Goal: Task Accomplishment & Management: Manage account settings

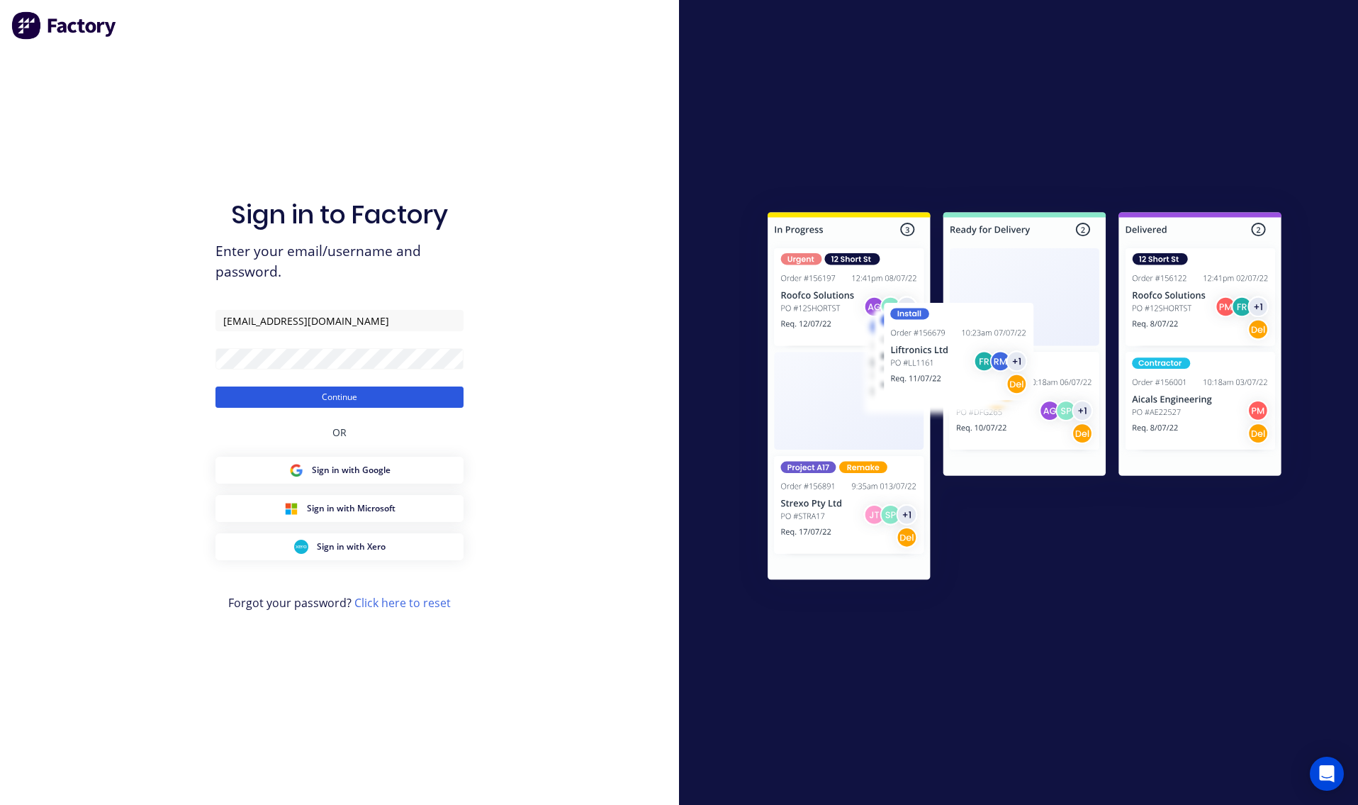
click at [321, 396] on button "Continue" at bounding box center [340, 396] width 248 height 21
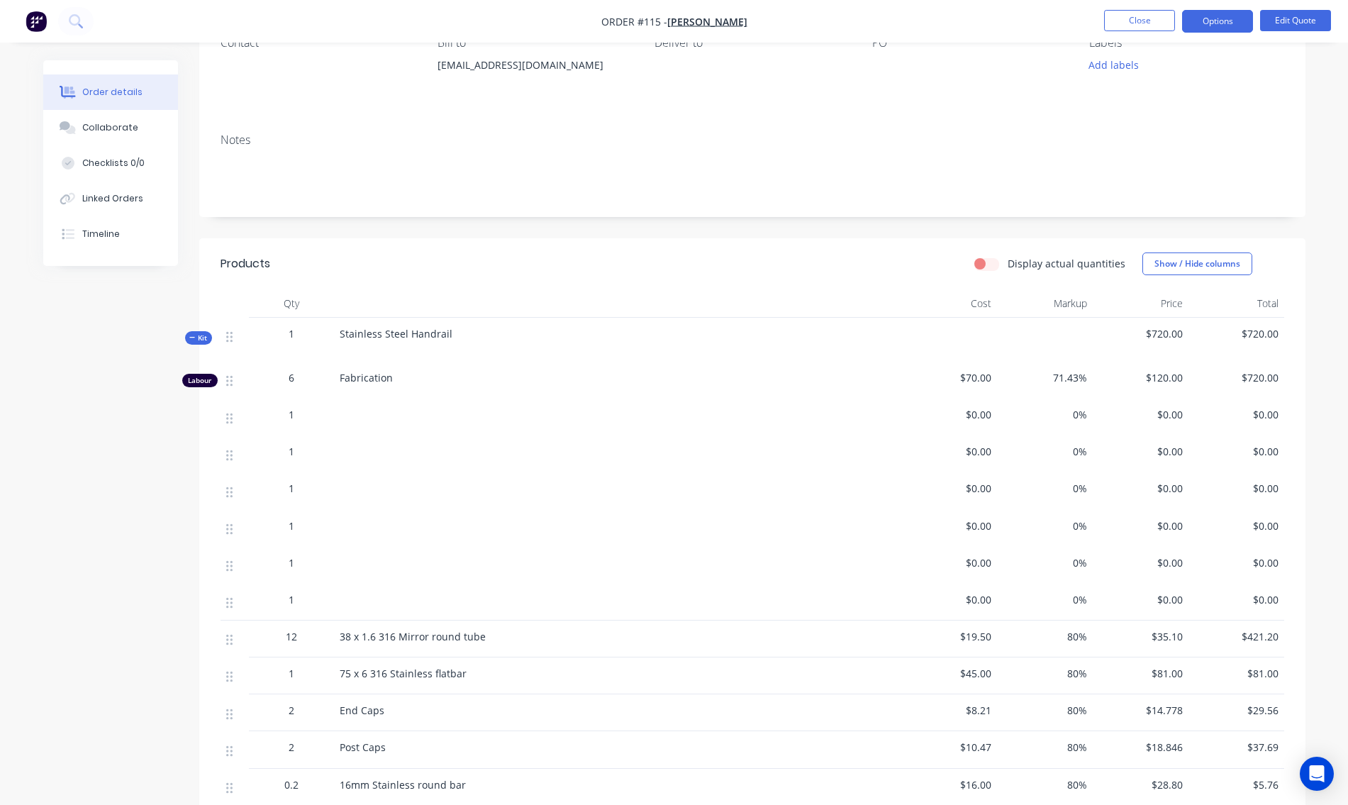
scroll to position [354, 0]
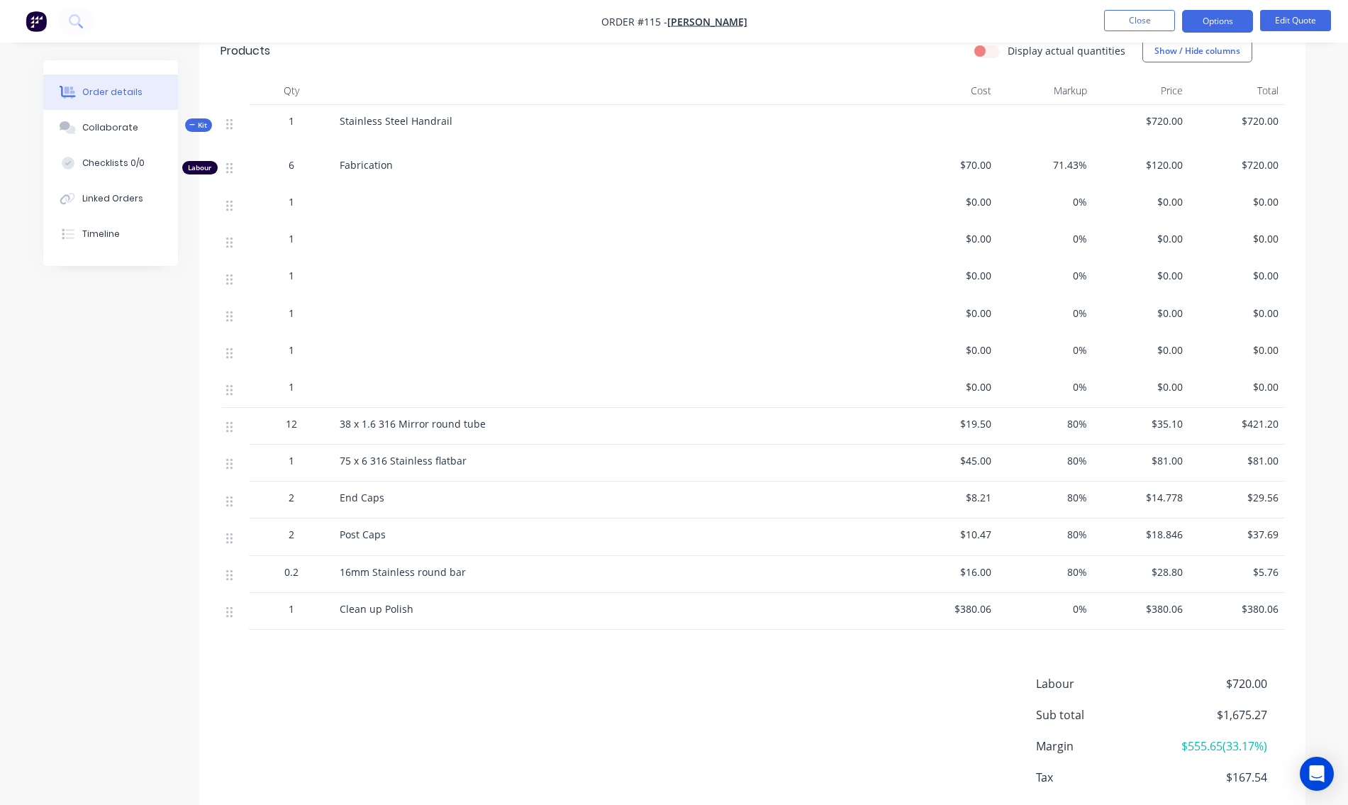
click at [189, 124] on icon at bounding box center [192, 124] width 6 height 7
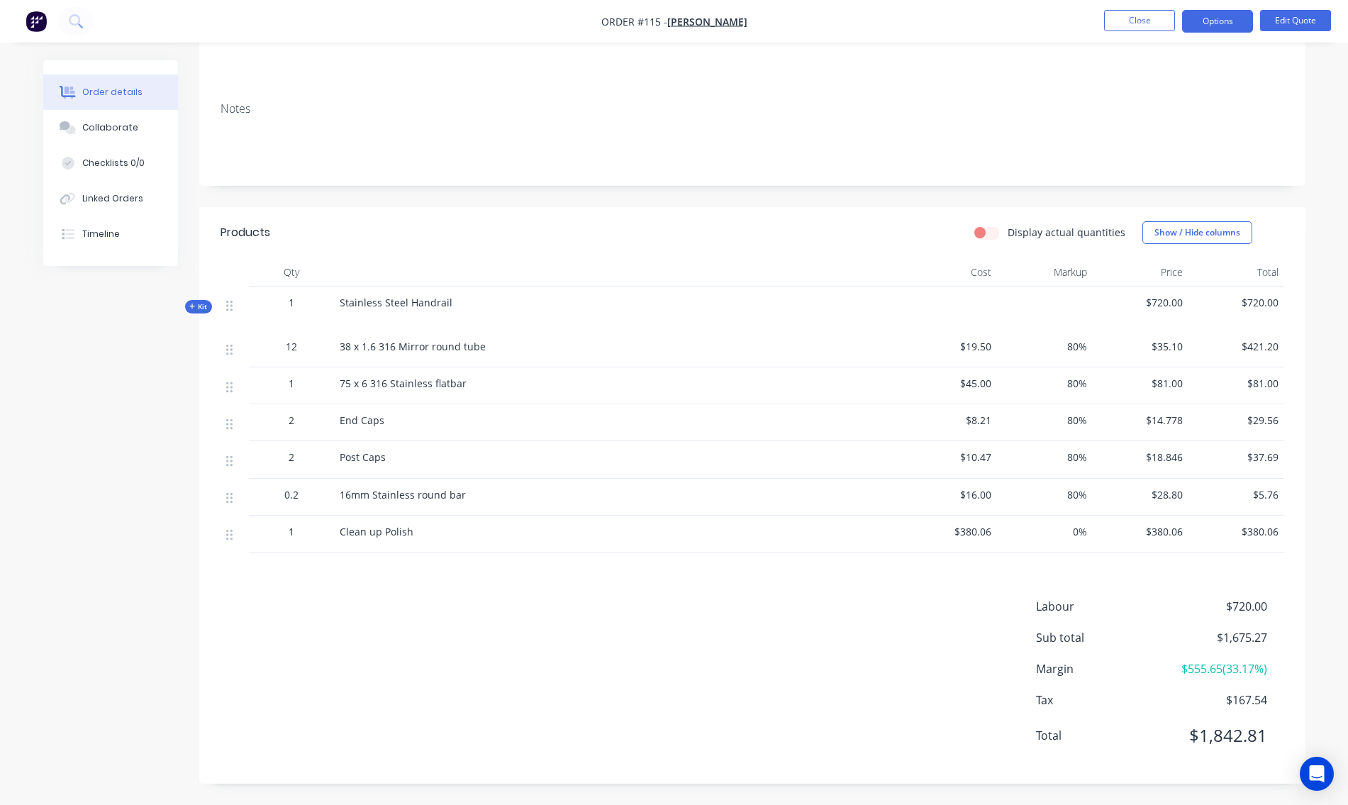
click at [196, 302] on span "Kit" at bounding box center [198, 306] width 18 height 11
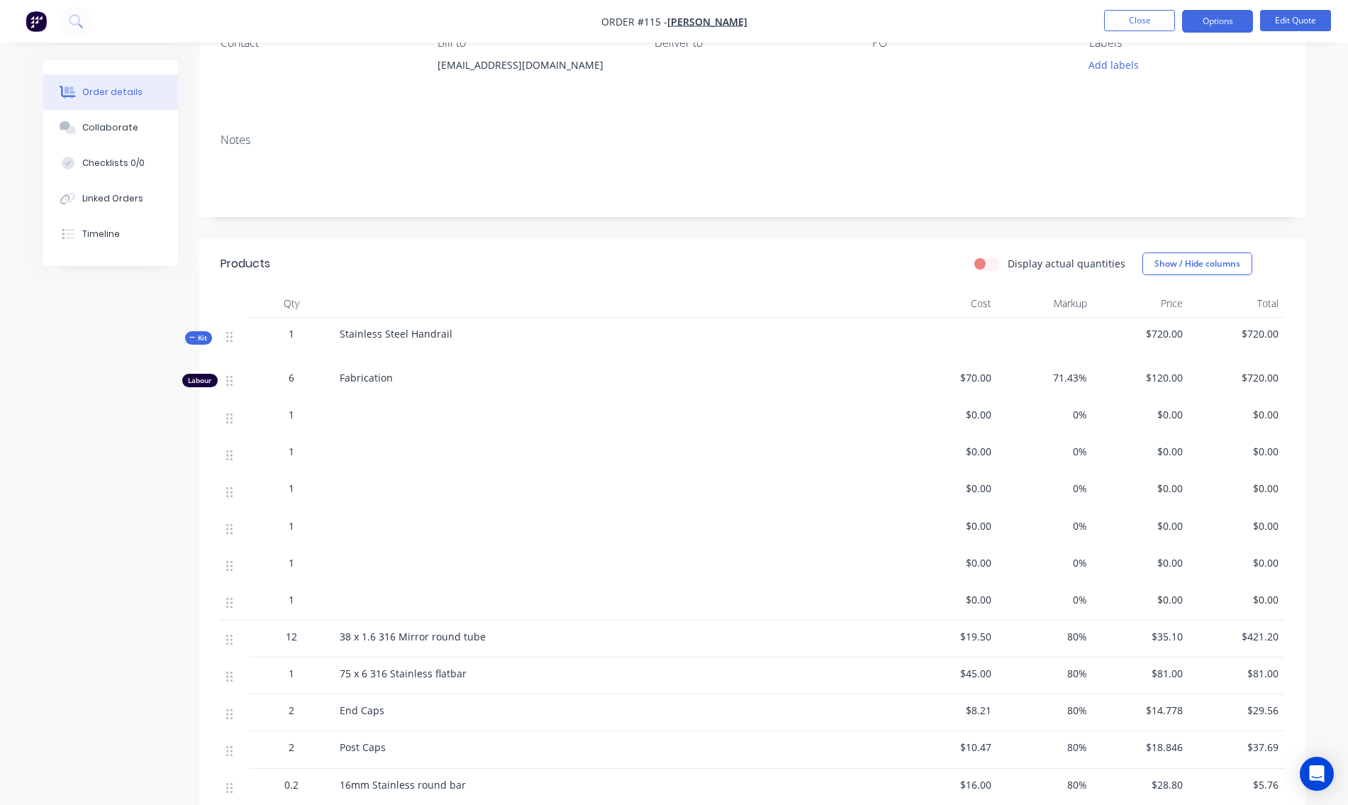
scroll to position [0, 0]
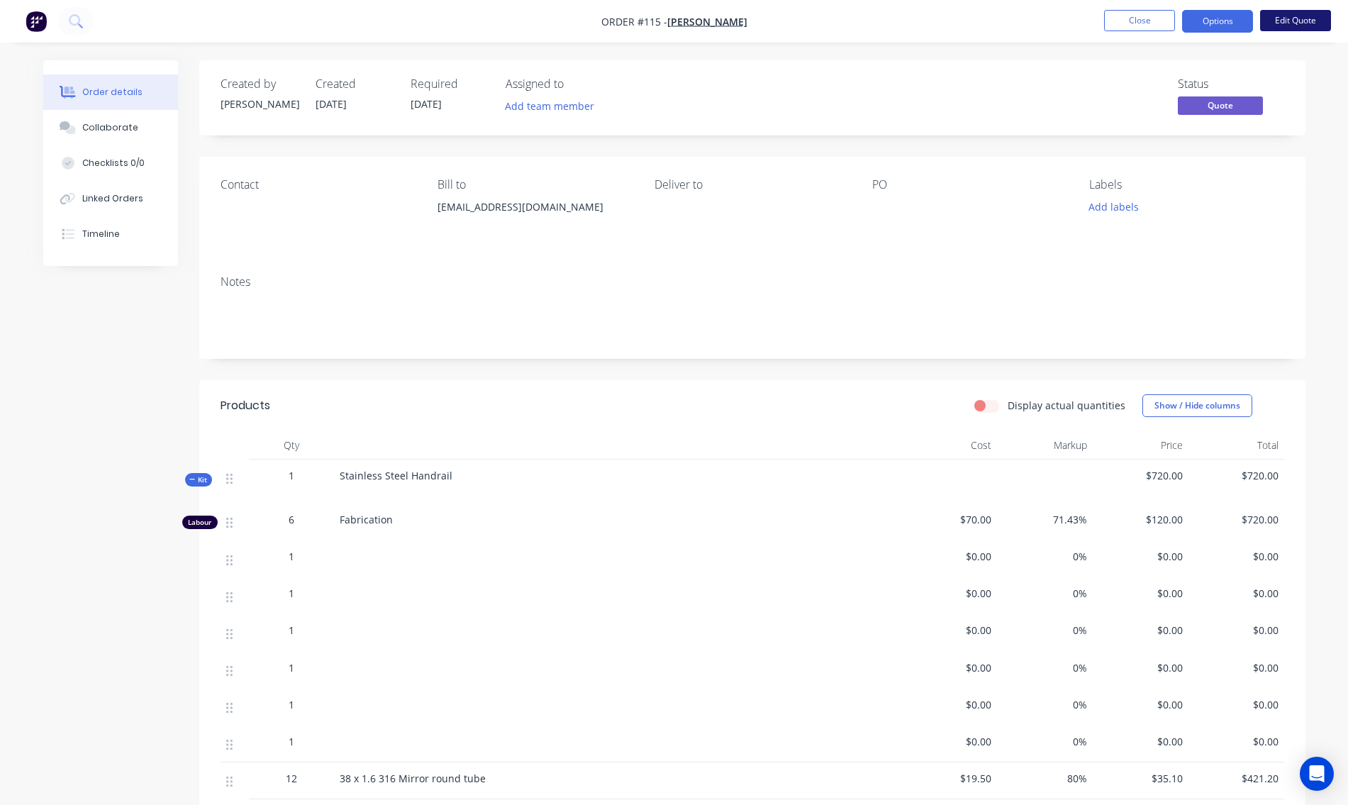
click at [1287, 18] on button "Edit Quote" at bounding box center [1295, 20] width 71 height 21
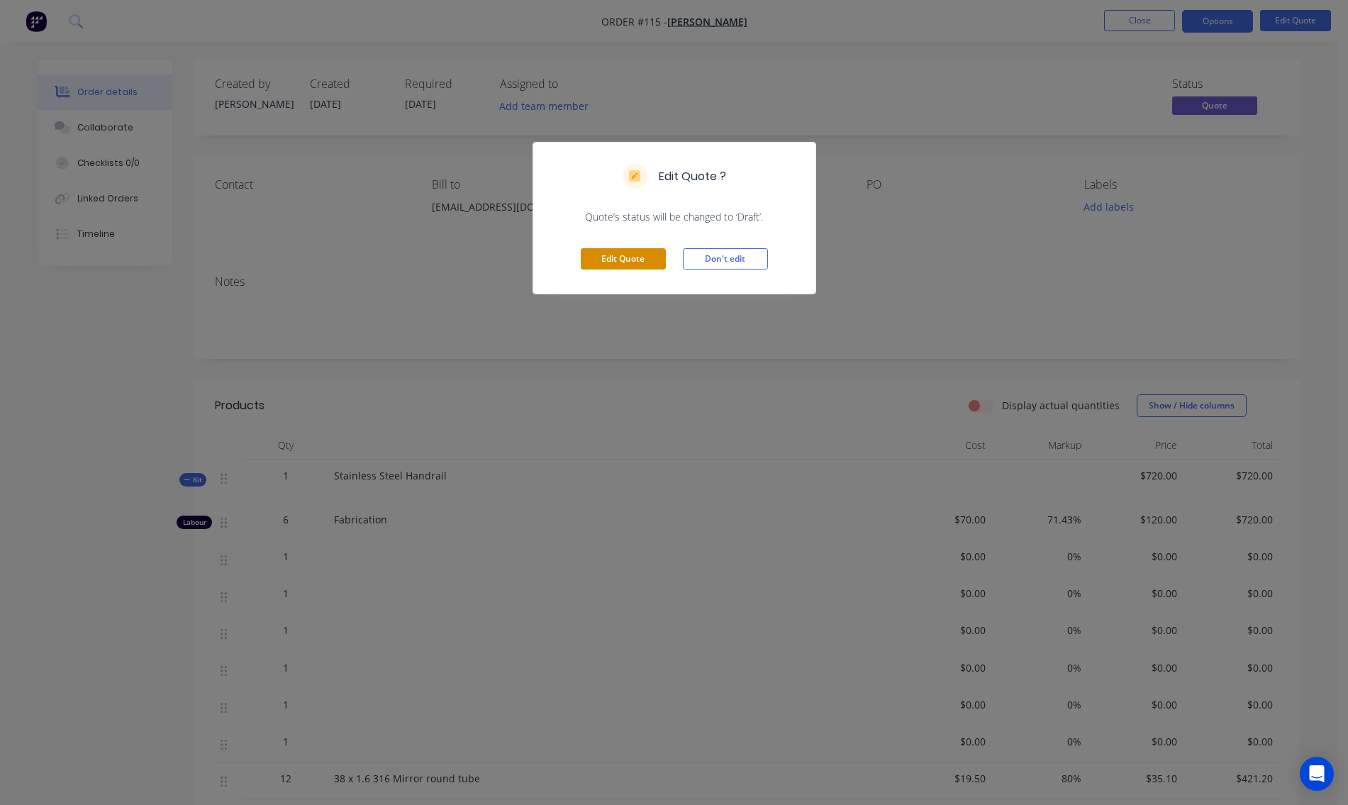
click at [634, 261] on button "Edit Quote" at bounding box center [623, 258] width 85 height 21
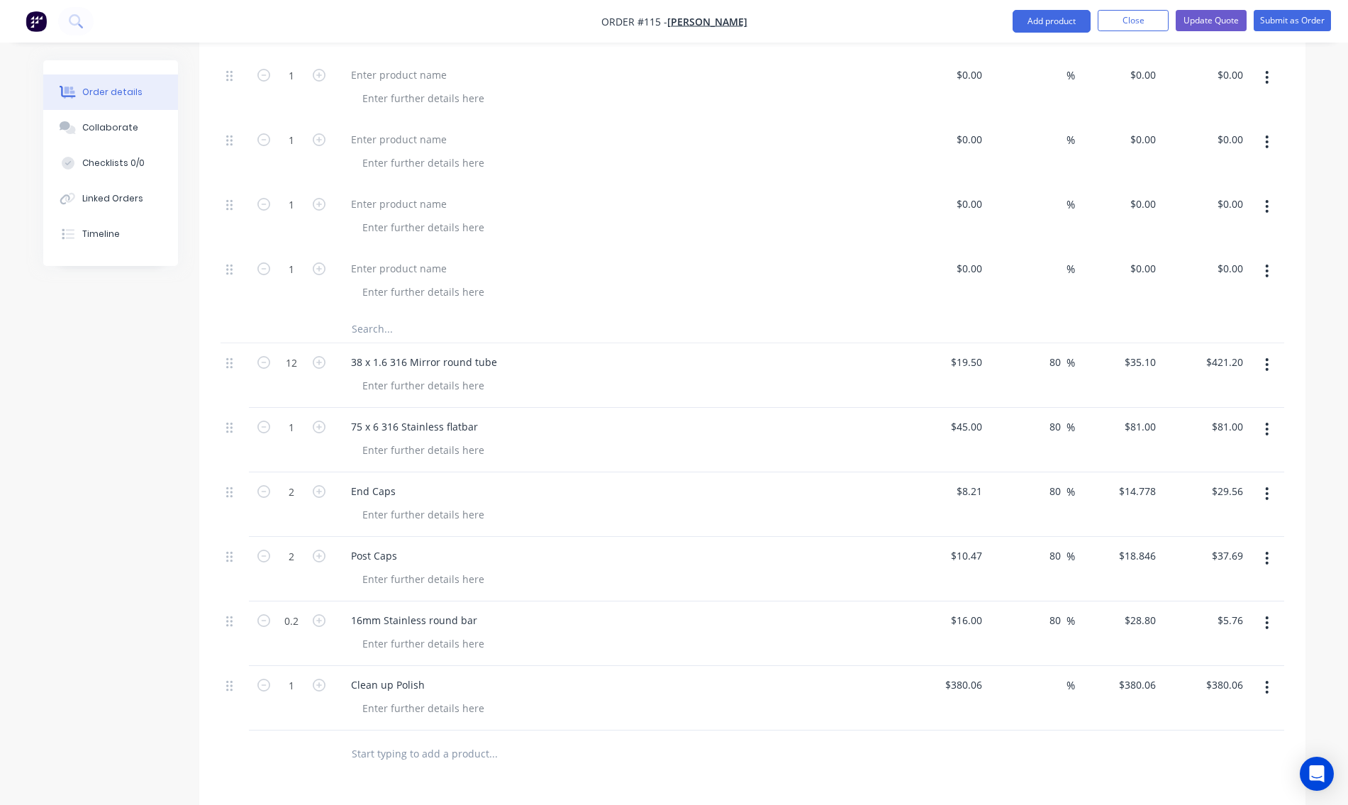
scroll to position [496, 0]
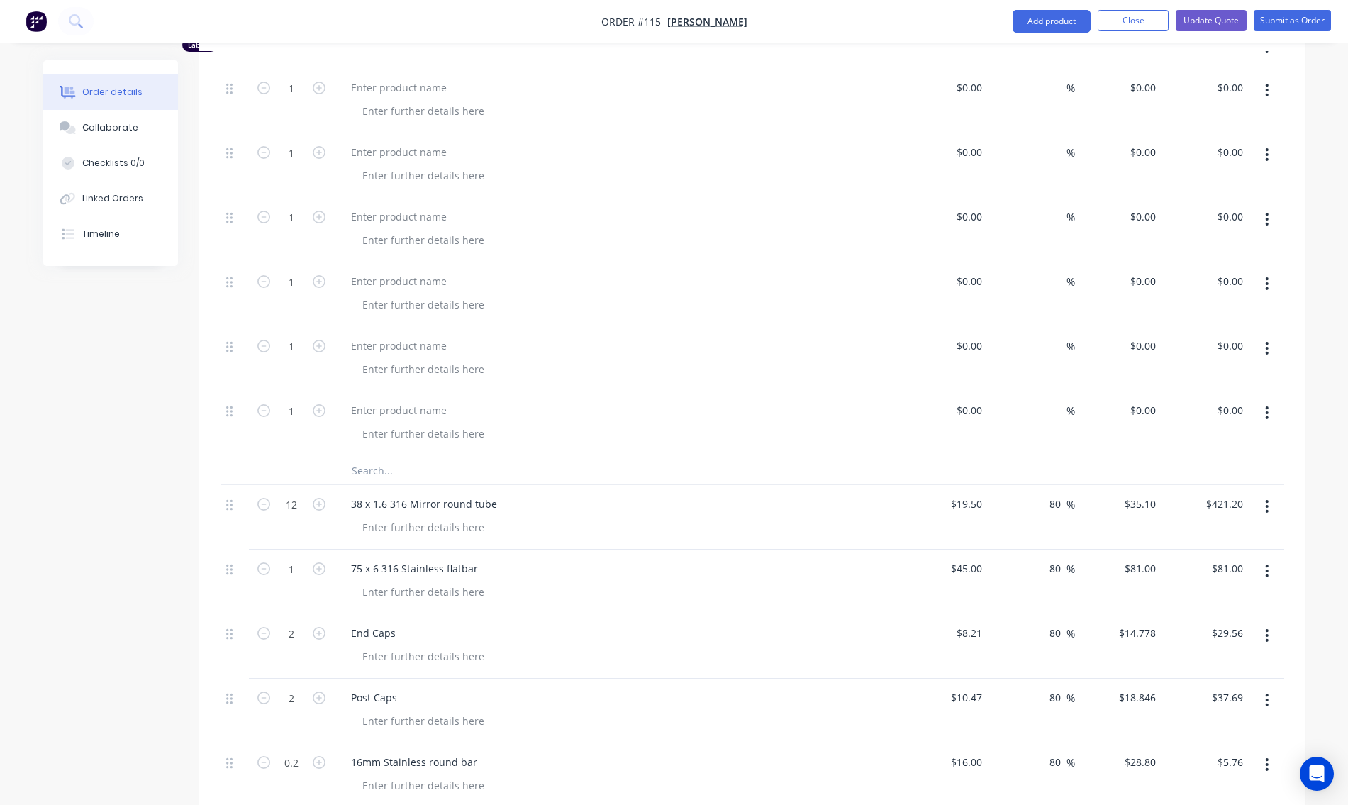
click at [1267, 412] on icon "button" at bounding box center [1266, 412] width 3 height 13
click at [1217, 539] on div "Delete" at bounding box center [1216, 535] width 109 height 21
click at [1264, 349] on button "button" at bounding box center [1266, 348] width 33 height 26
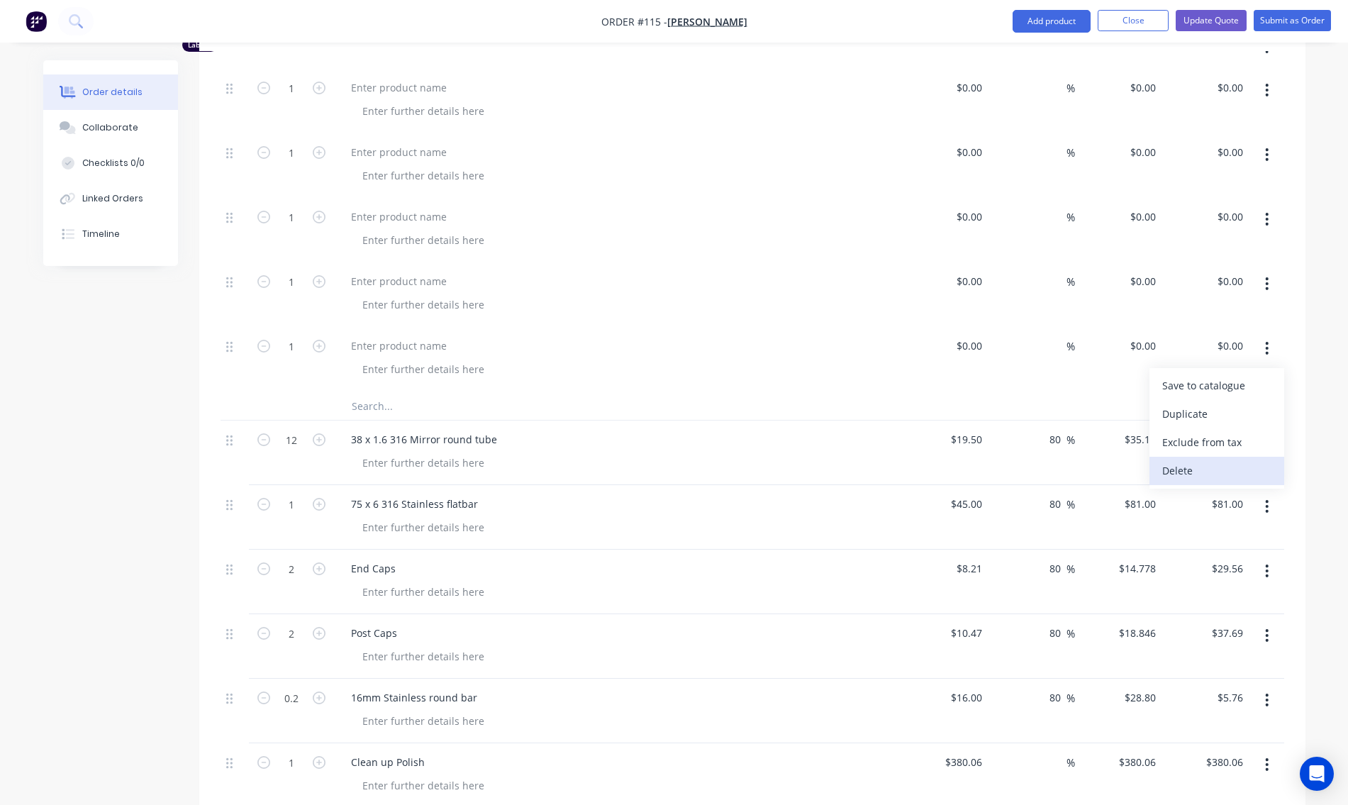
click at [1216, 480] on div "Delete" at bounding box center [1216, 470] width 109 height 21
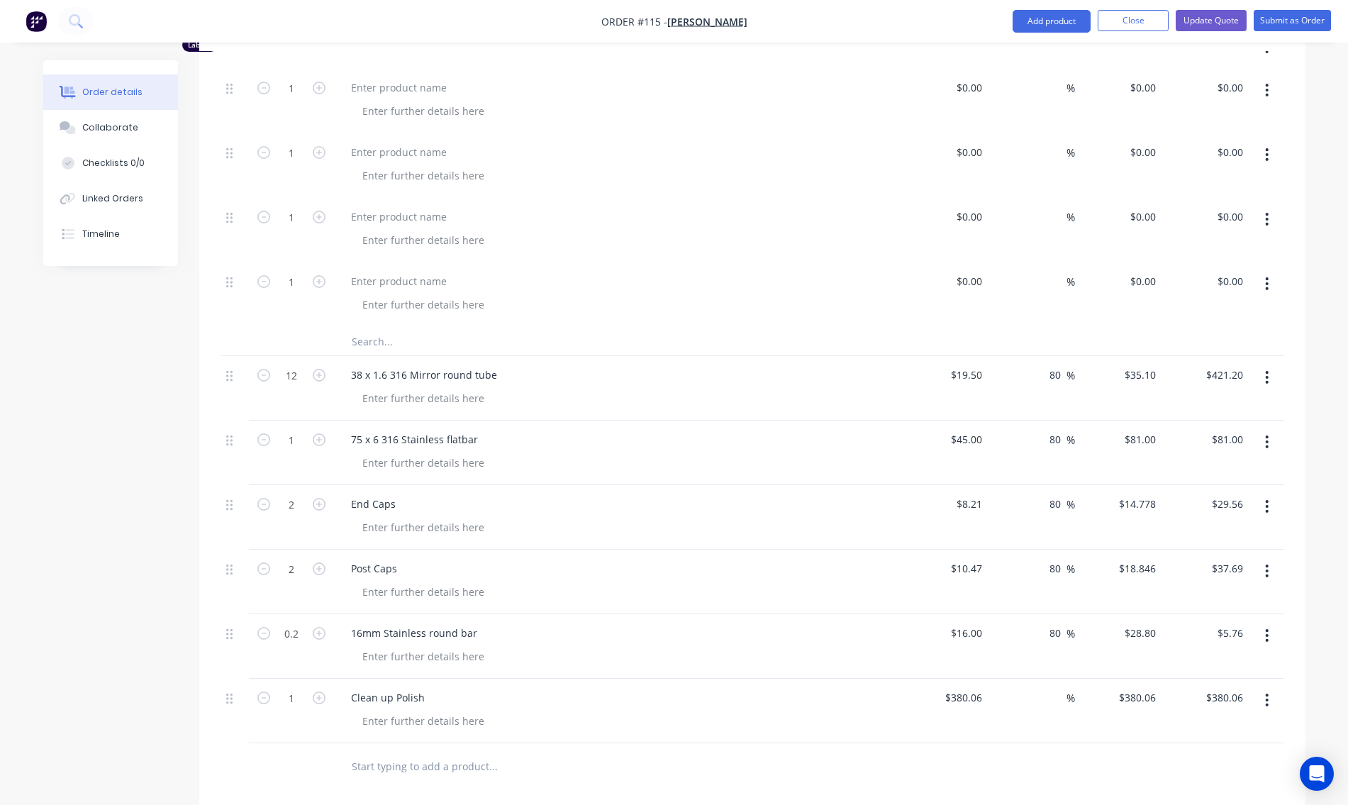
click at [1265, 282] on icon "button" at bounding box center [1267, 284] width 4 height 16
click at [1217, 402] on div "Delete" at bounding box center [1216, 406] width 109 height 21
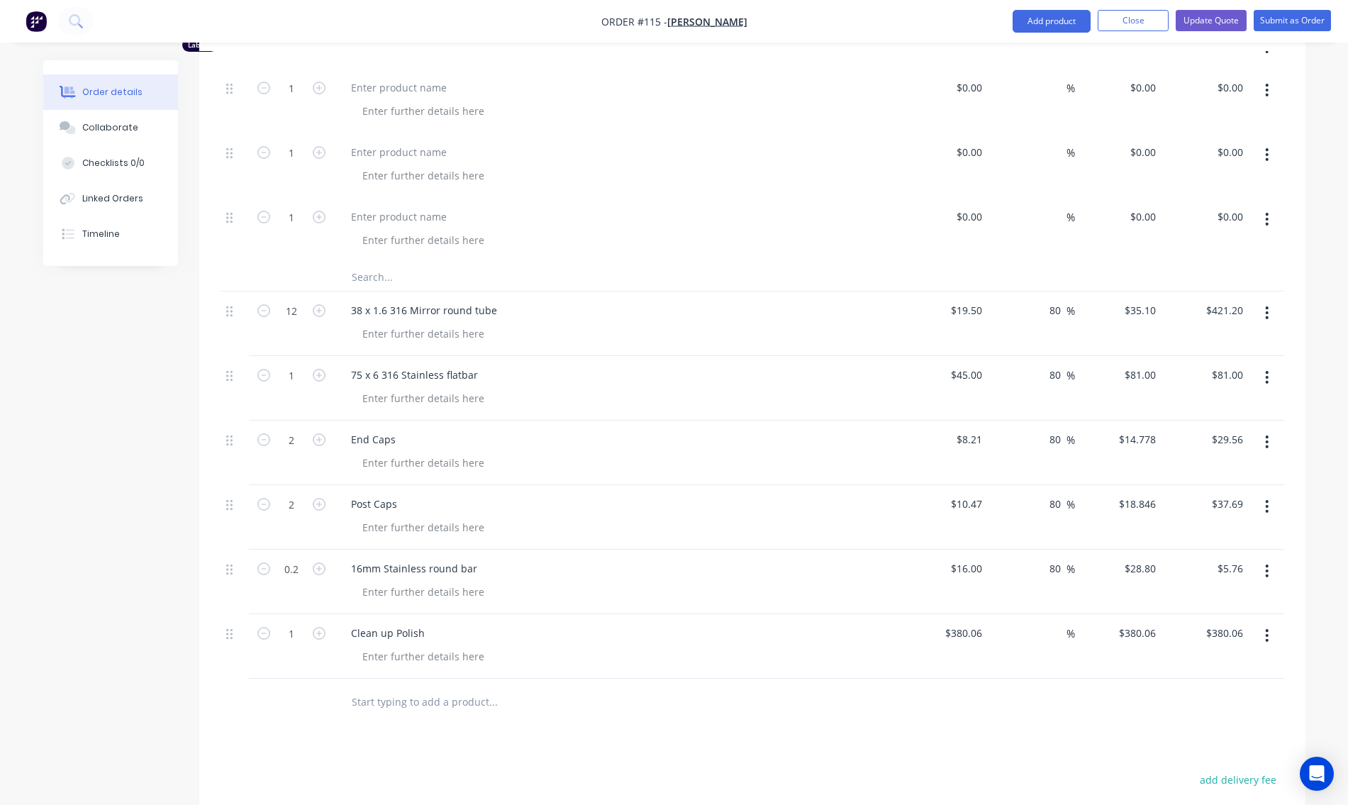
click at [1262, 213] on button "button" at bounding box center [1266, 219] width 33 height 26
click at [1211, 340] on div "Delete" at bounding box center [1216, 341] width 109 height 21
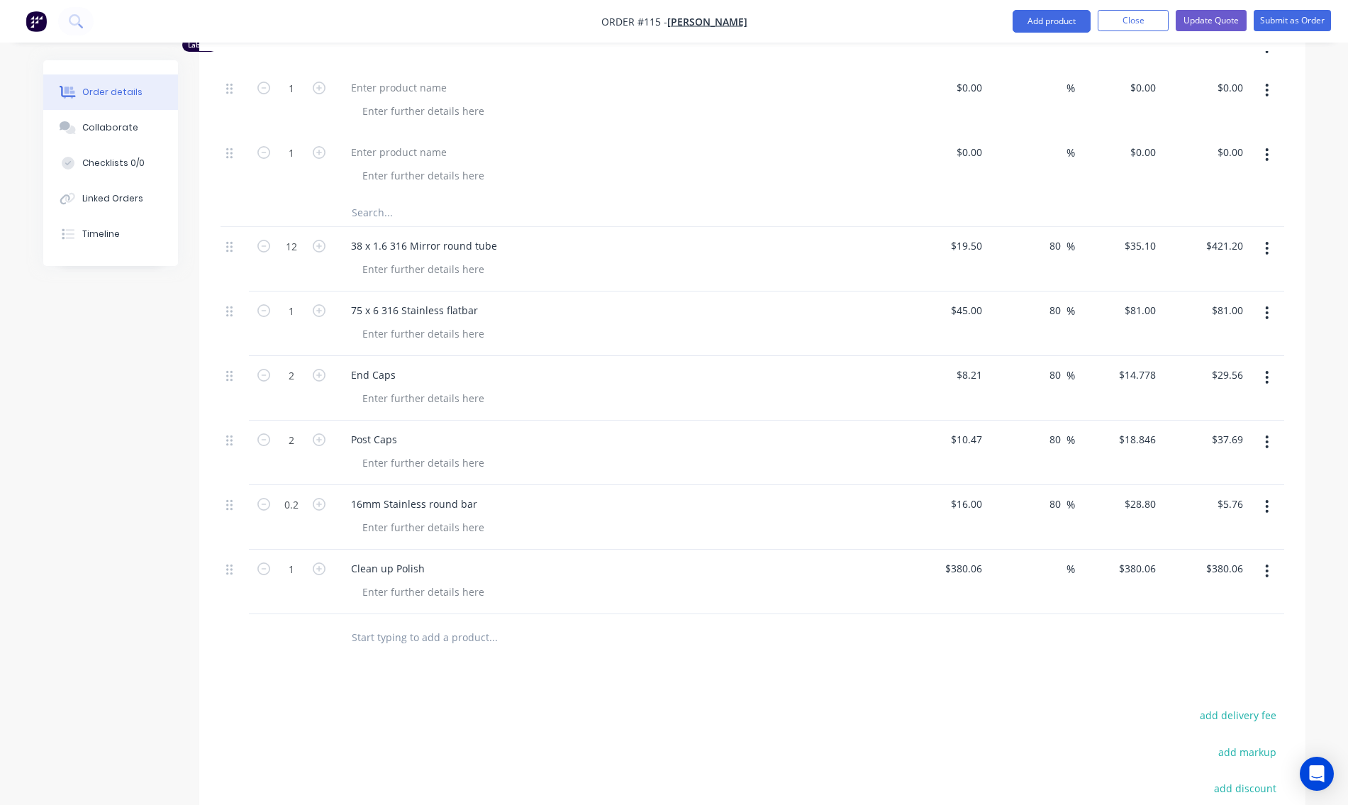
click at [1267, 152] on icon "button" at bounding box center [1267, 155] width 4 height 16
click at [1224, 289] on button "Delete" at bounding box center [1216, 277] width 135 height 28
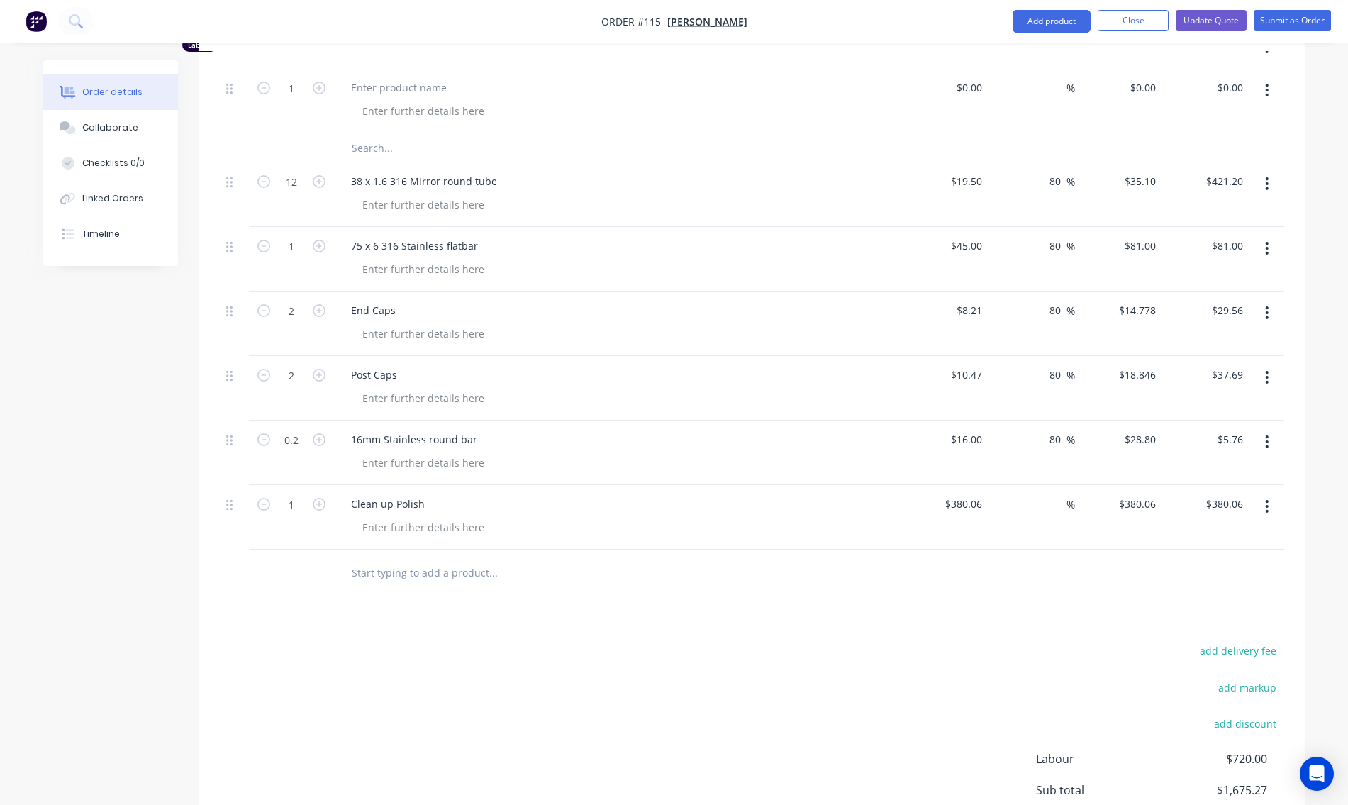
click at [1269, 86] on button "button" at bounding box center [1266, 90] width 33 height 26
click at [1217, 216] on div "Delete" at bounding box center [1216, 212] width 109 height 21
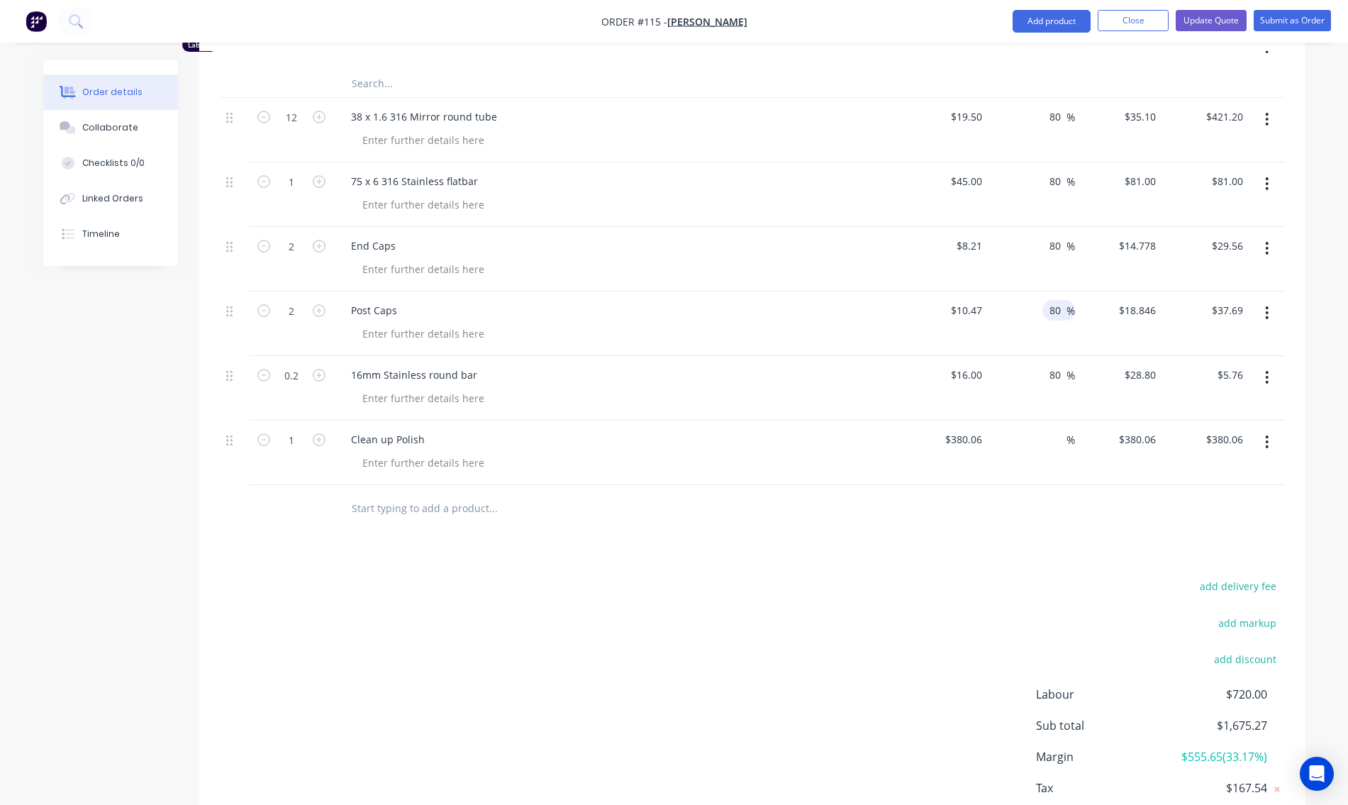
scroll to position [354, 0]
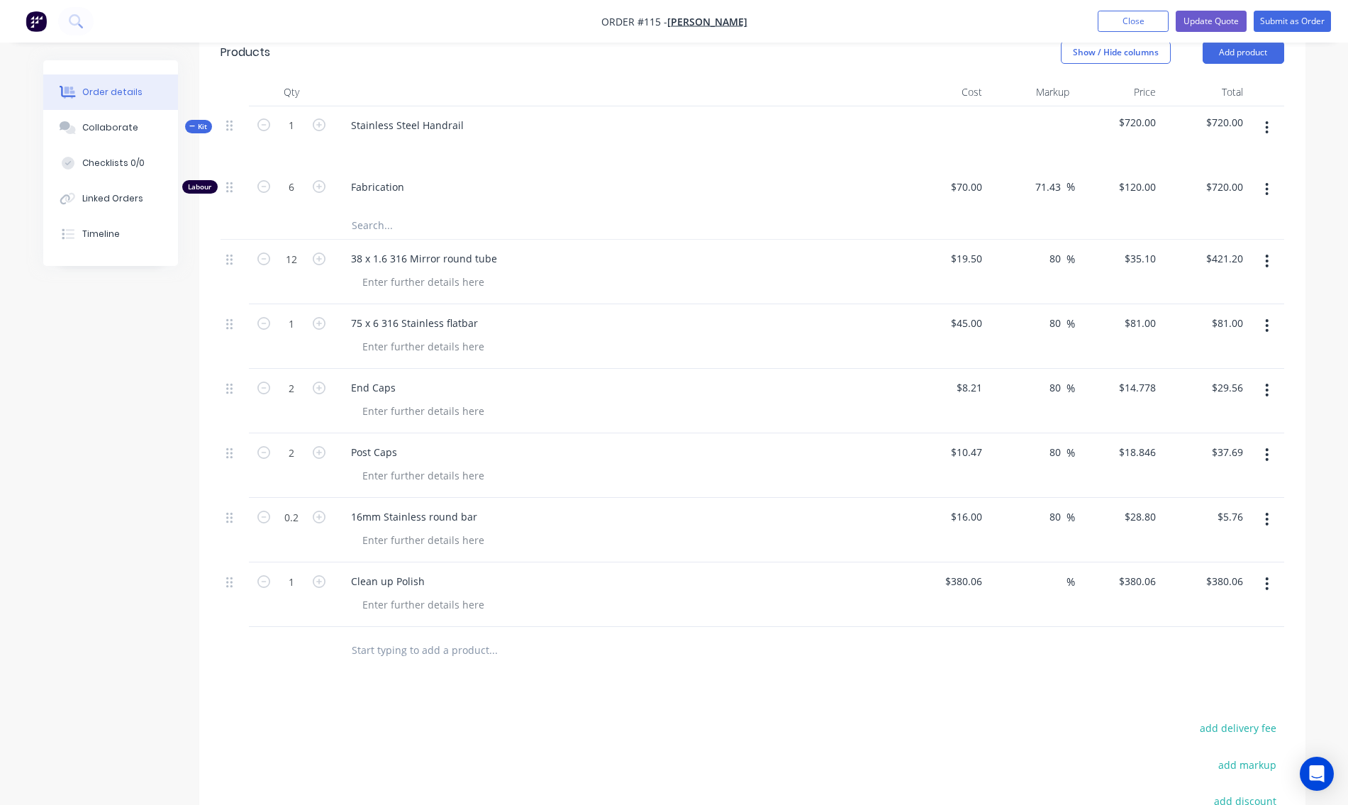
click at [197, 129] on span "Kit" at bounding box center [198, 126] width 18 height 11
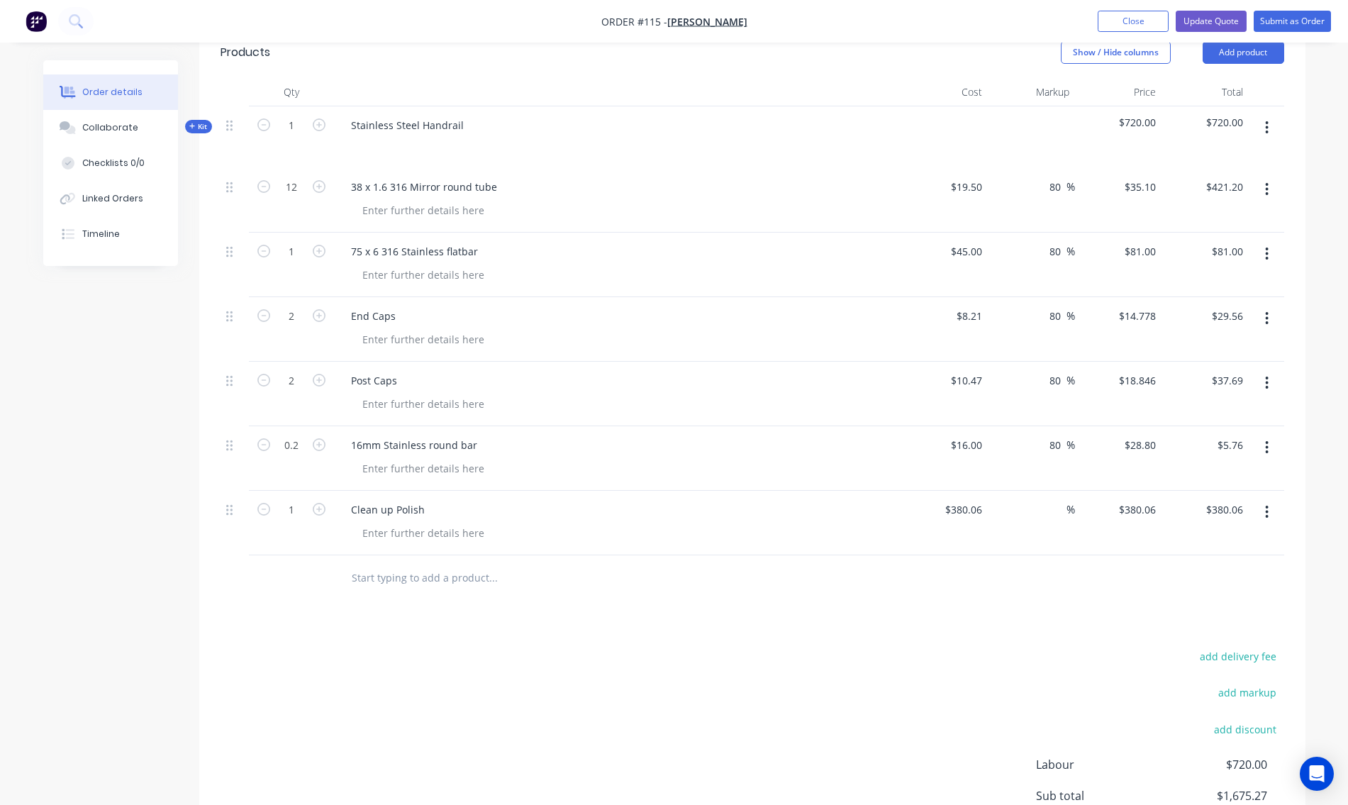
click at [1267, 196] on icon "button" at bounding box center [1267, 189] width 4 height 16
click at [1292, 167] on div "Qty Cost Markup Price Total Kit 1 Stainless Steel Handrail $720.00 $720.00 12 3…" at bounding box center [752, 339] width 1106 height 523
click at [1265, 129] on icon "button" at bounding box center [1267, 128] width 4 height 16
click at [1267, 128] on icon "button" at bounding box center [1267, 128] width 4 height 16
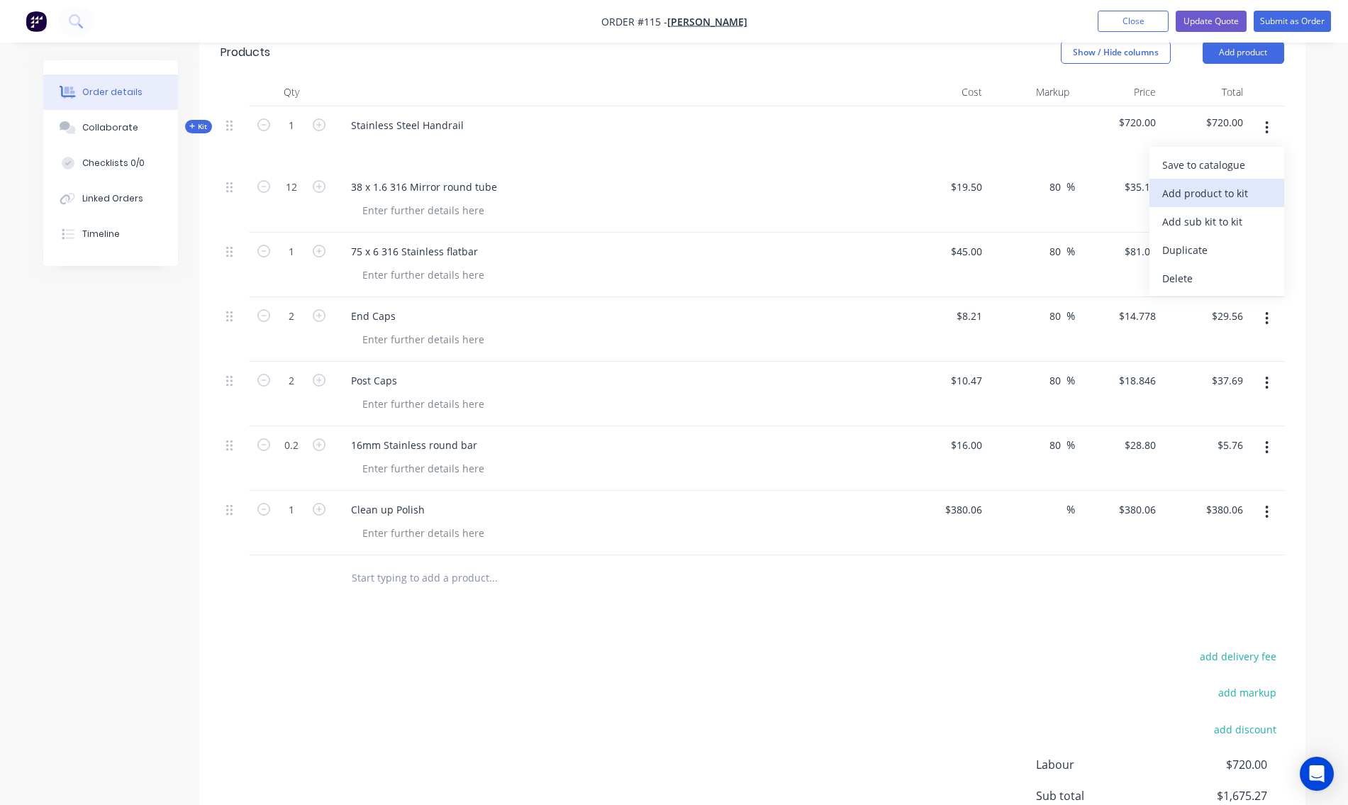
click at [1232, 192] on div "Add product to kit" at bounding box center [1216, 193] width 109 height 21
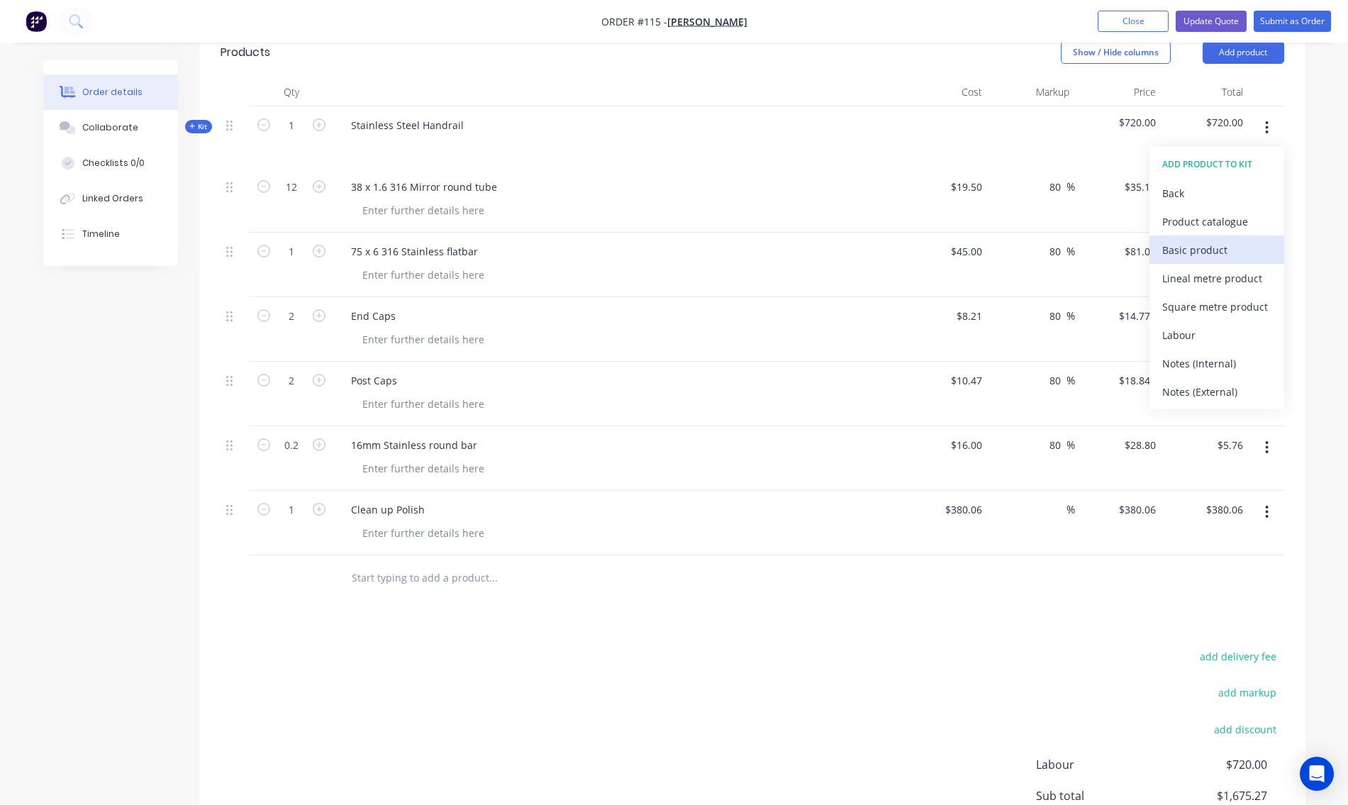
click at [1193, 250] on div "Basic product" at bounding box center [1216, 250] width 109 height 21
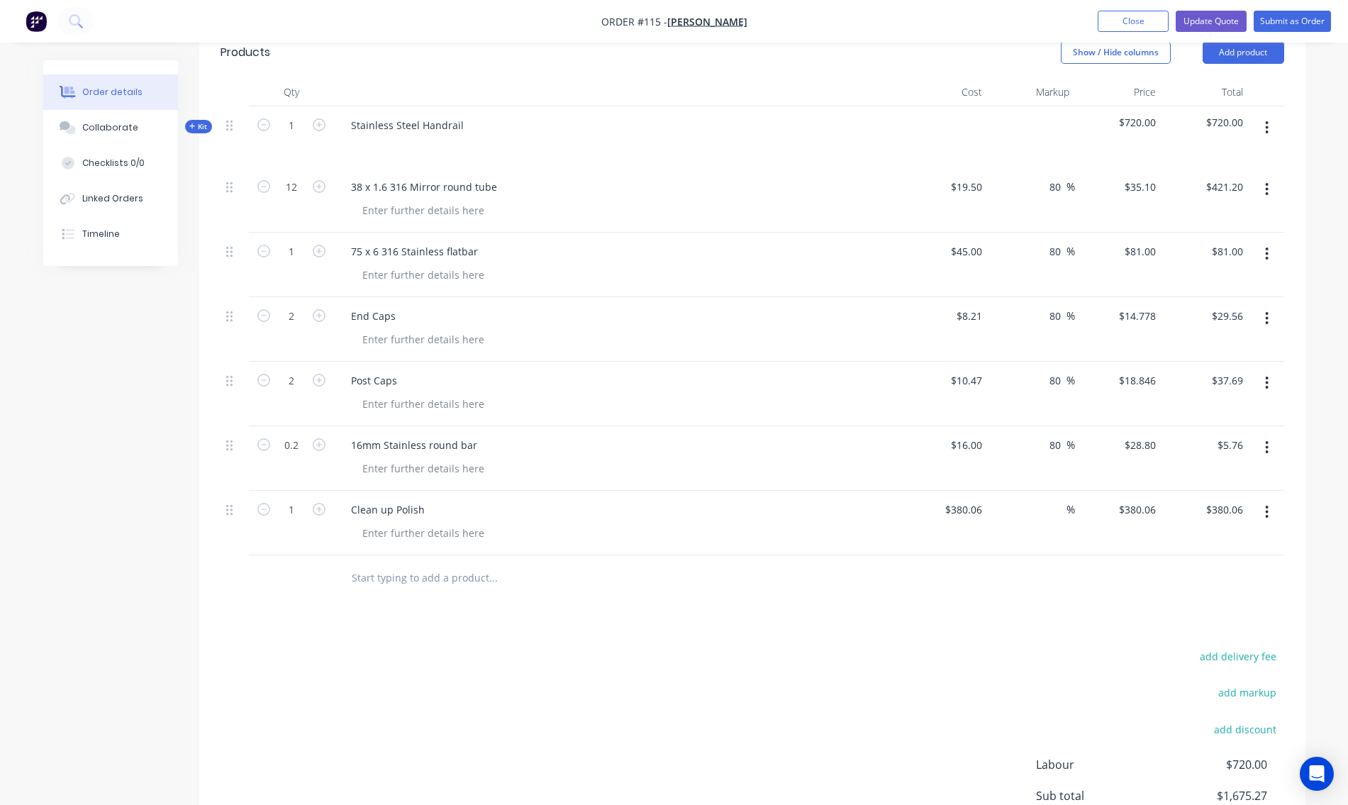
click at [1242, 121] on span "$720.00" at bounding box center [1205, 122] width 76 height 15
click at [1264, 128] on button "button" at bounding box center [1266, 128] width 33 height 26
click at [1176, 286] on div "Delete" at bounding box center [1216, 278] width 109 height 21
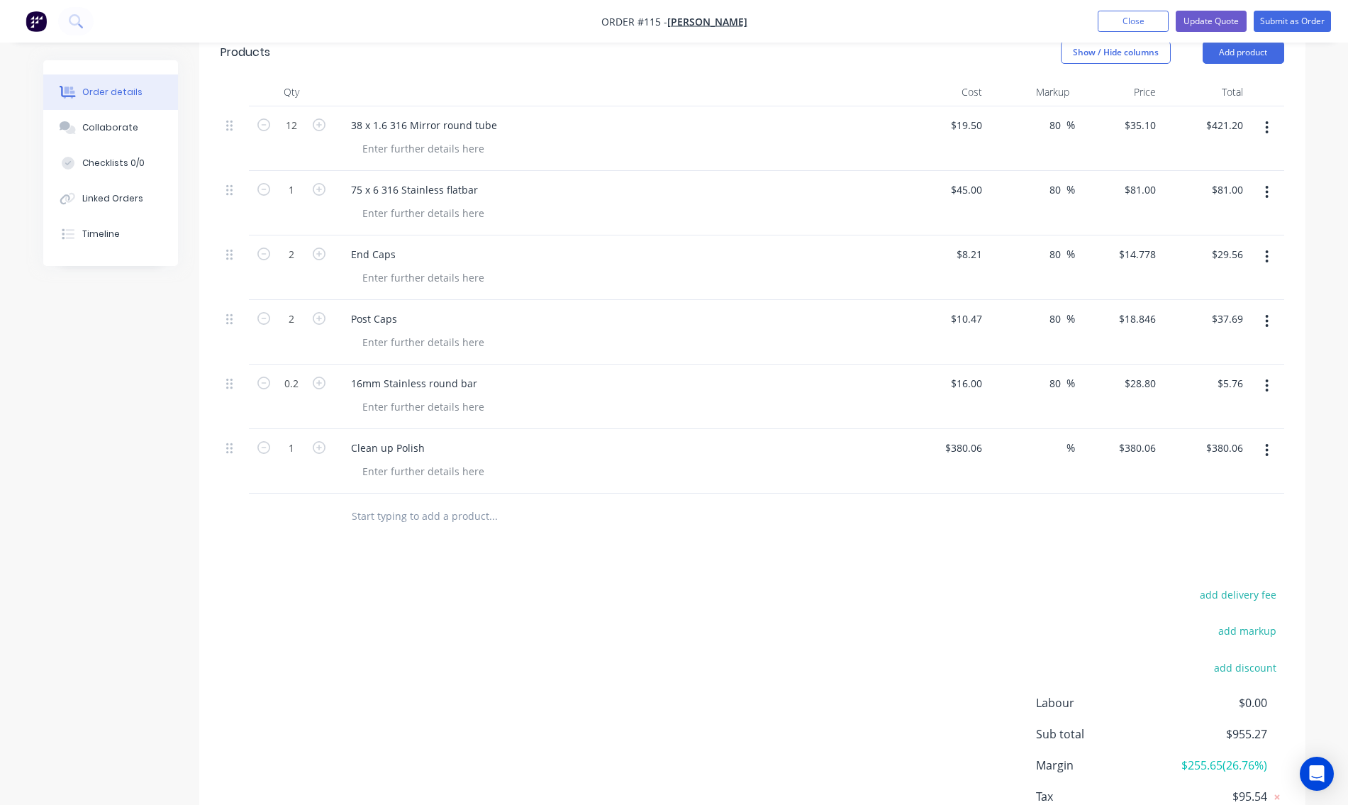
click at [1266, 126] on icon "button" at bounding box center [1266, 127] width 3 height 13
click at [1214, 253] on div "Delete" at bounding box center [1216, 250] width 109 height 21
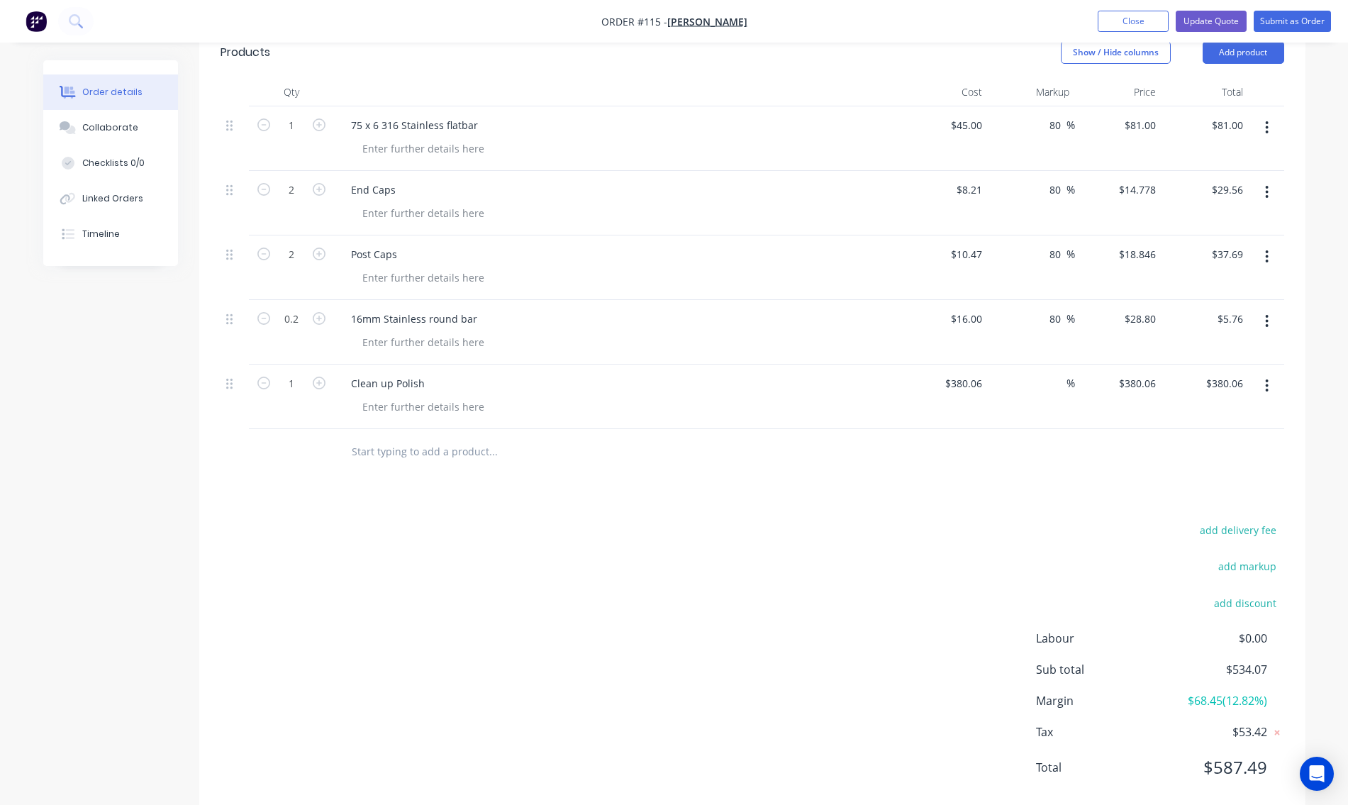
click at [1265, 123] on icon "button" at bounding box center [1267, 128] width 4 height 16
click at [1208, 244] on div "Delete" at bounding box center [1216, 250] width 109 height 21
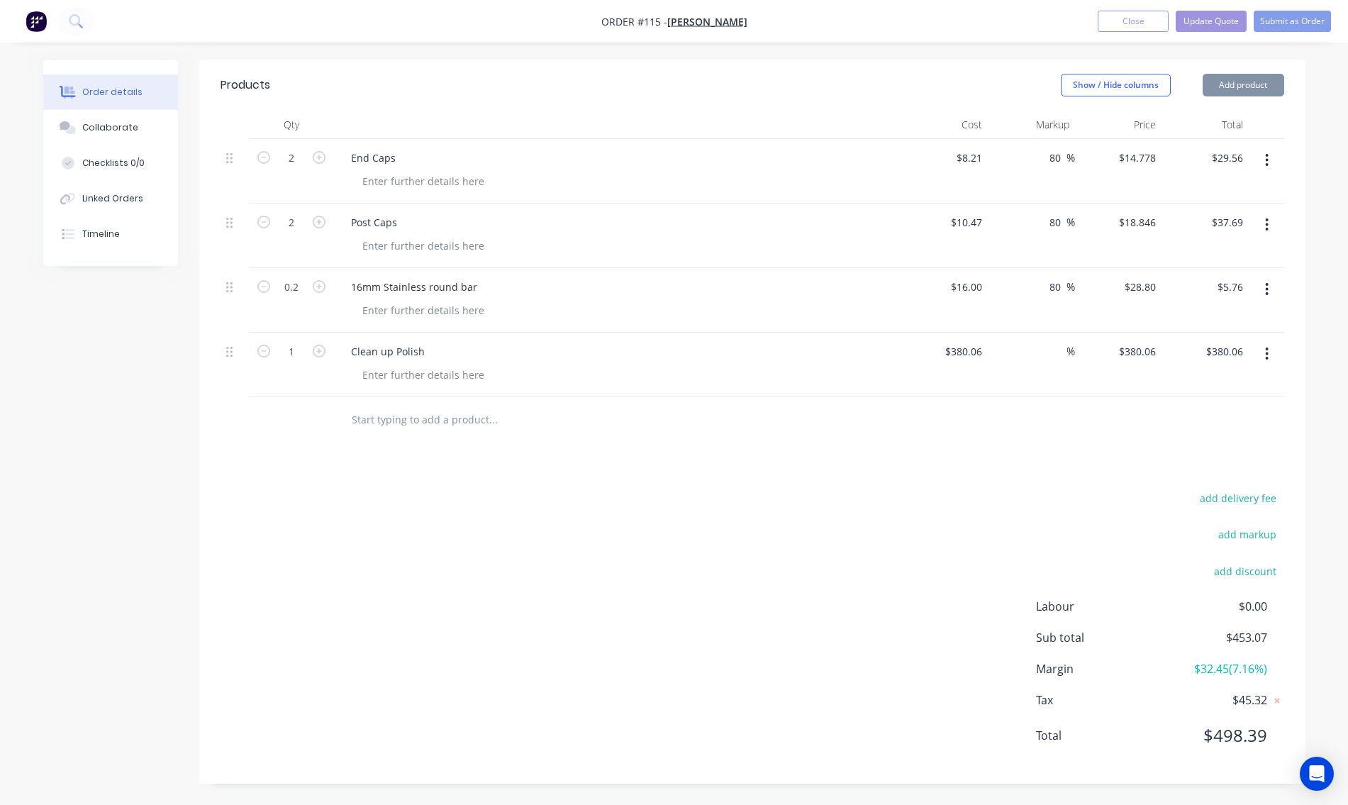
scroll to position [322, 0]
click at [1268, 157] on icon "button" at bounding box center [1267, 160] width 4 height 16
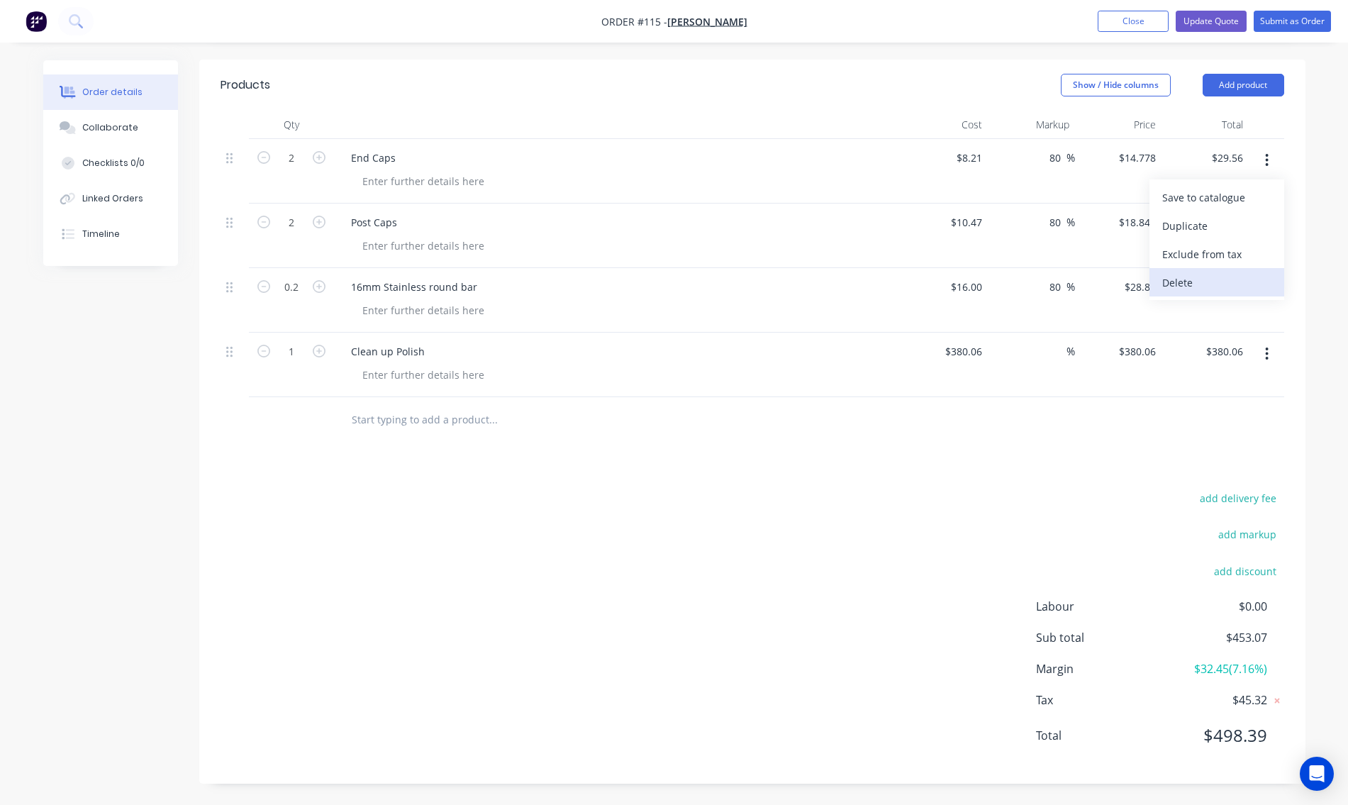
click at [1198, 281] on div "Delete" at bounding box center [1216, 282] width 109 height 21
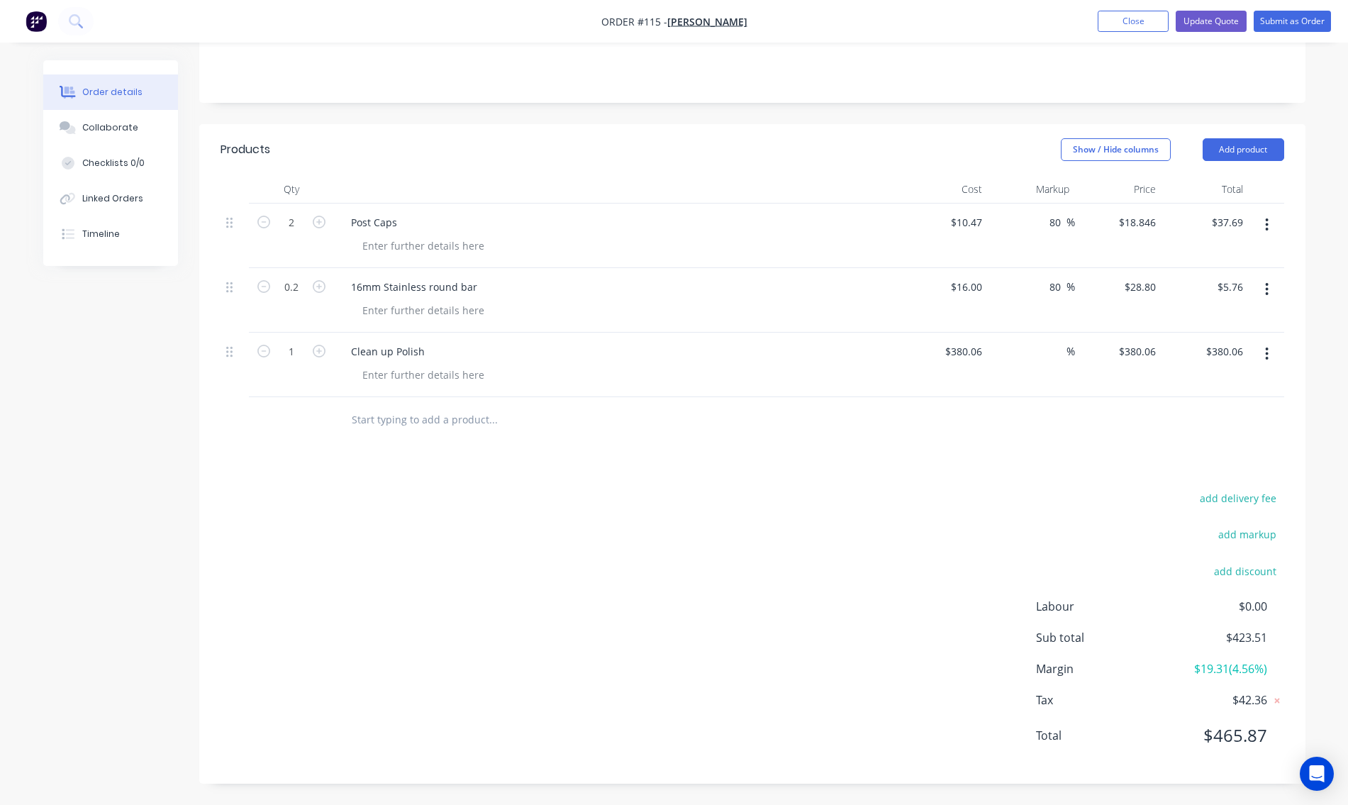
click at [1267, 225] on icon "button" at bounding box center [1267, 225] width 4 height 16
click at [1184, 337] on div "Delete" at bounding box center [1216, 347] width 109 height 21
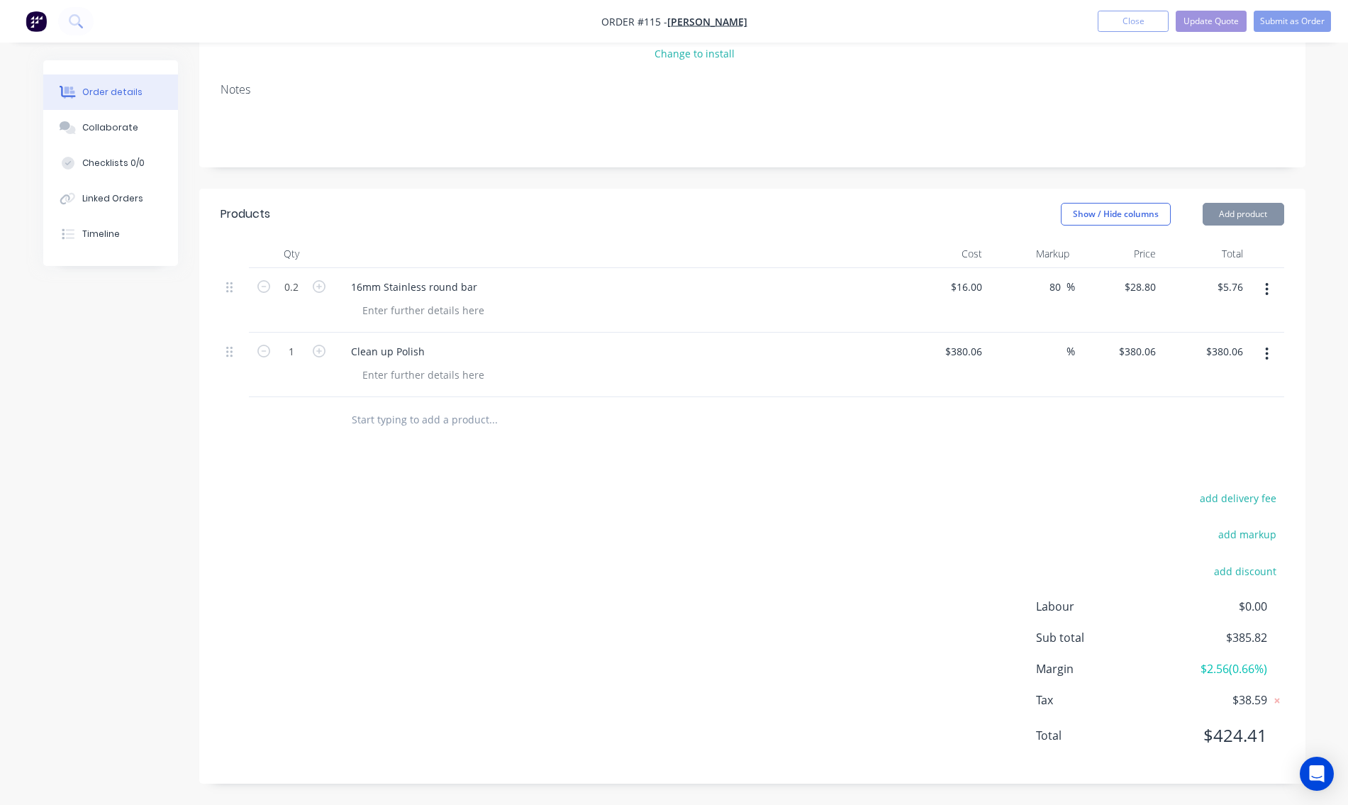
scroll to position [193, 0]
click at [1267, 281] on icon "button" at bounding box center [1267, 289] width 4 height 16
drag, startPoint x: 1176, startPoint y: 411, endPoint x: 1192, endPoint y: 399, distance: 19.7
click at [1178, 410] on div "Delete" at bounding box center [1216, 411] width 109 height 21
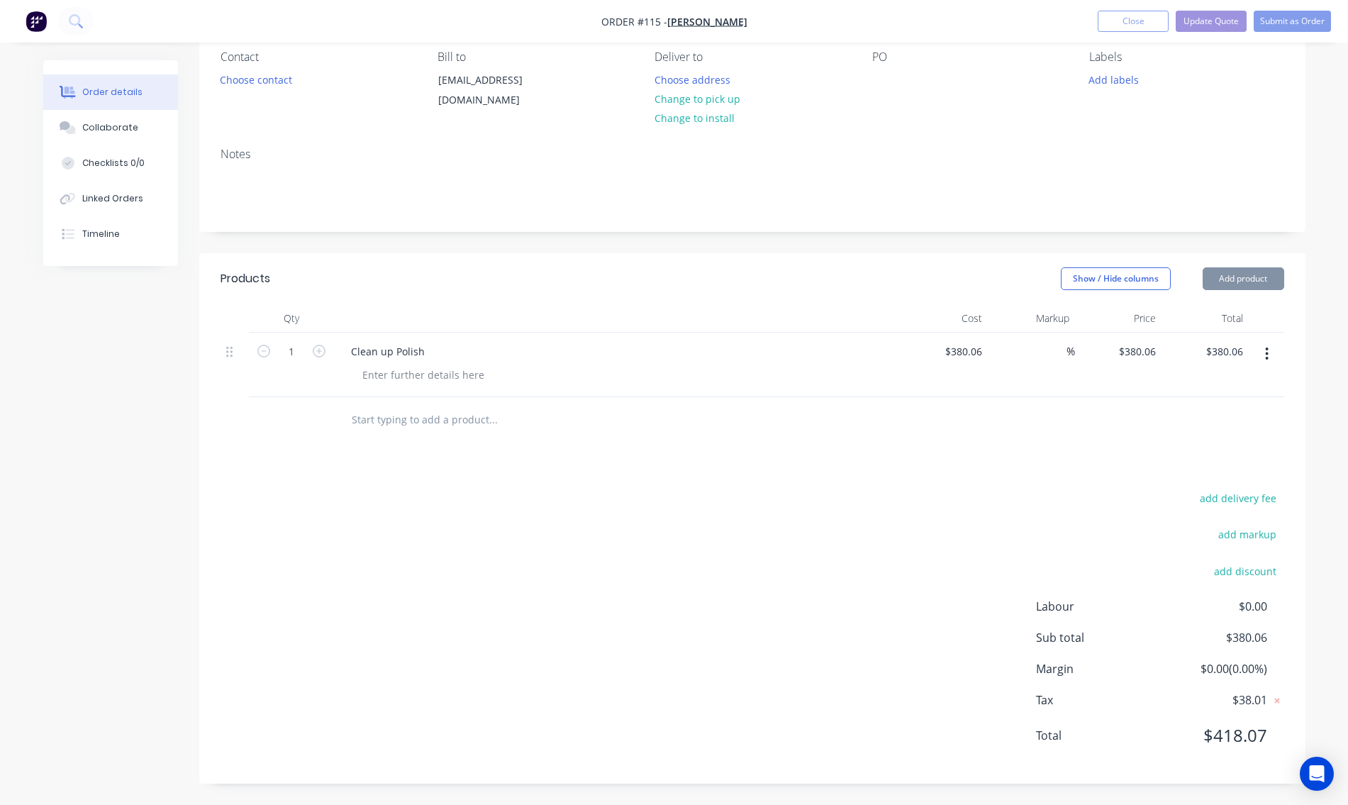
scroll to position [128, 0]
click at [1267, 351] on icon "button" at bounding box center [1267, 354] width 4 height 16
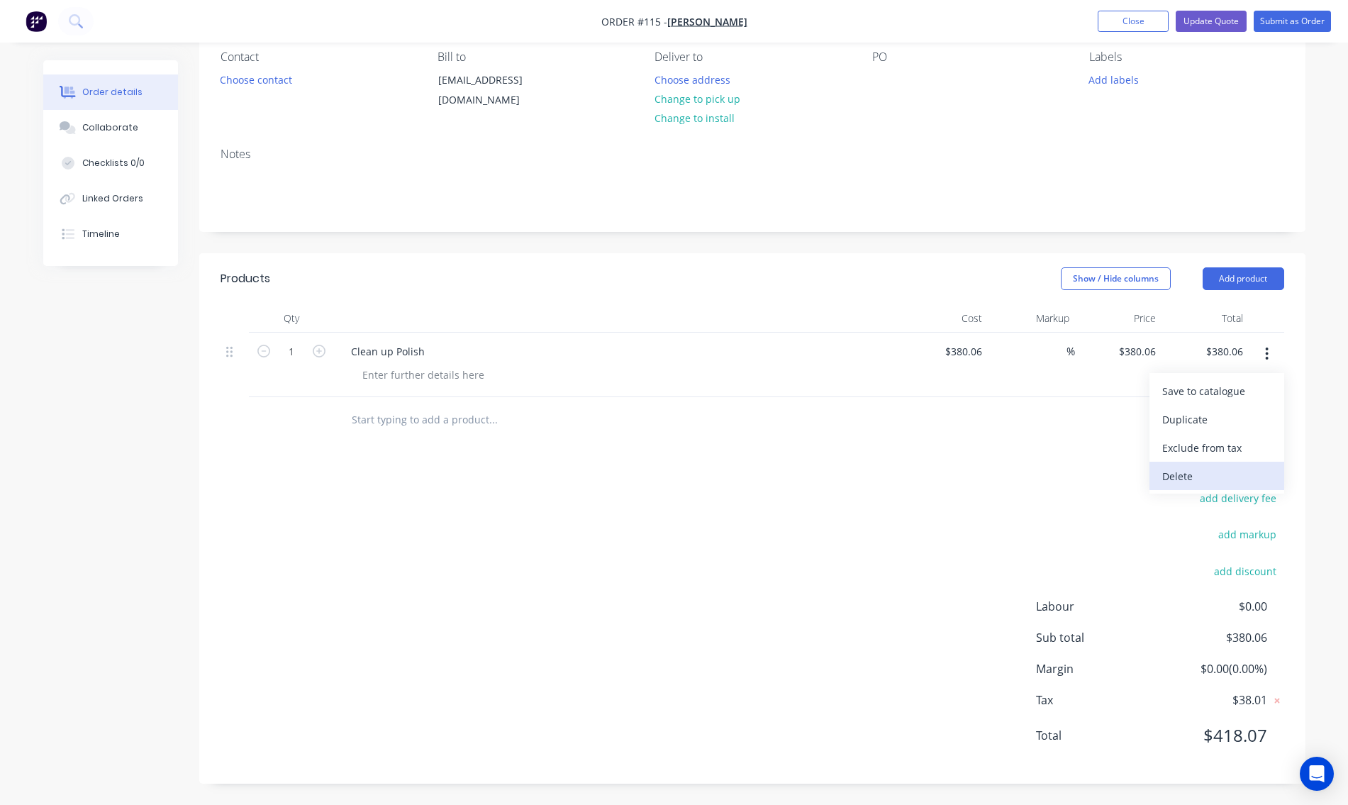
click at [1167, 476] on div "Delete" at bounding box center [1216, 476] width 109 height 21
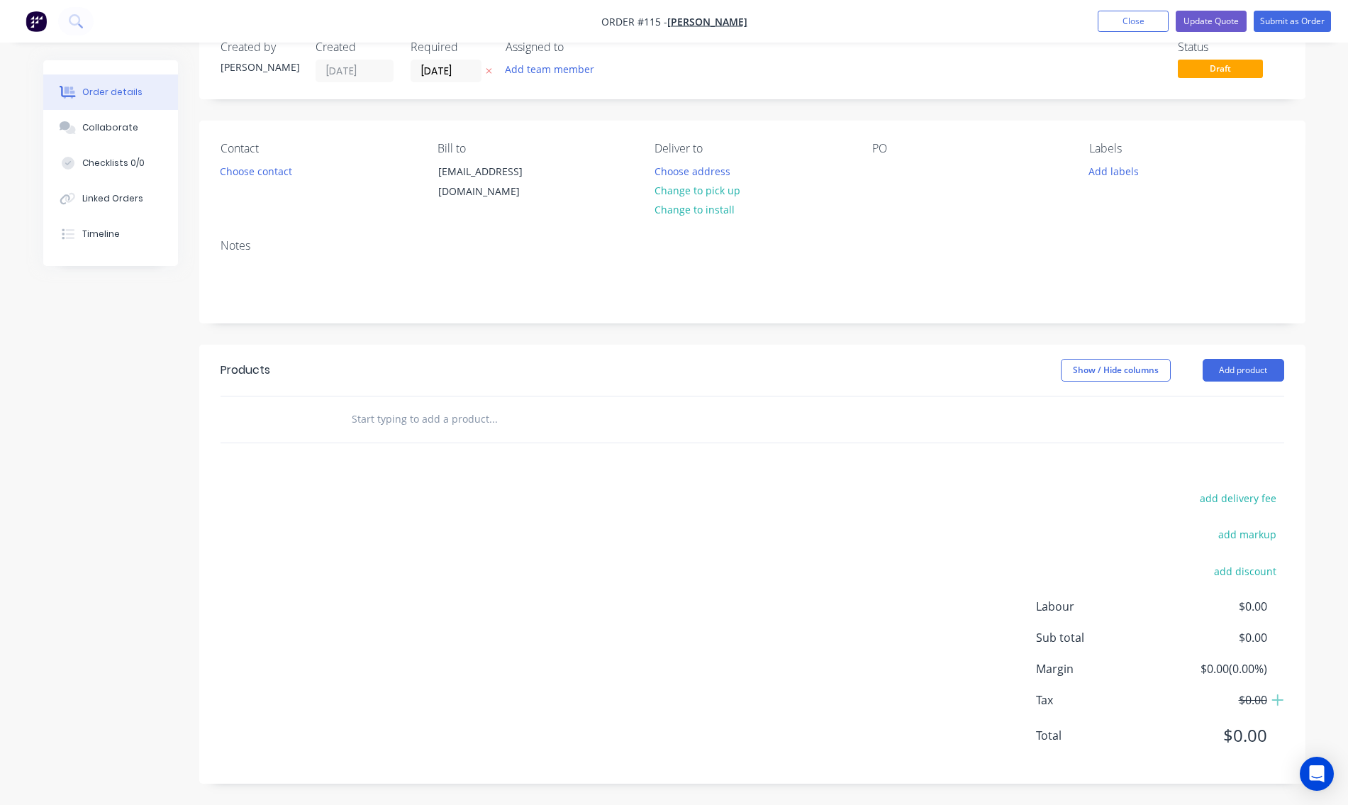
scroll to position [37, 0]
click at [1243, 369] on button "Add product" at bounding box center [1243, 370] width 82 height 23
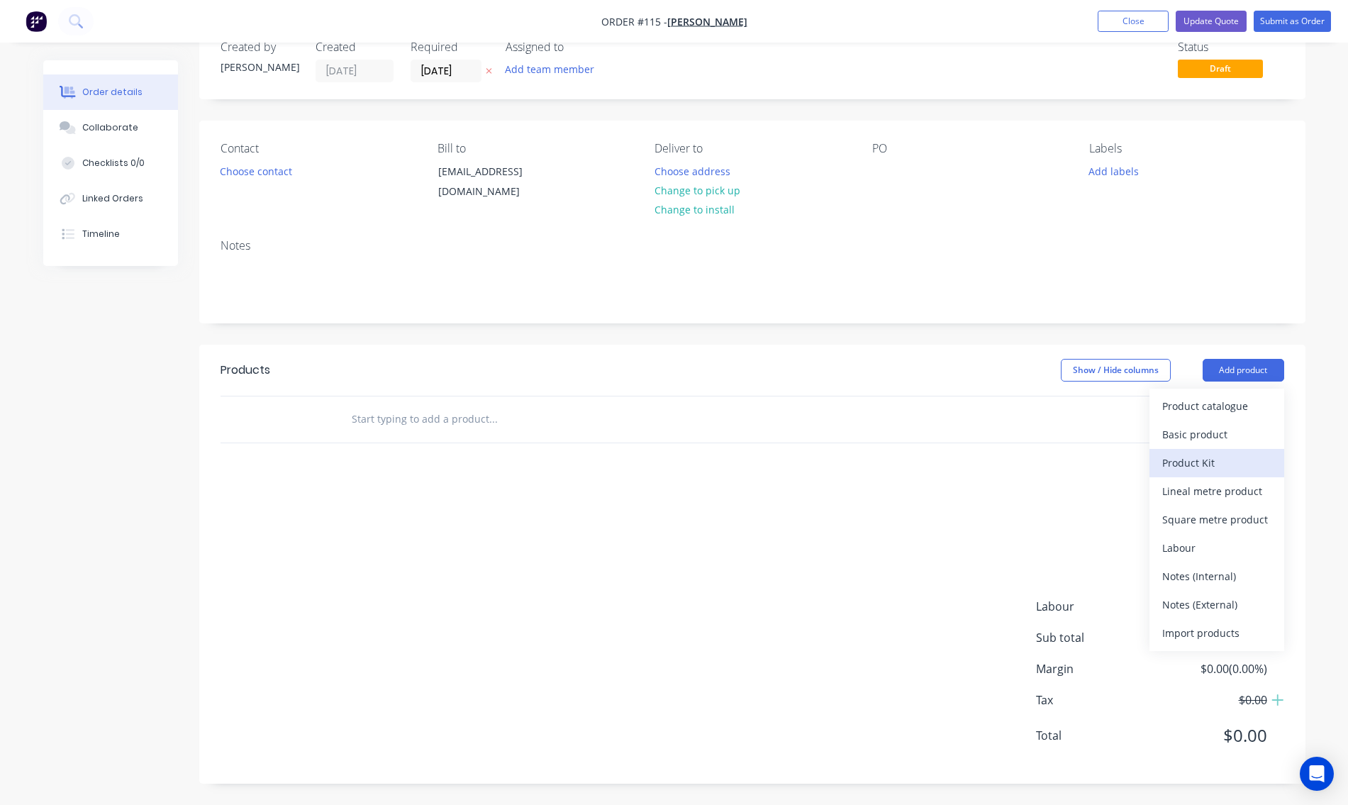
click at [1195, 459] on div "Product Kit" at bounding box center [1216, 462] width 109 height 21
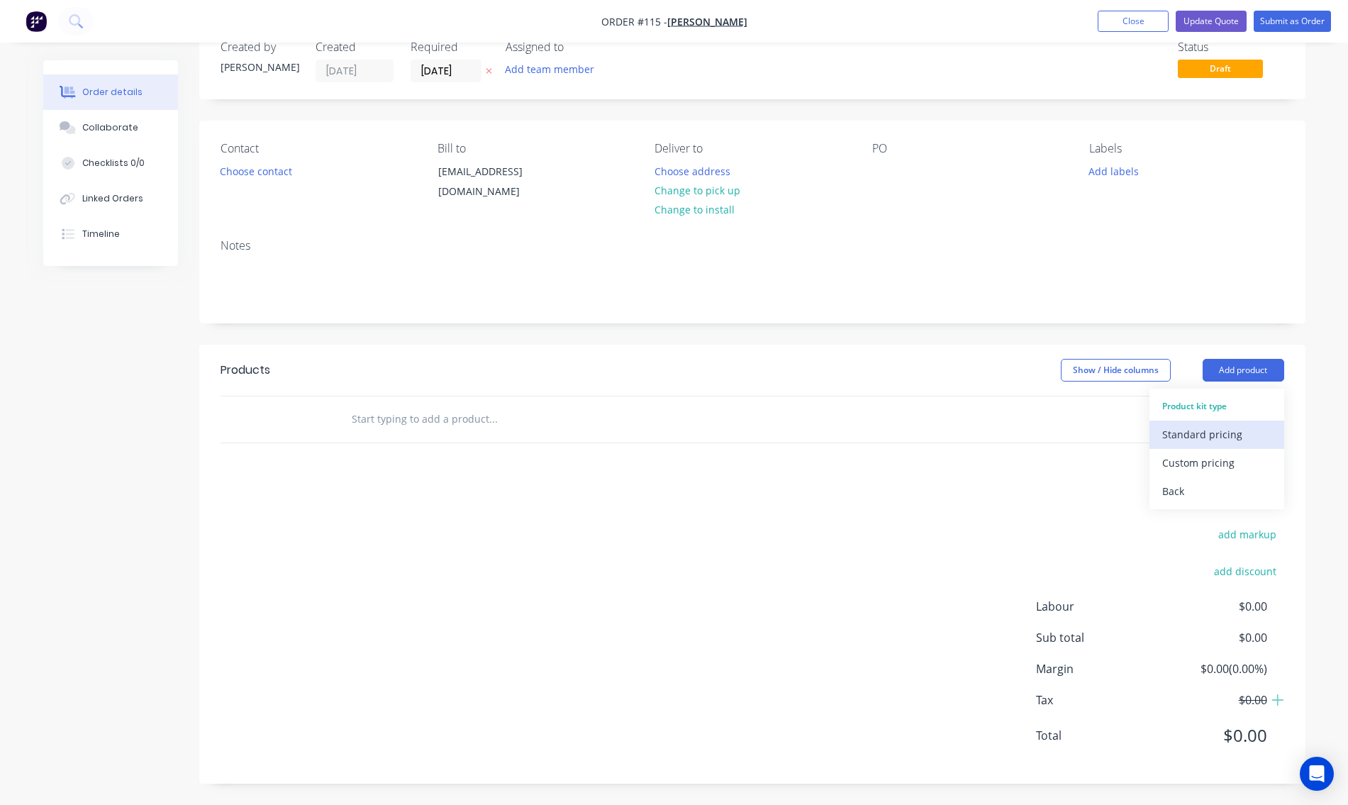
click at [1197, 432] on div "Standard pricing" at bounding box center [1216, 434] width 109 height 21
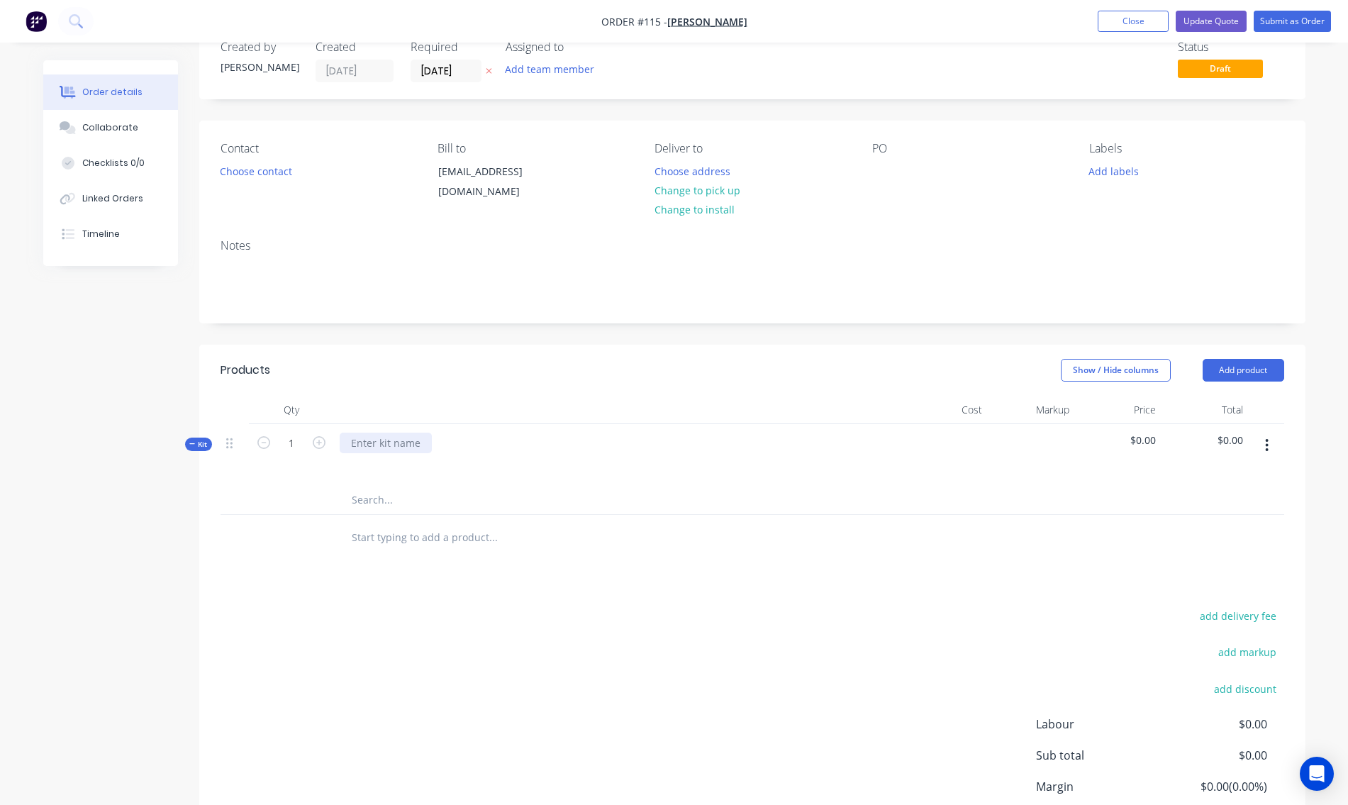
click at [381, 440] on div at bounding box center [386, 442] width 92 height 21
click at [381, 438] on div at bounding box center [386, 442] width 92 height 21
click at [1270, 444] on button "button" at bounding box center [1266, 445] width 33 height 26
click at [1216, 510] on div "Add product to kit" at bounding box center [1216, 510] width 109 height 21
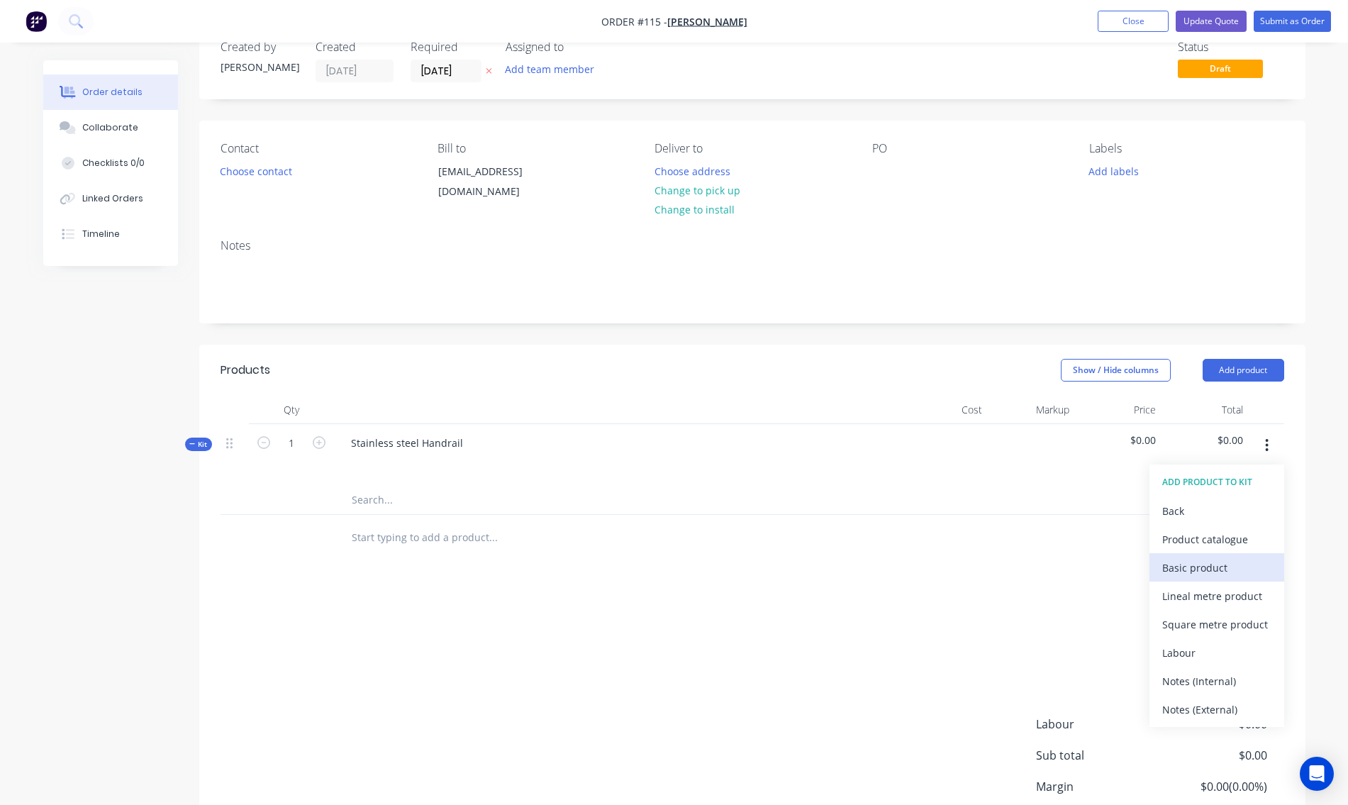
click at [1183, 566] on div "Basic product" at bounding box center [1216, 567] width 109 height 21
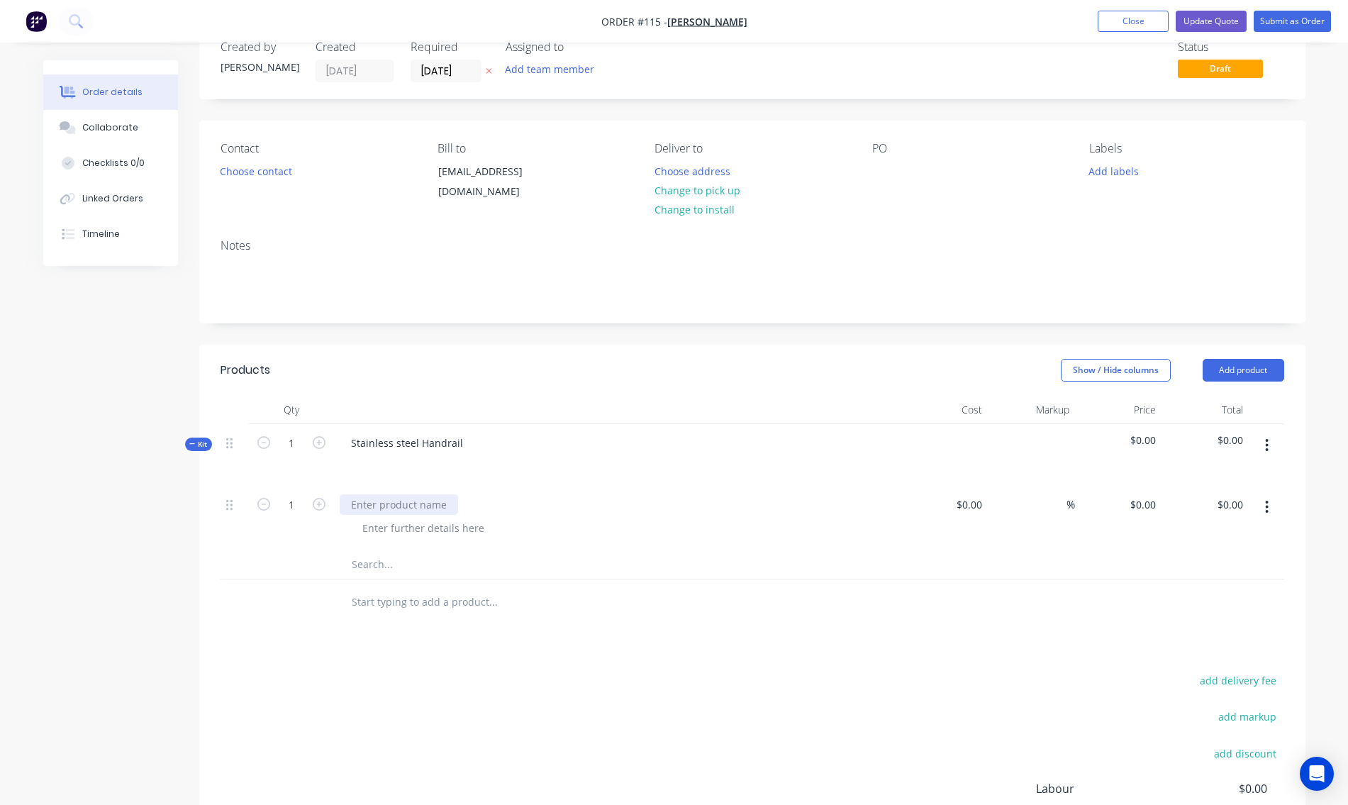
click at [387, 511] on div at bounding box center [399, 504] width 118 height 21
click at [973, 508] on input at bounding box center [979, 504] width 16 height 21
type input "$19.50"
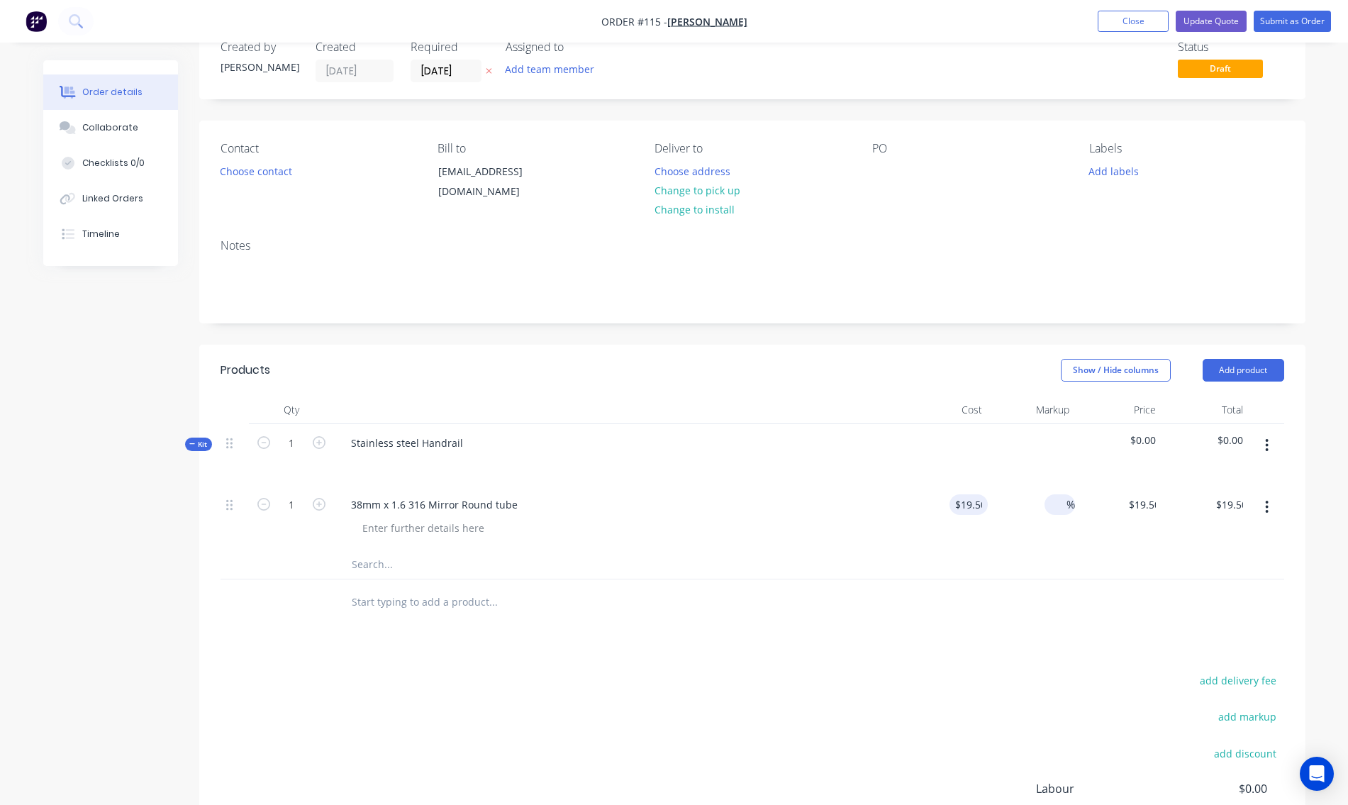
click at [1060, 505] on input at bounding box center [1058, 504] width 16 height 21
type input "80"
type input "$35.10"
click at [1060, 534] on div "80 80 %" at bounding box center [1030, 518] width 87 height 65
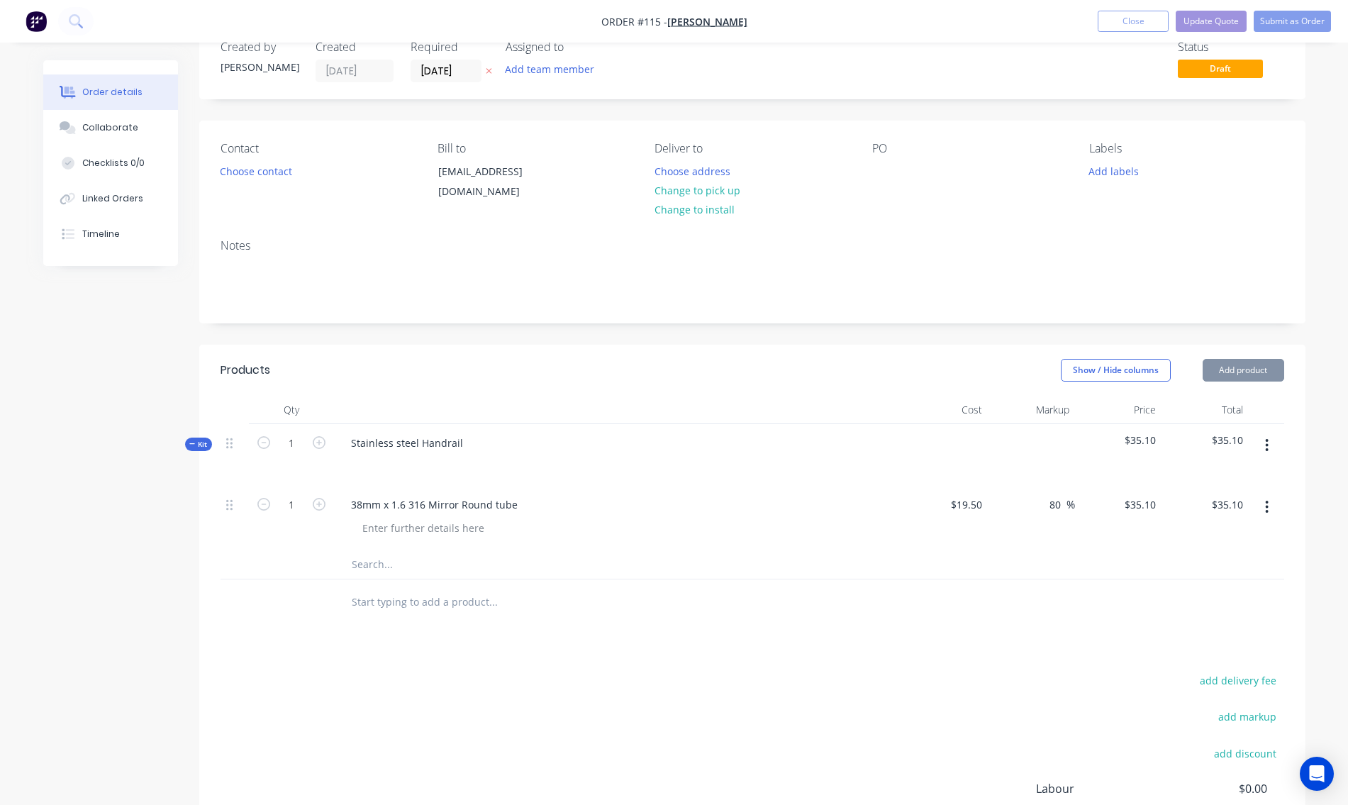
click at [1269, 447] on button "button" at bounding box center [1266, 445] width 33 height 26
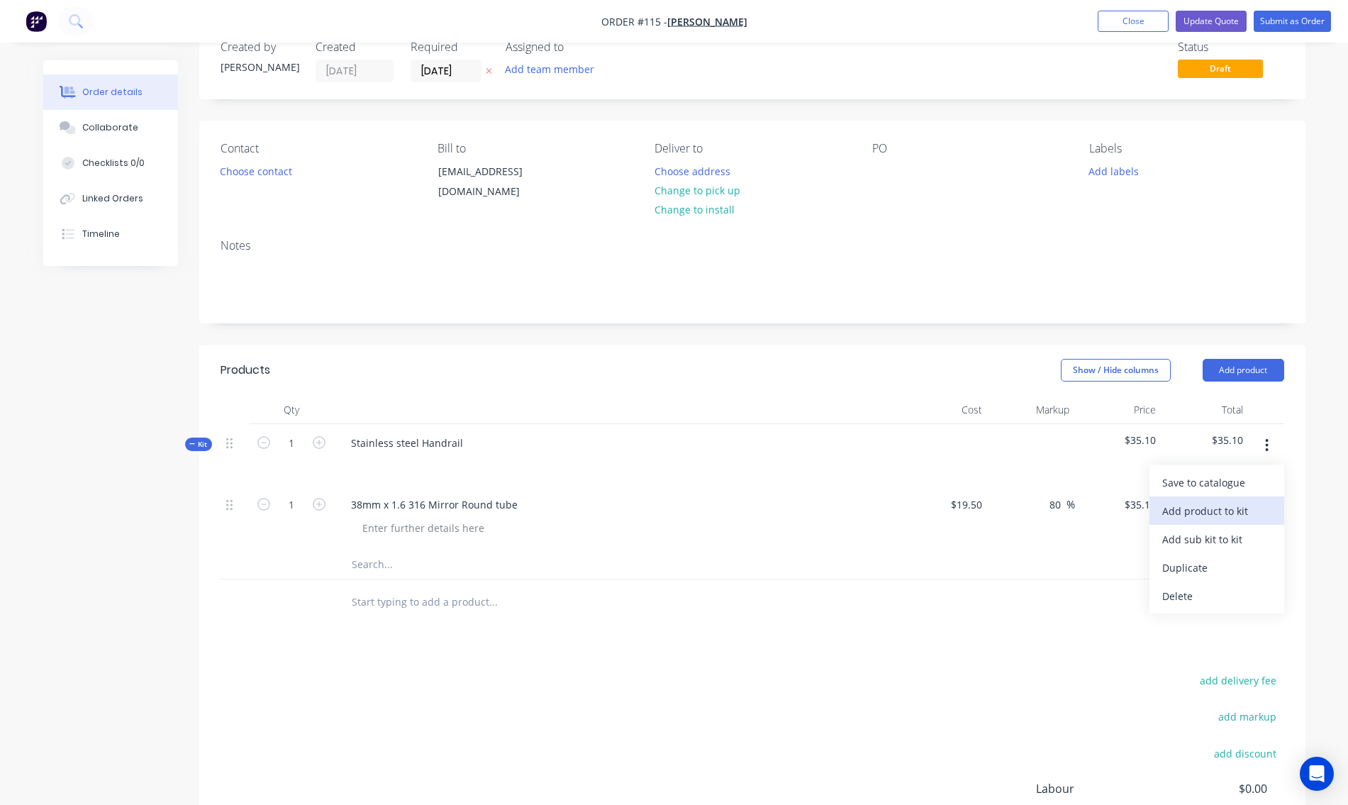
click at [1207, 507] on div "Add product to kit" at bounding box center [1216, 510] width 109 height 21
click at [1183, 566] on div "Basic product" at bounding box center [1216, 567] width 109 height 21
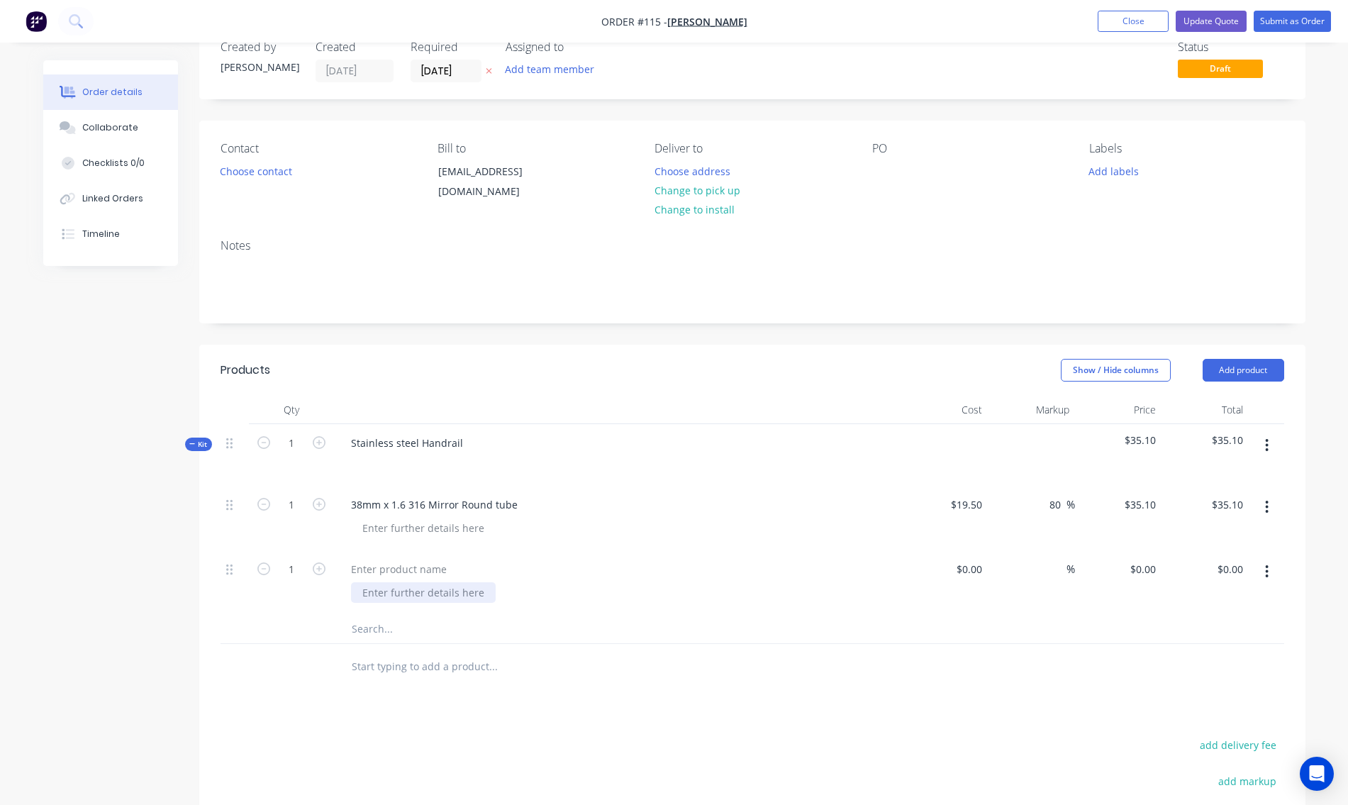
scroll to position [284, 0]
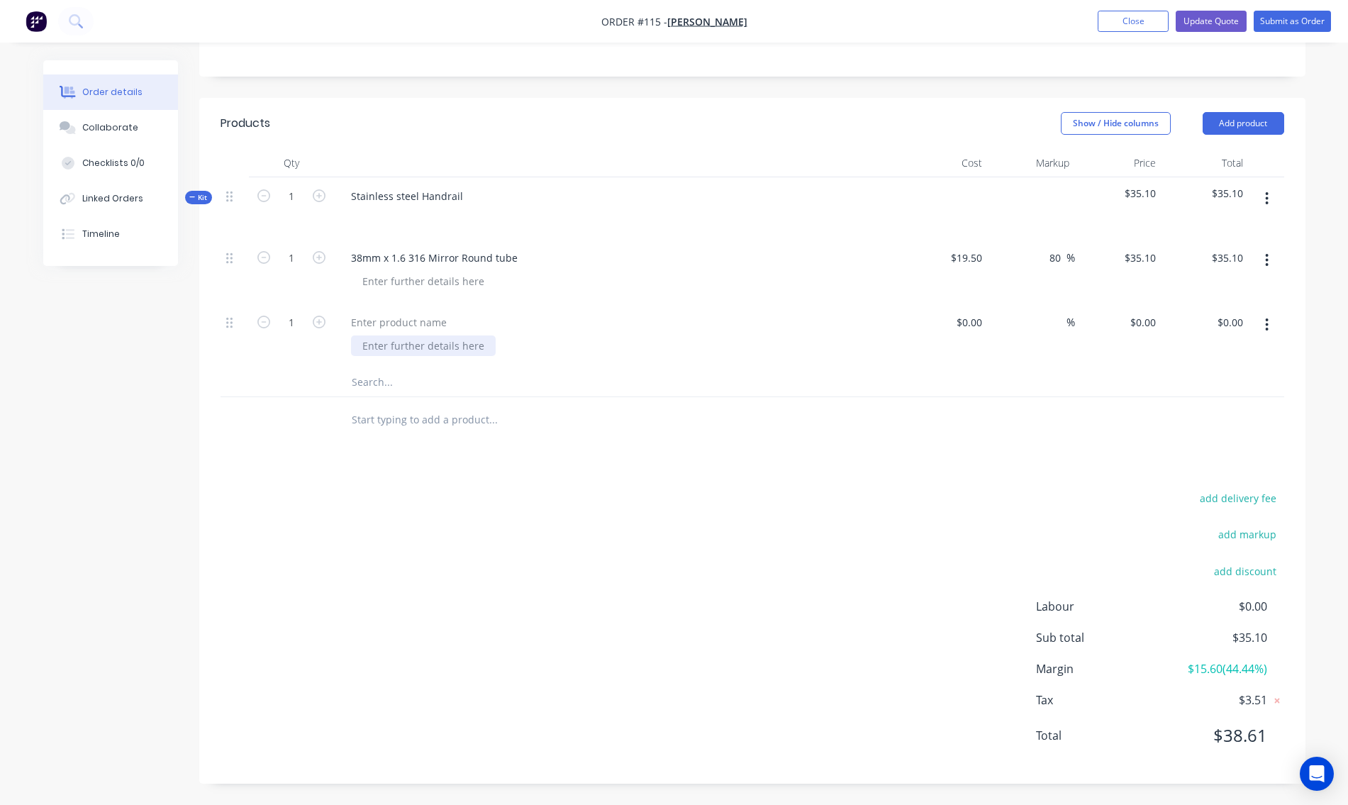
click at [412, 336] on div at bounding box center [423, 345] width 145 height 21
click at [371, 328] on div at bounding box center [399, 322] width 118 height 21
click at [968, 322] on div "$0.00" at bounding box center [968, 322] width 38 height 21
type input "$45.00"
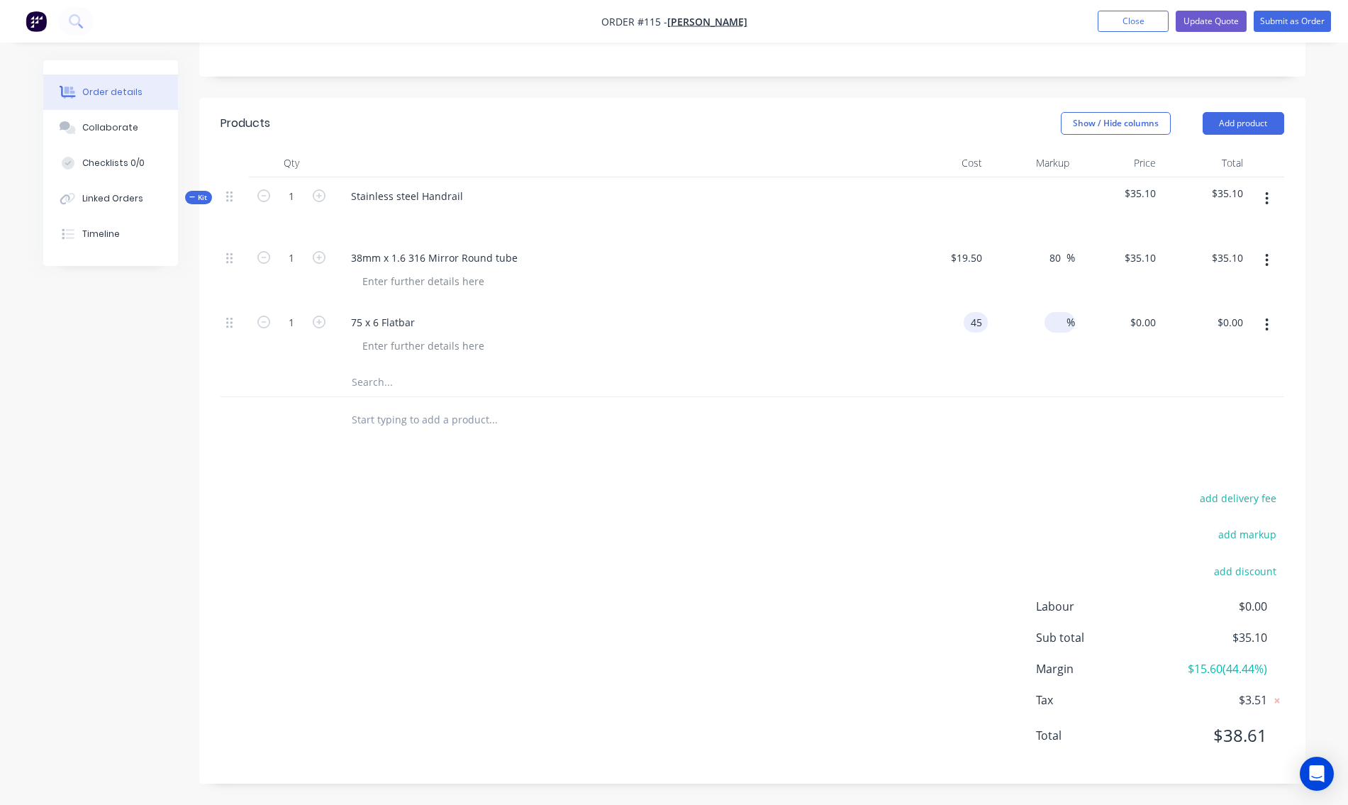
type input "$45.00"
click at [1067, 328] on span "%" at bounding box center [1070, 322] width 9 height 16
type input "80"
type input "$81.00"
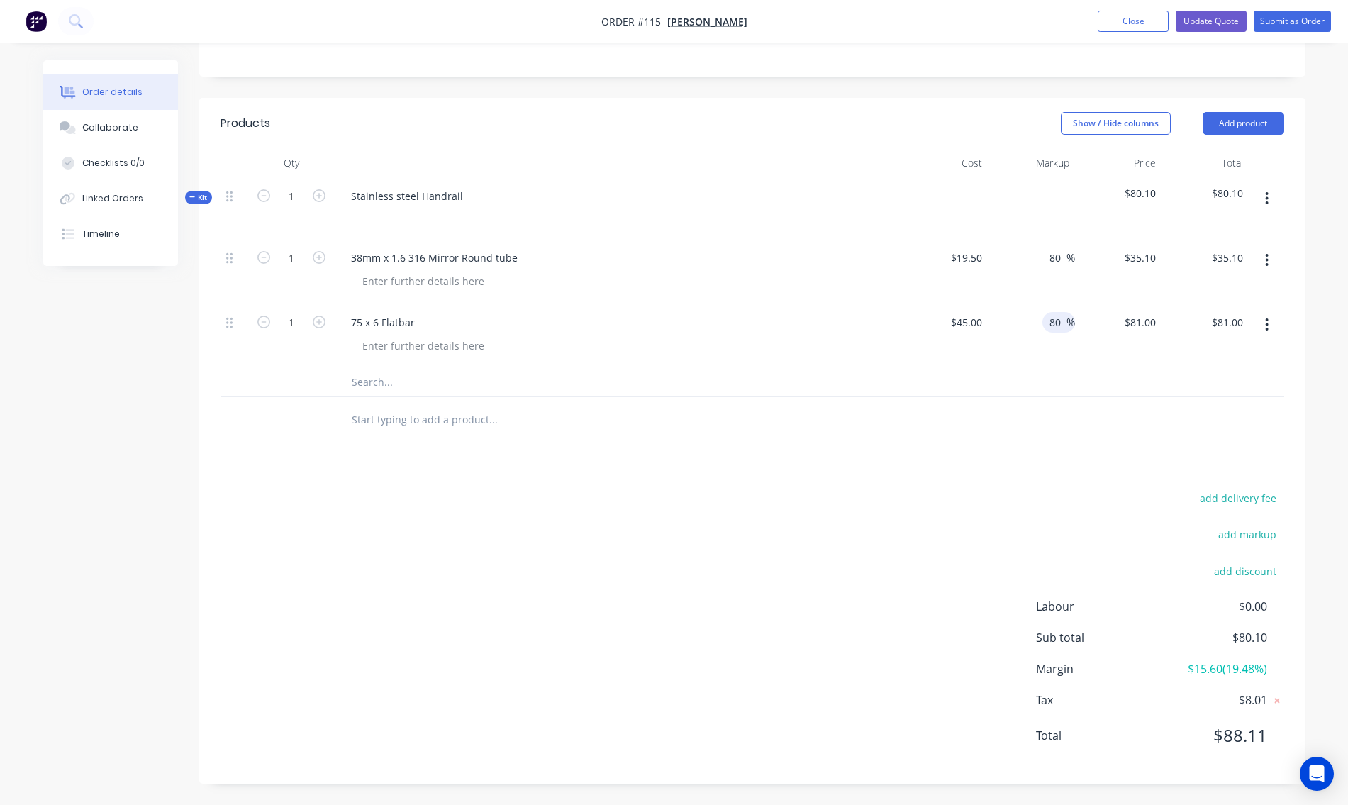
click at [1052, 350] on div "80 80 %" at bounding box center [1030, 335] width 87 height 65
type input "0.5"
type input "$40.50"
click at [1267, 201] on icon "button" at bounding box center [1267, 199] width 4 height 16
click at [1216, 267] on div "Add product to kit" at bounding box center [1216, 264] width 109 height 21
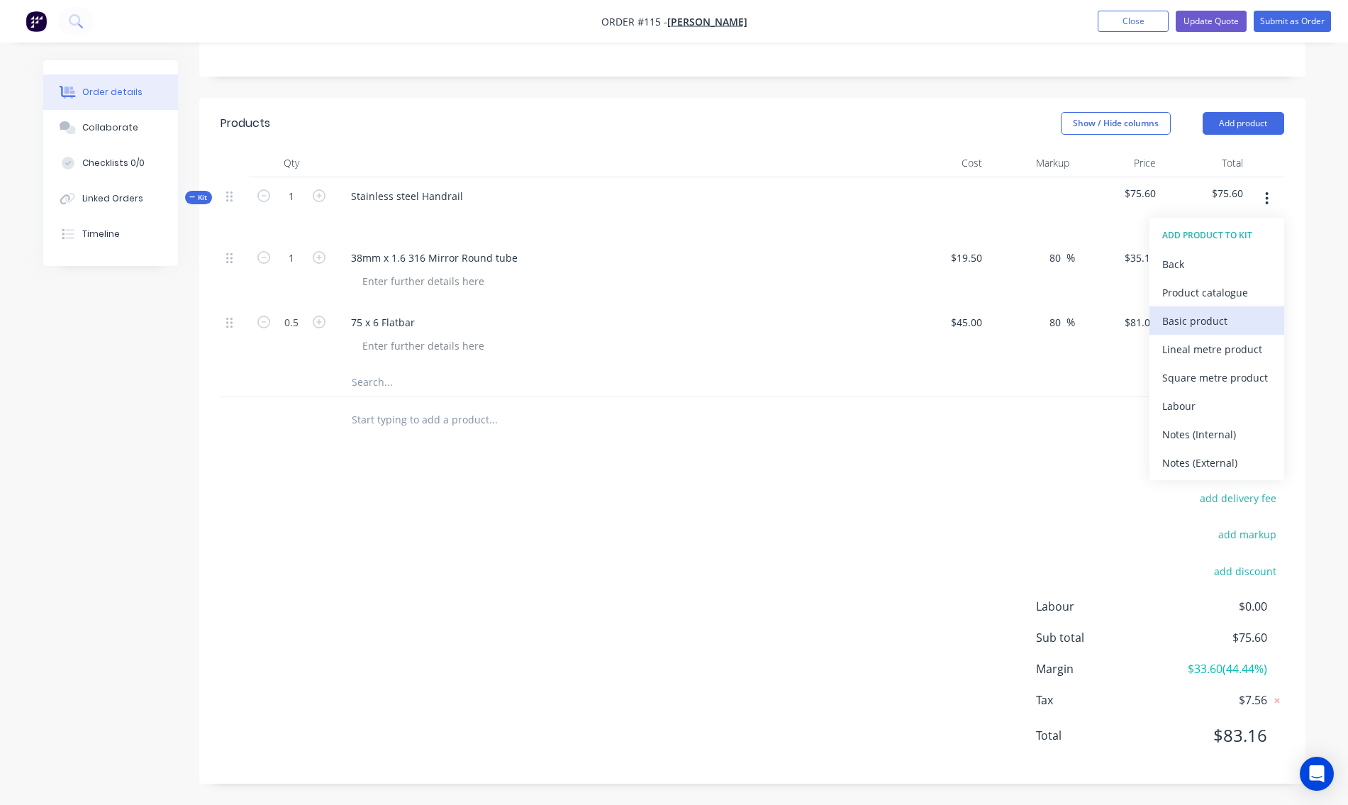
click at [1183, 321] on div "Basic product" at bounding box center [1216, 320] width 109 height 21
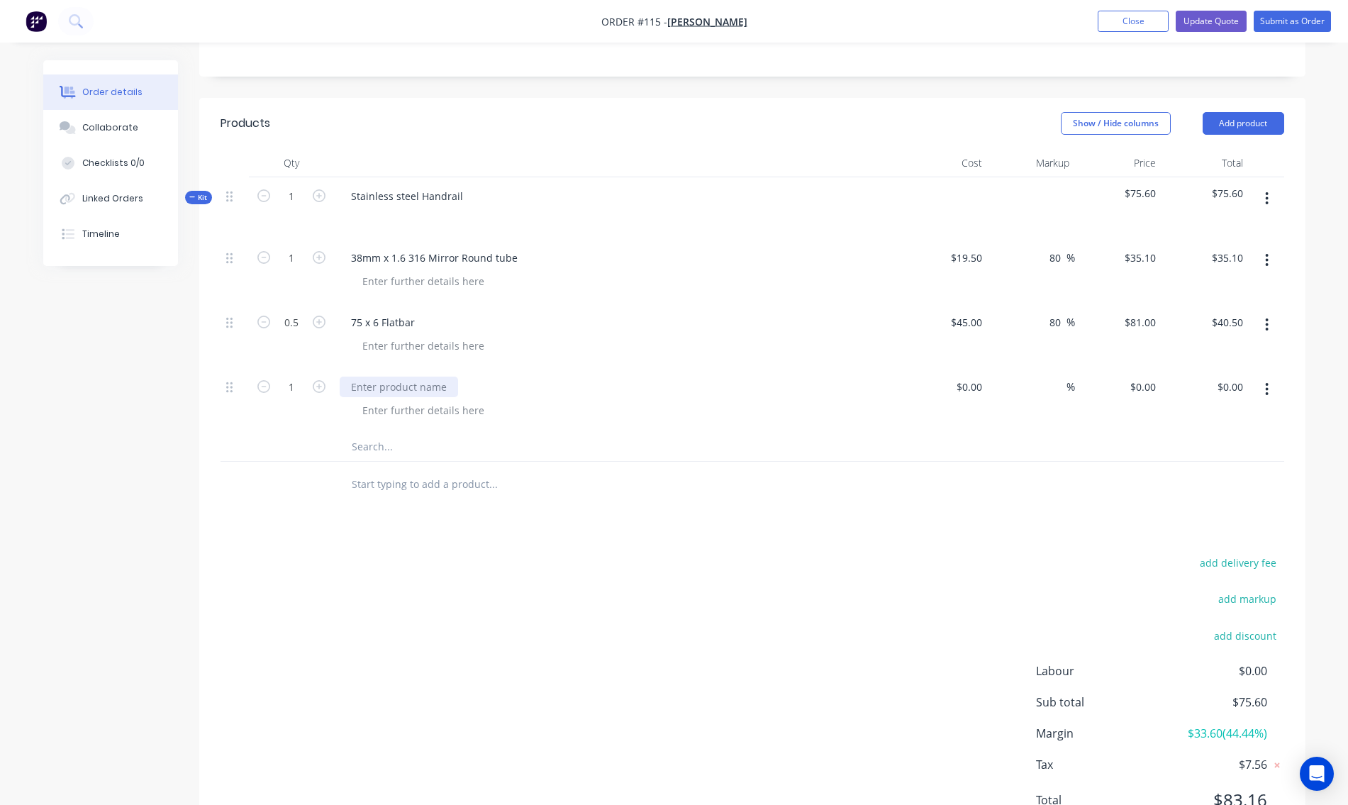
click at [381, 389] on div at bounding box center [399, 386] width 118 height 21
click at [977, 382] on input at bounding box center [979, 386] width 16 height 21
type input "$8.00"
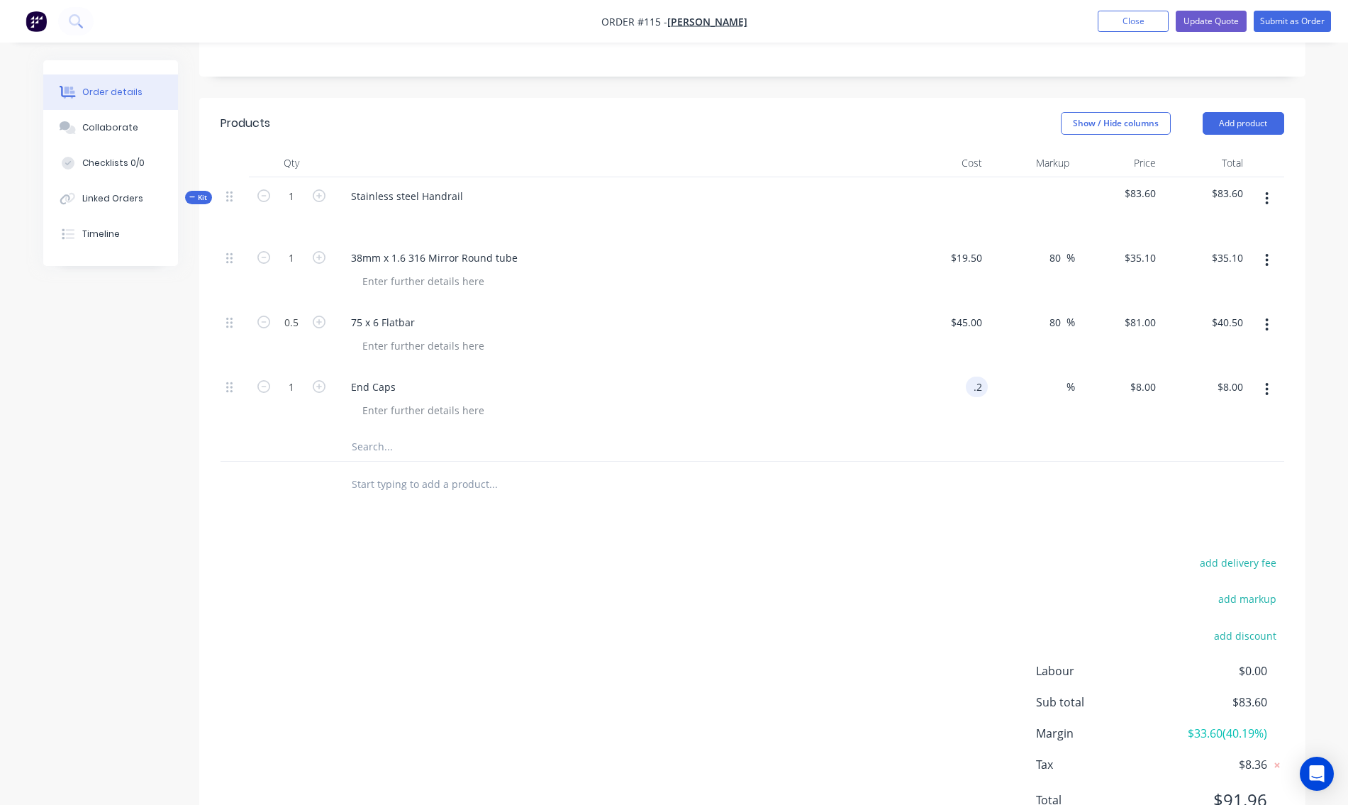
type input "."
type input "$8.21"
click at [1055, 386] on input at bounding box center [1058, 386] width 16 height 21
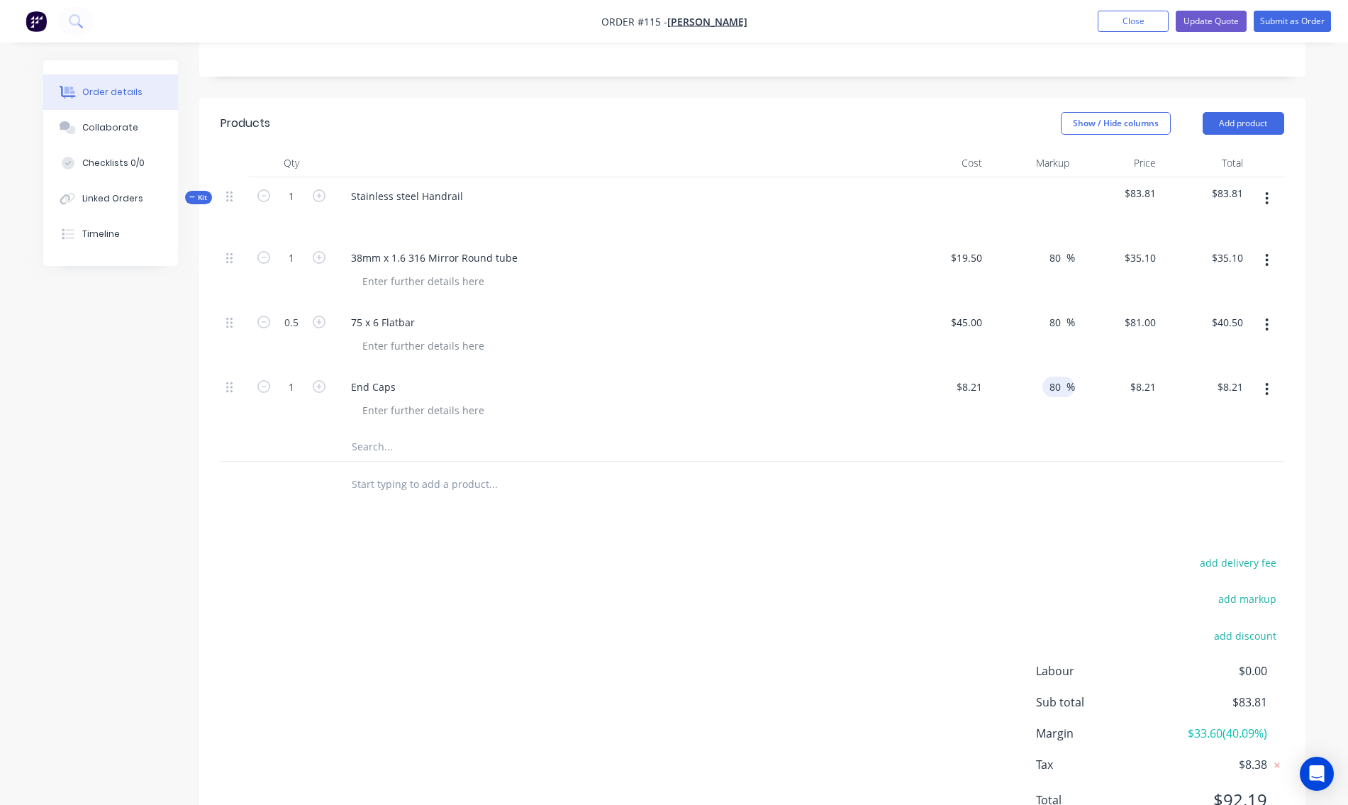
type input "80"
type input "$14.778"
type input "$14.78"
click at [1045, 446] on div at bounding box center [751, 446] width 1063 height 29
click at [315, 388] on icon "button" at bounding box center [319, 386] width 13 height 13
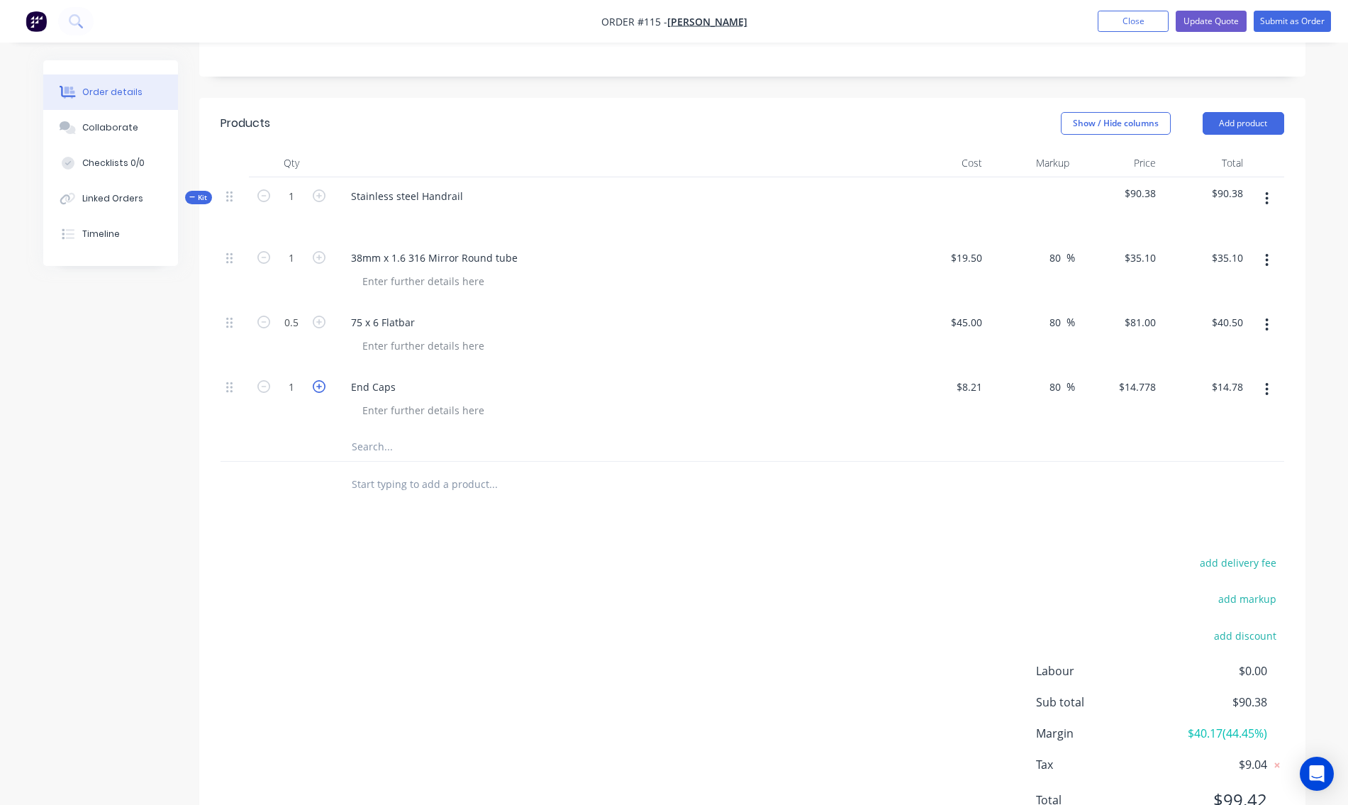
type input "2"
type input "$29.56"
click at [1265, 192] on icon "button" at bounding box center [1267, 199] width 4 height 16
click at [1215, 264] on div "Add product to kit" at bounding box center [1216, 264] width 109 height 21
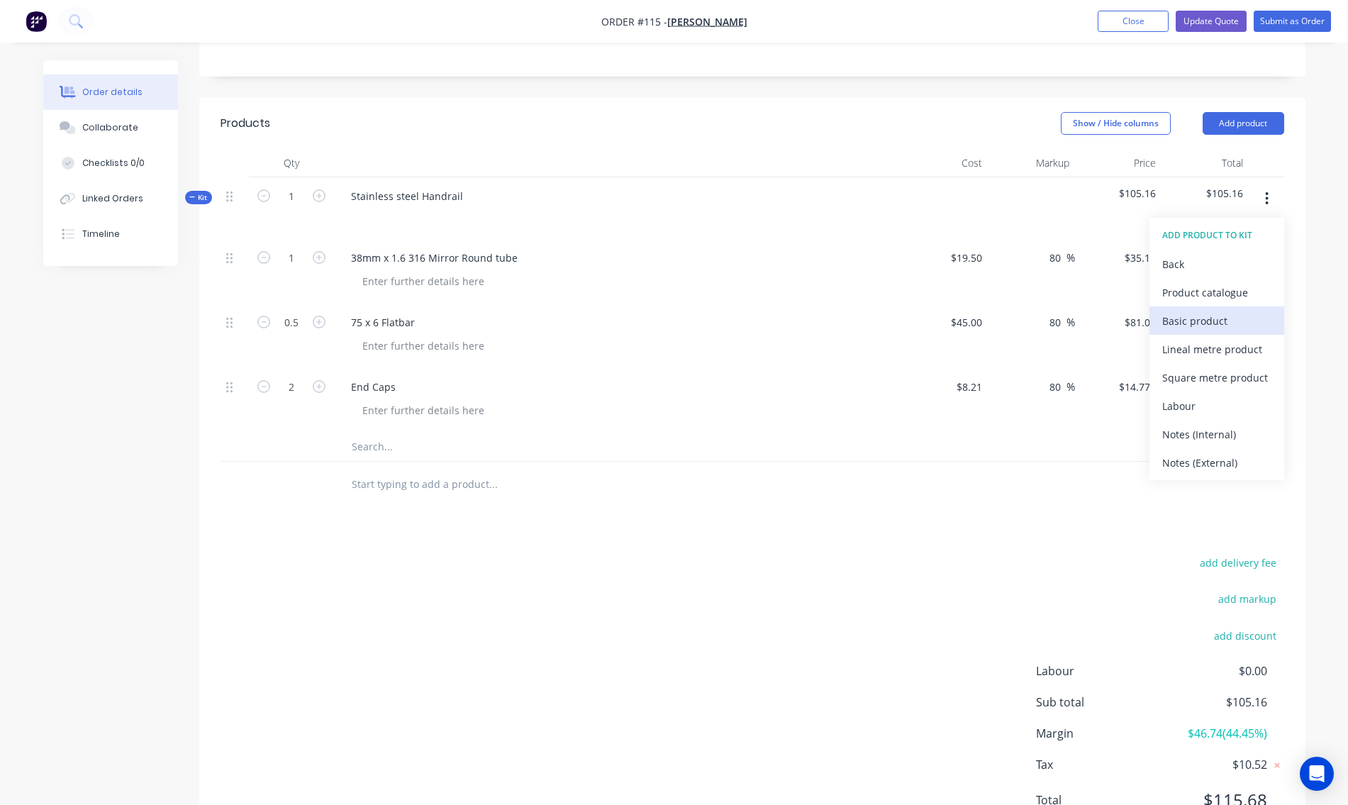
click at [1180, 322] on div "Basic product" at bounding box center [1216, 320] width 109 height 21
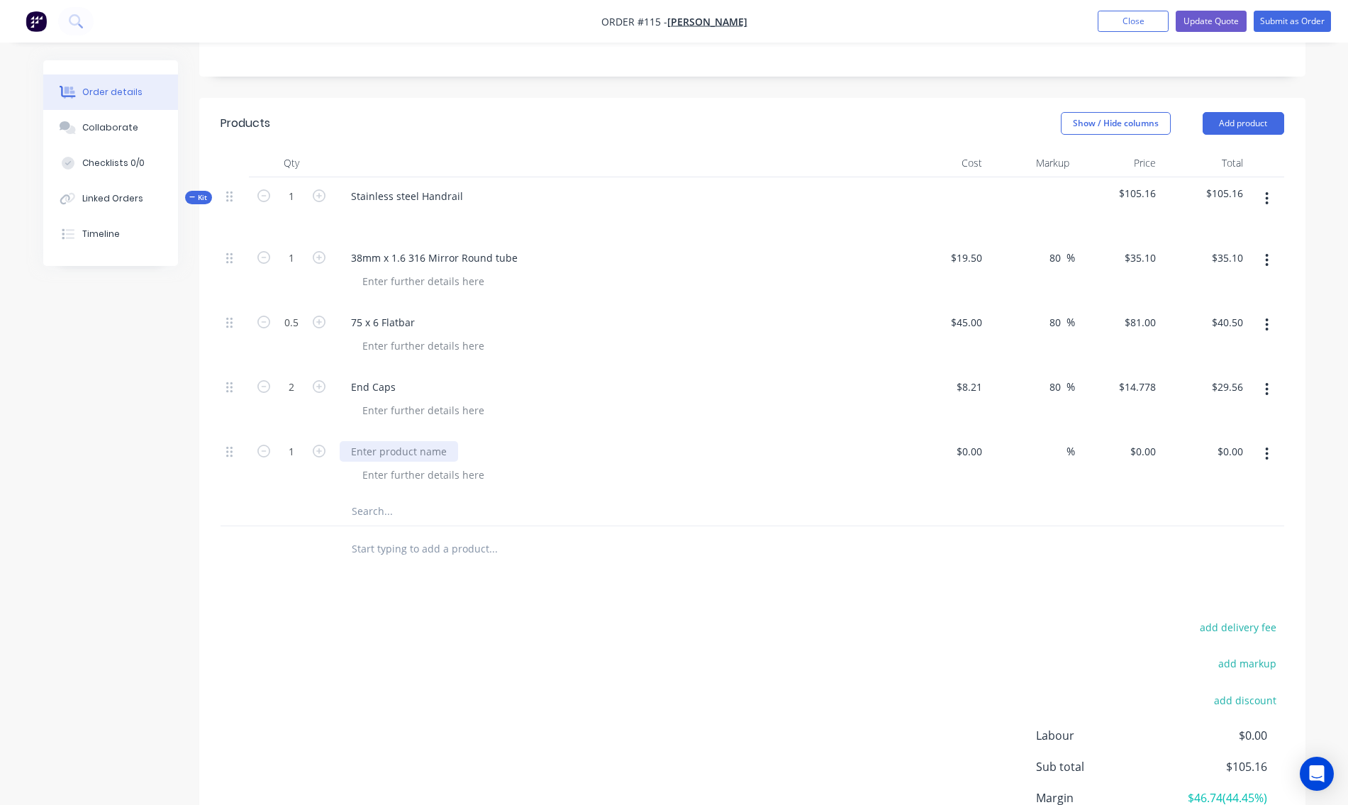
click at [384, 452] on div at bounding box center [399, 451] width 118 height 21
click at [975, 452] on input at bounding box center [971, 451] width 33 height 21
type input "$10.47"
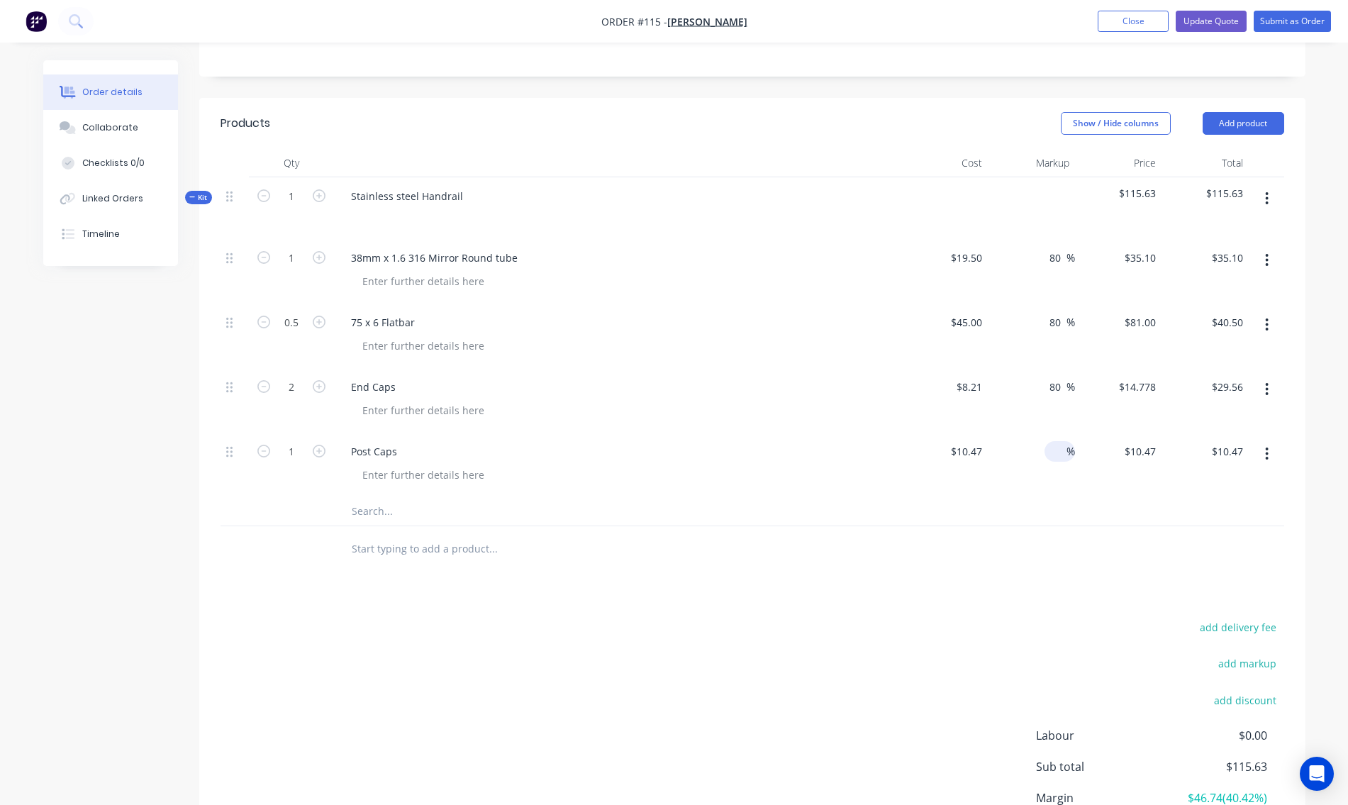
click at [1068, 455] on span "%" at bounding box center [1070, 451] width 9 height 16
type input "80"
type input "$18.846"
type input "$18.85"
click at [1049, 497] on div at bounding box center [751, 511] width 1063 height 29
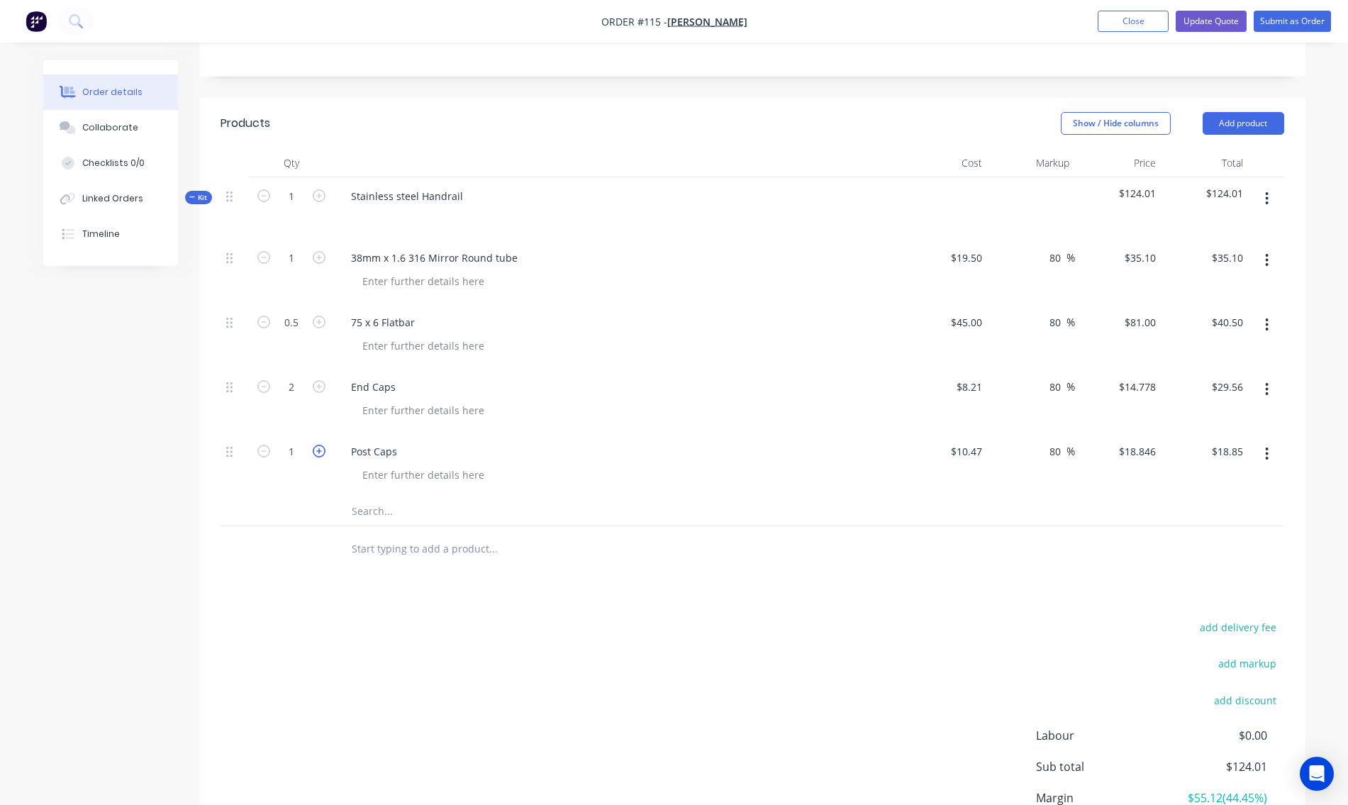
click at [318, 452] on icon "button" at bounding box center [319, 450] width 13 height 13
type input "2"
type input "$37.69"
click at [1265, 195] on icon "button" at bounding box center [1267, 199] width 4 height 16
click at [1214, 269] on div "Add product to kit" at bounding box center [1216, 264] width 109 height 21
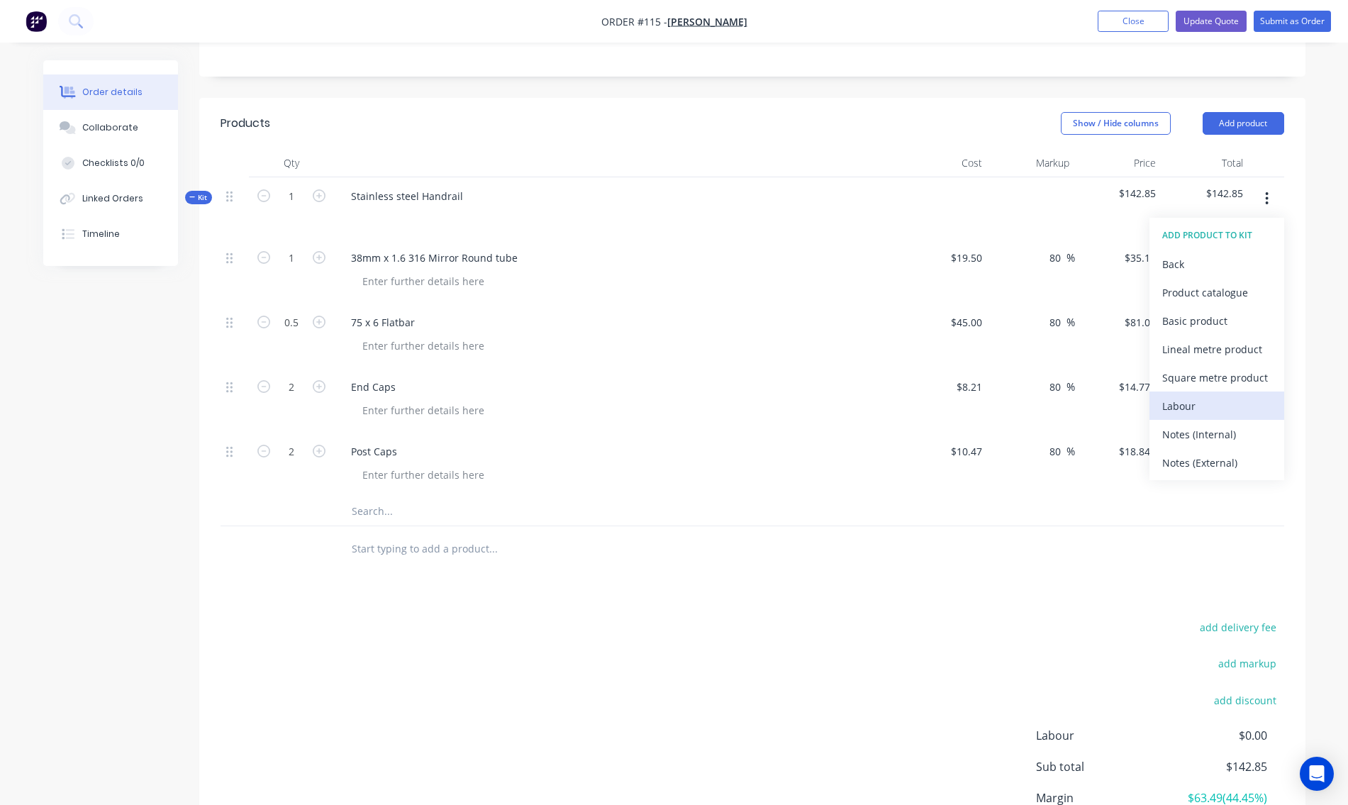
click at [1174, 403] on div "Labour" at bounding box center [1216, 406] width 109 height 21
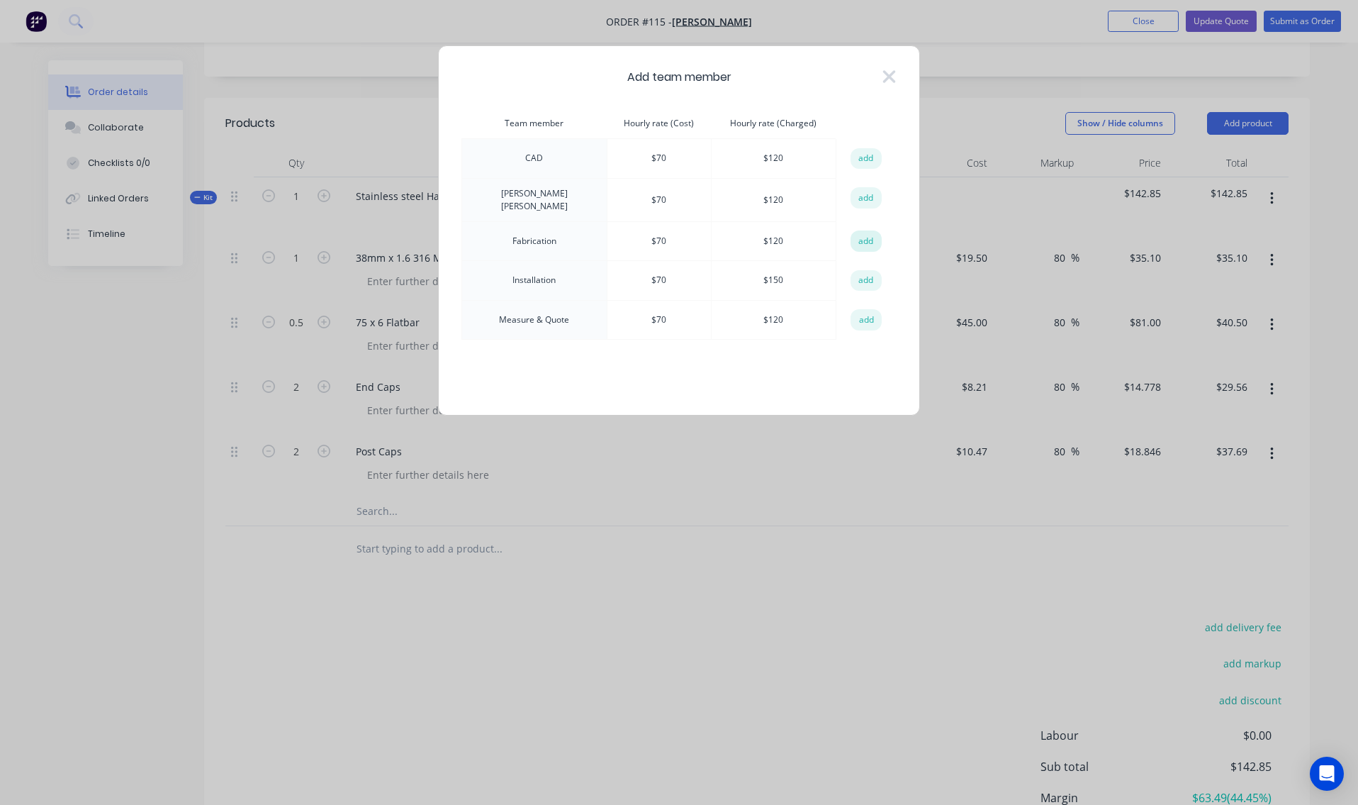
click at [859, 234] on button "add" at bounding box center [866, 240] width 31 height 21
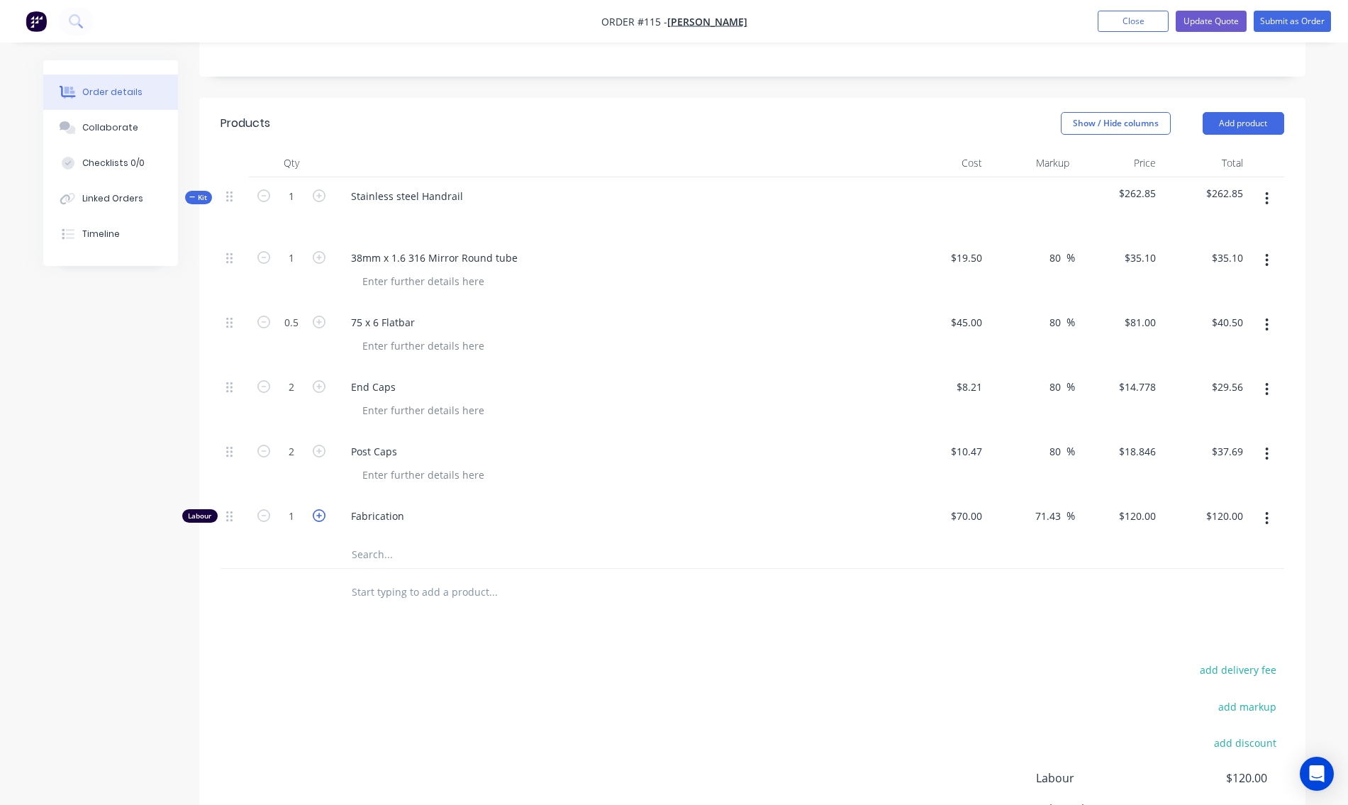
click at [322, 516] on icon "button" at bounding box center [319, 515] width 13 height 13
type input "2"
type input "$240.00"
click at [322, 516] on icon "button" at bounding box center [319, 515] width 13 height 13
type input "3"
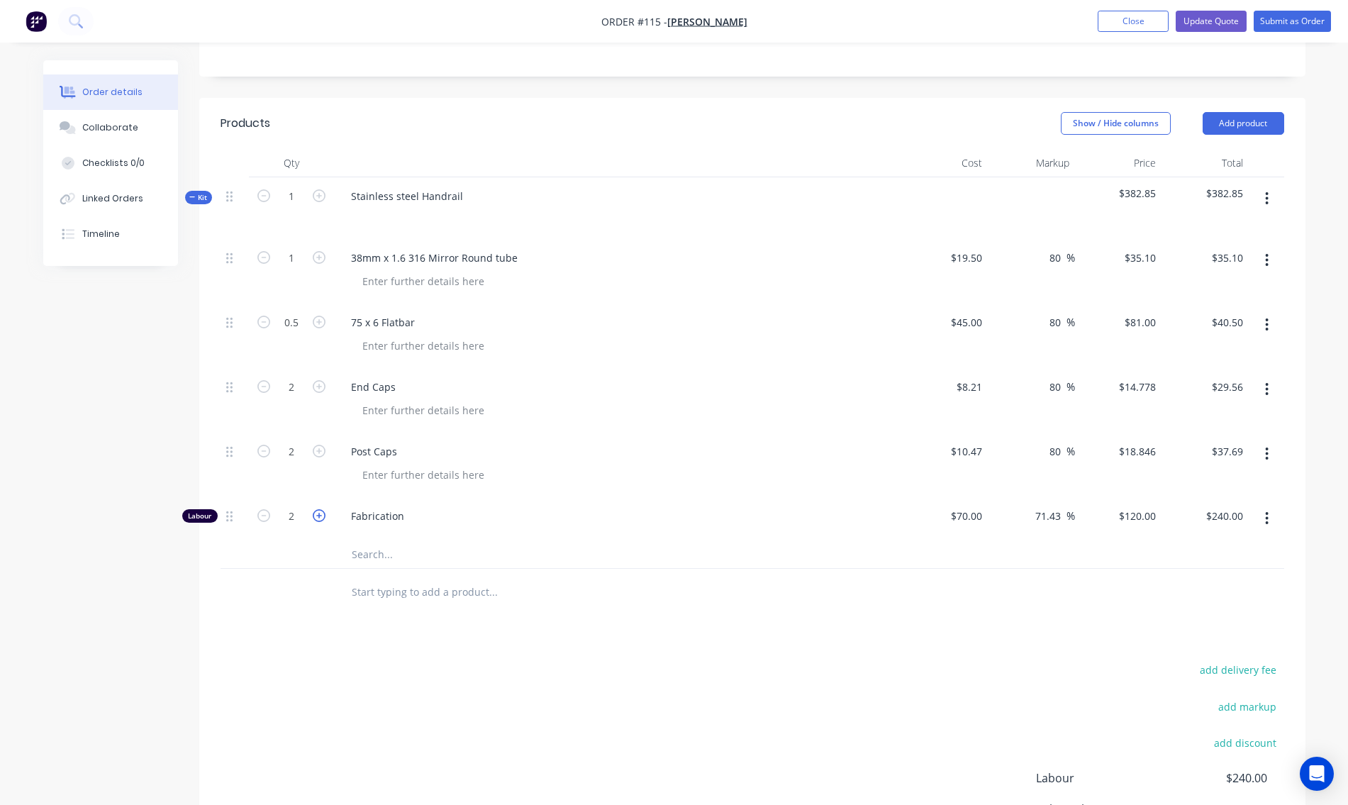
type input "$360.00"
click at [322, 516] on icon "button" at bounding box center [319, 515] width 13 height 13
type input "4"
type input "$480.00"
click at [322, 516] on icon "button" at bounding box center [319, 515] width 13 height 13
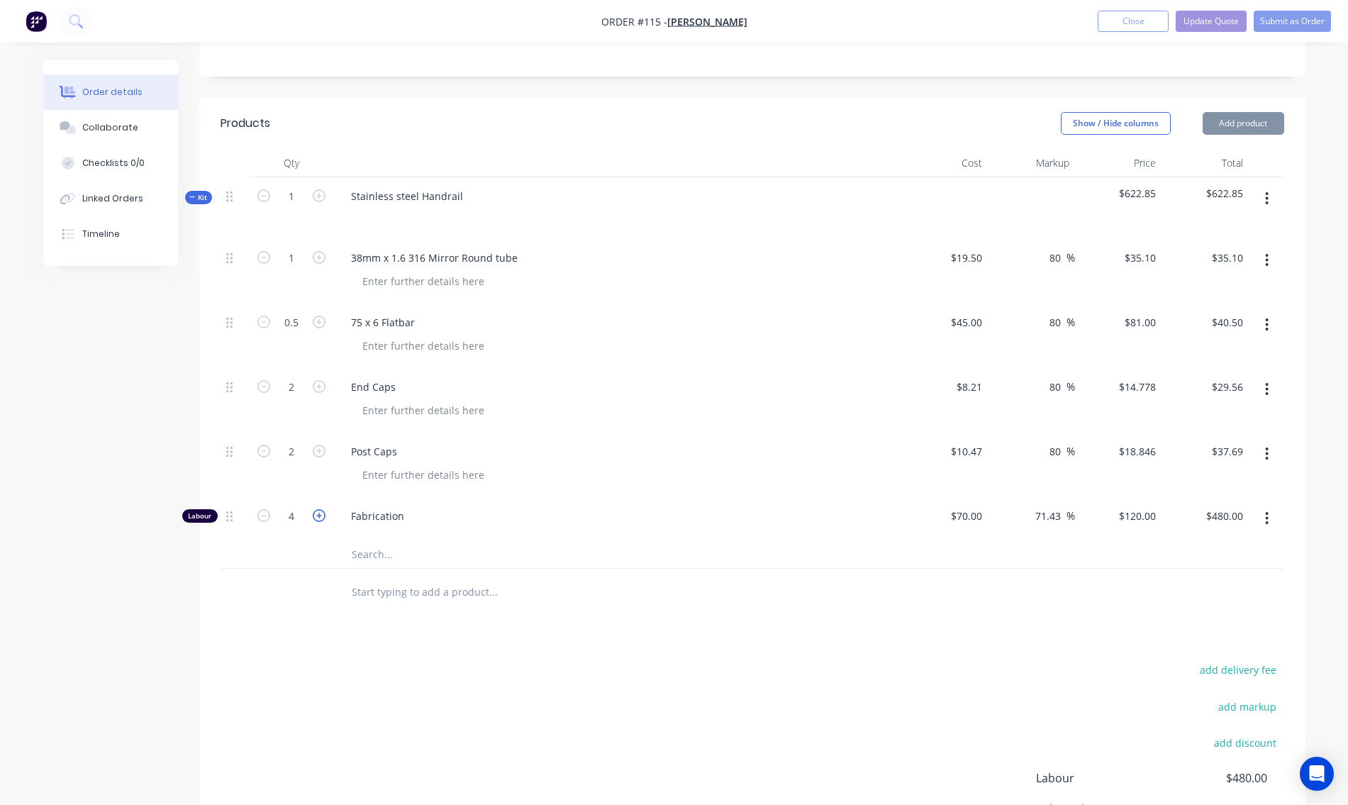
type input "5"
type input "$600.00"
click at [322, 516] on icon "button" at bounding box center [319, 515] width 13 height 13
type input "6"
type input "$720.00"
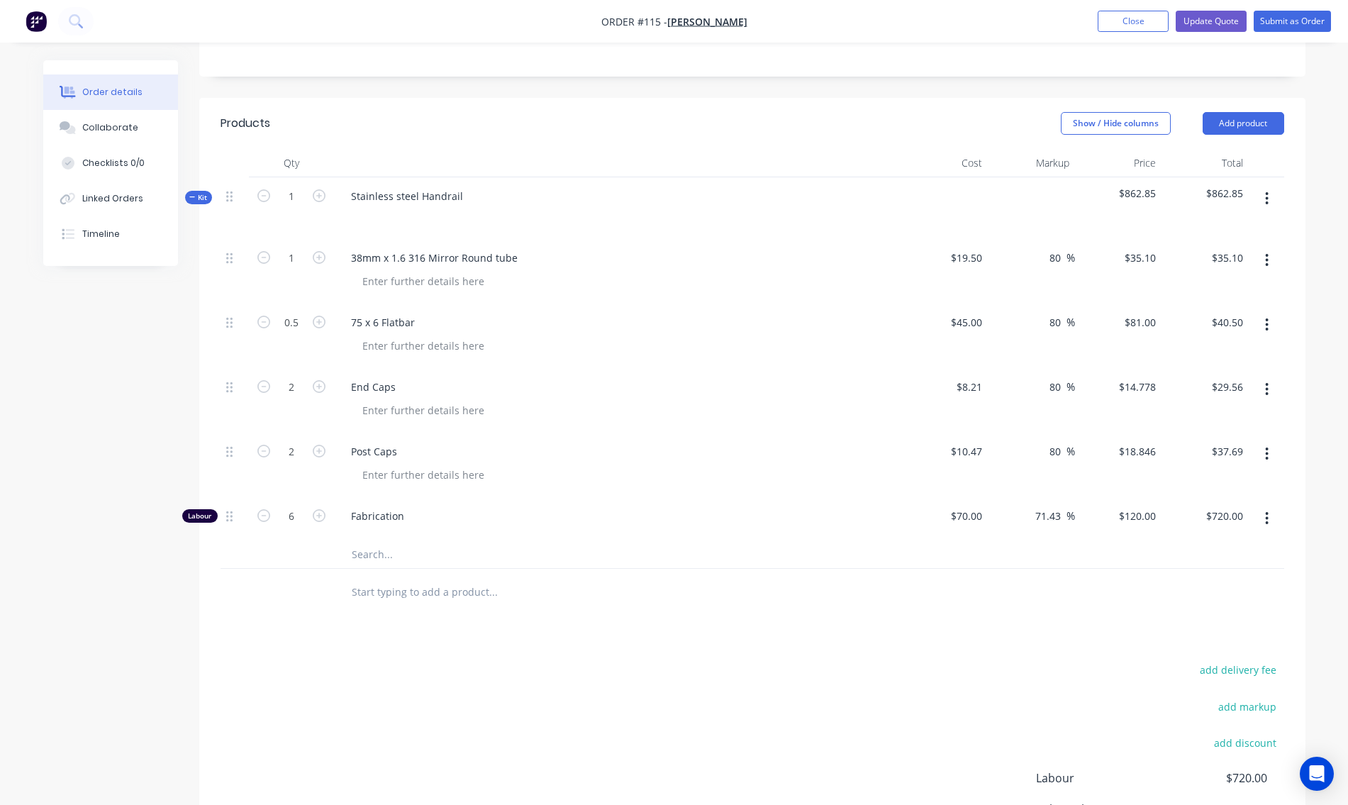
click at [762, 539] on div "Fabrication" at bounding box center [617, 518] width 567 height 43
click at [1266, 197] on icon "button" at bounding box center [1266, 198] width 3 height 13
click at [1225, 265] on div "Add product to kit" at bounding box center [1216, 264] width 109 height 21
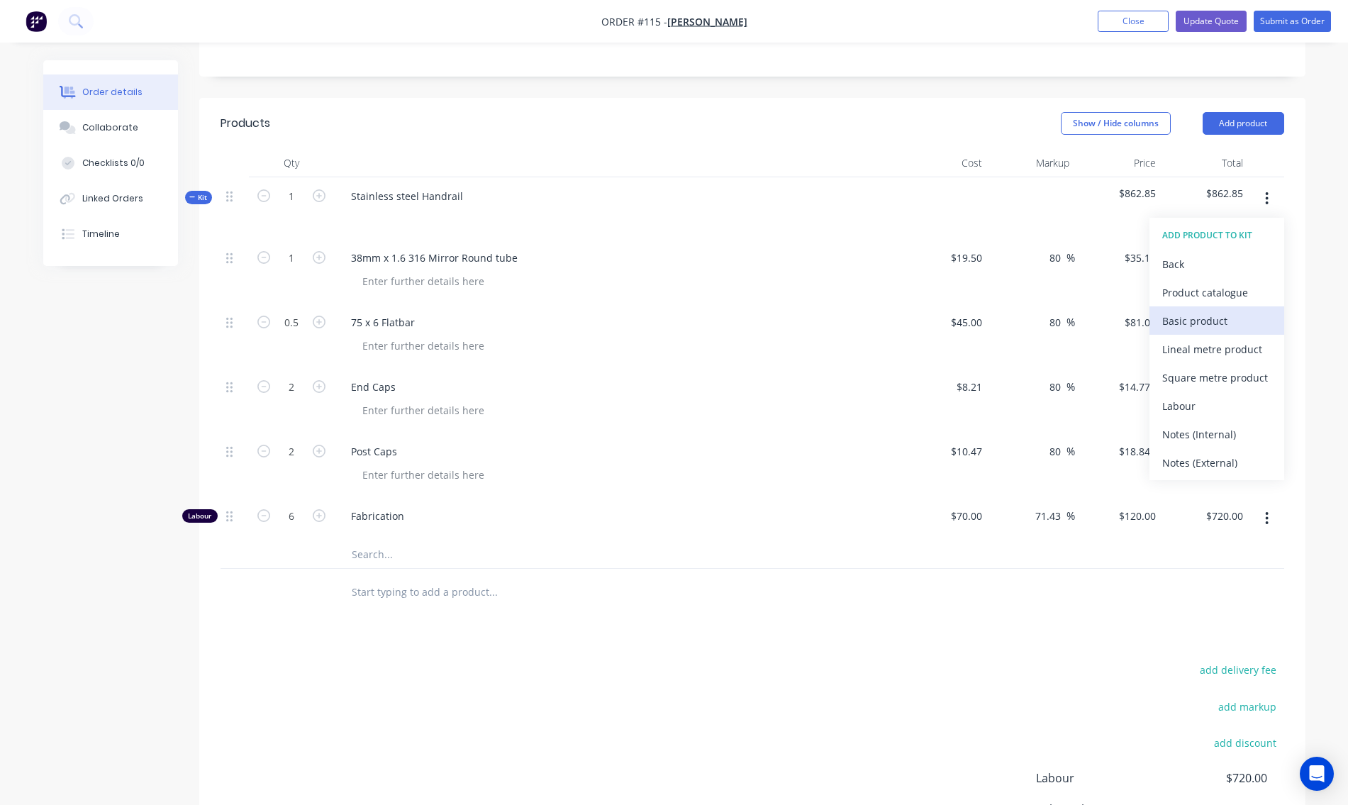
click at [1205, 323] on div "Basic product" at bounding box center [1216, 320] width 109 height 21
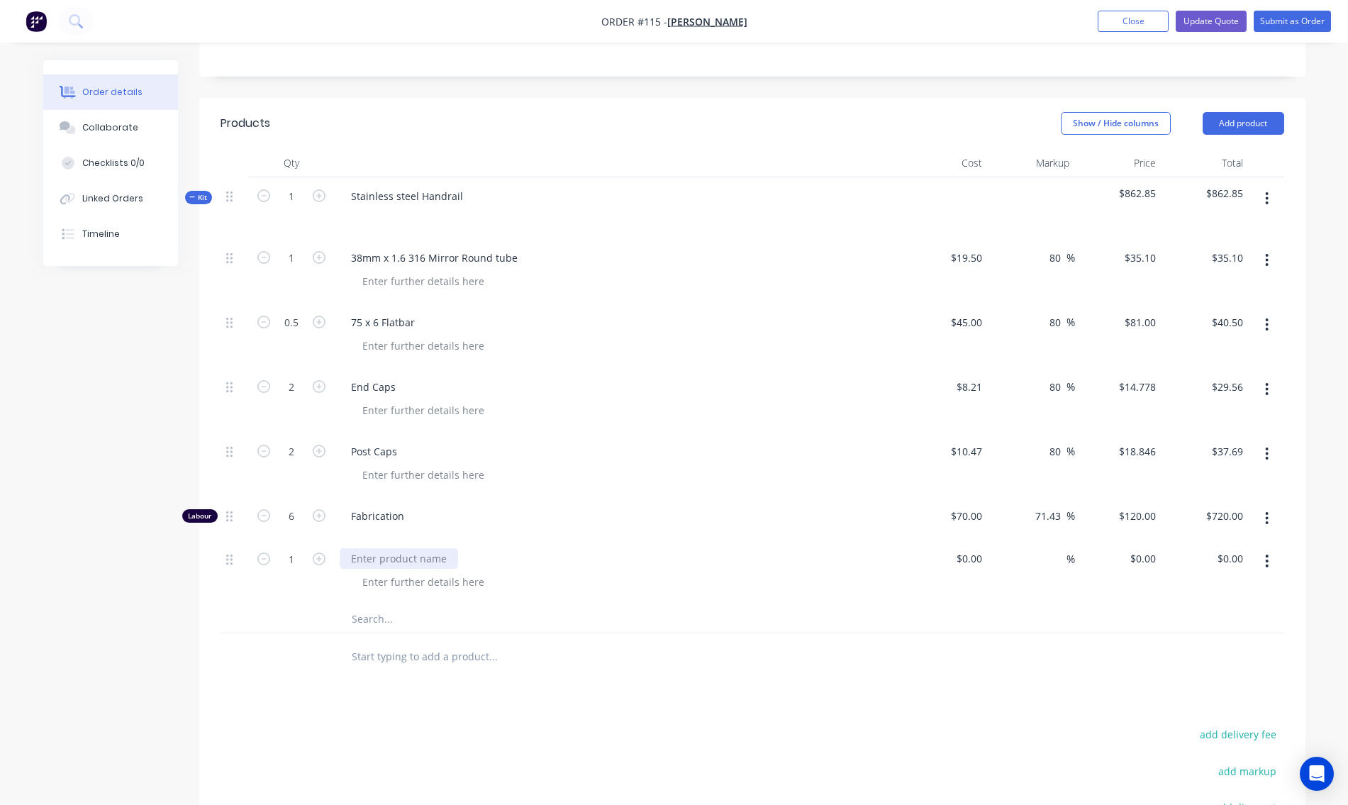
click at [374, 564] on div at bounding box center [399, 558] width 118 height 21
click at [967, 562] on div at bounding box center [977, 558] width 22 height 21
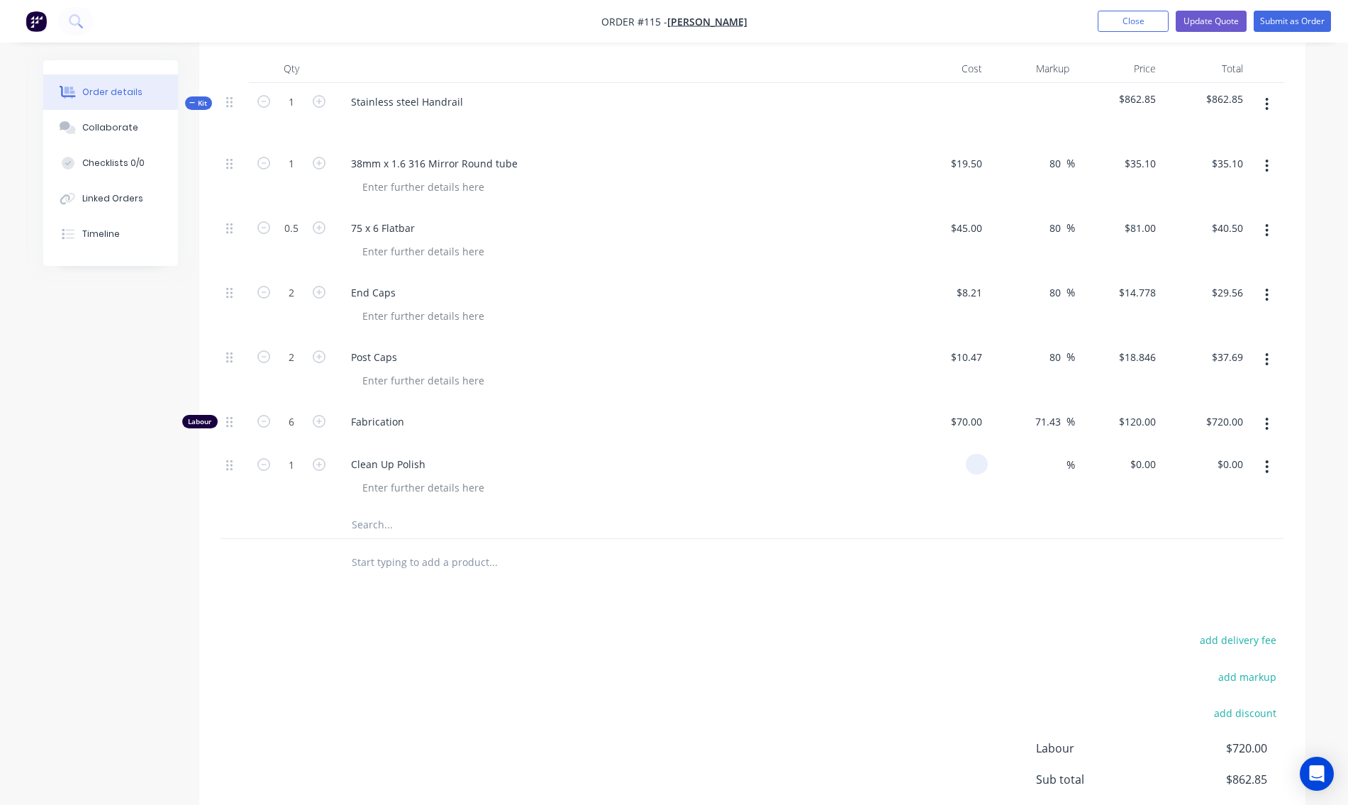
scroll to position [520, 0]
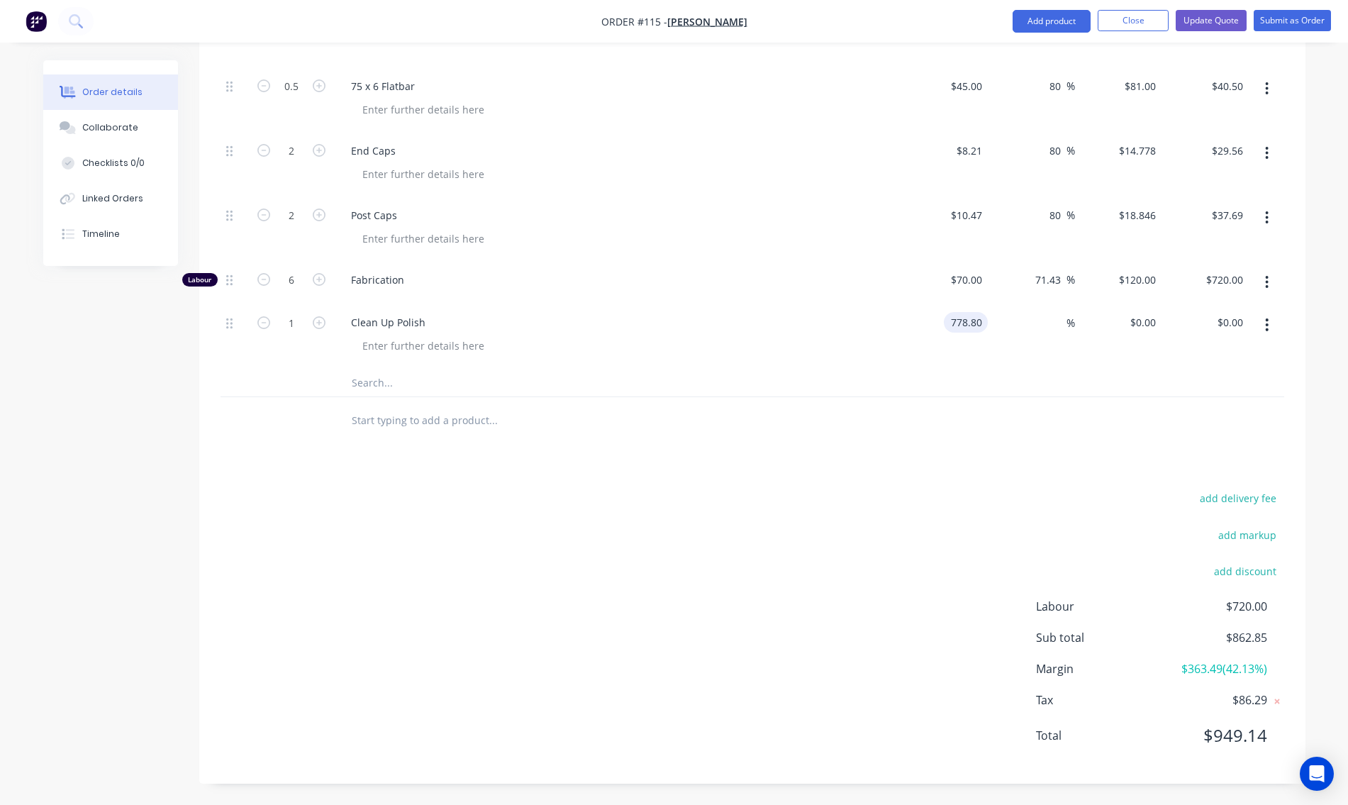
type input "$778.80"
click at [893, 343] on div at bounding box center [623, 345] width 544 height 21
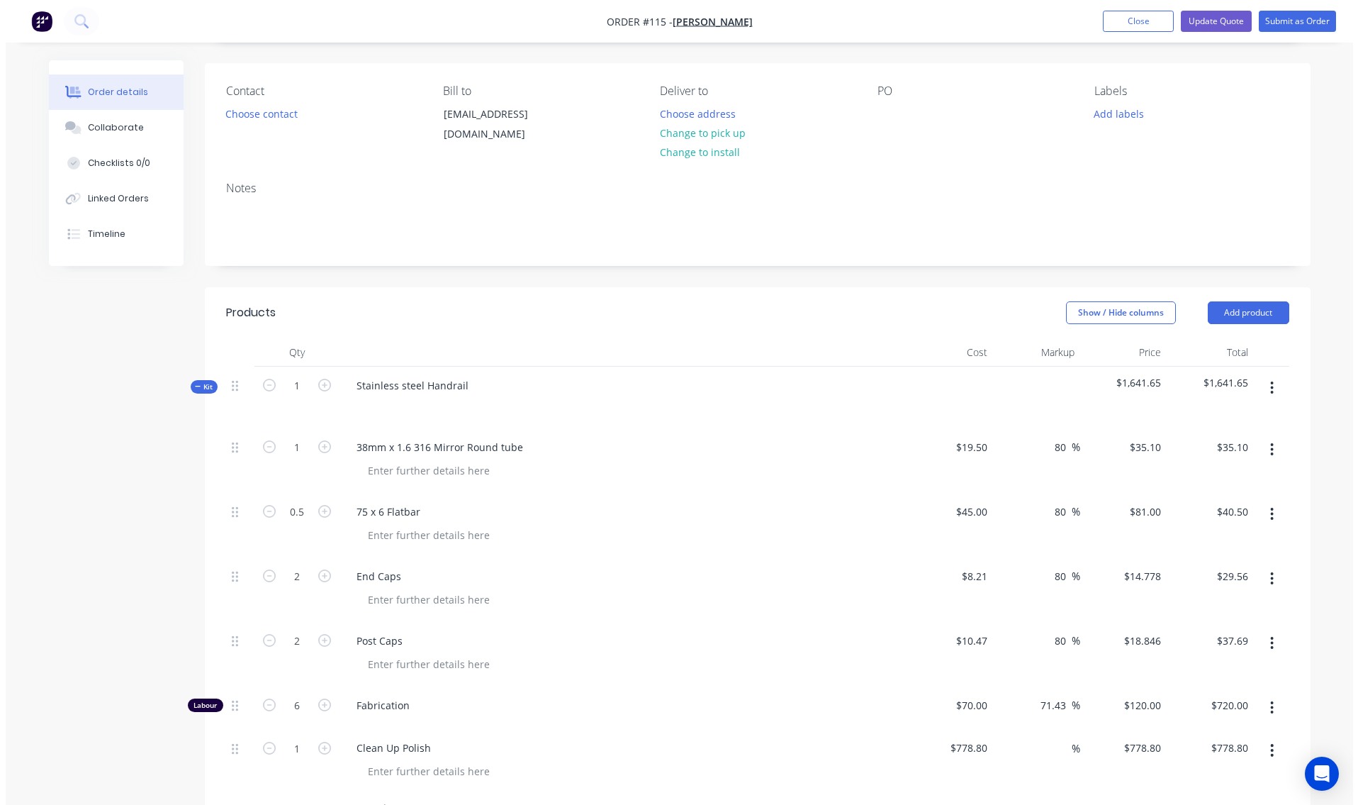
scroll to position [0, 0]
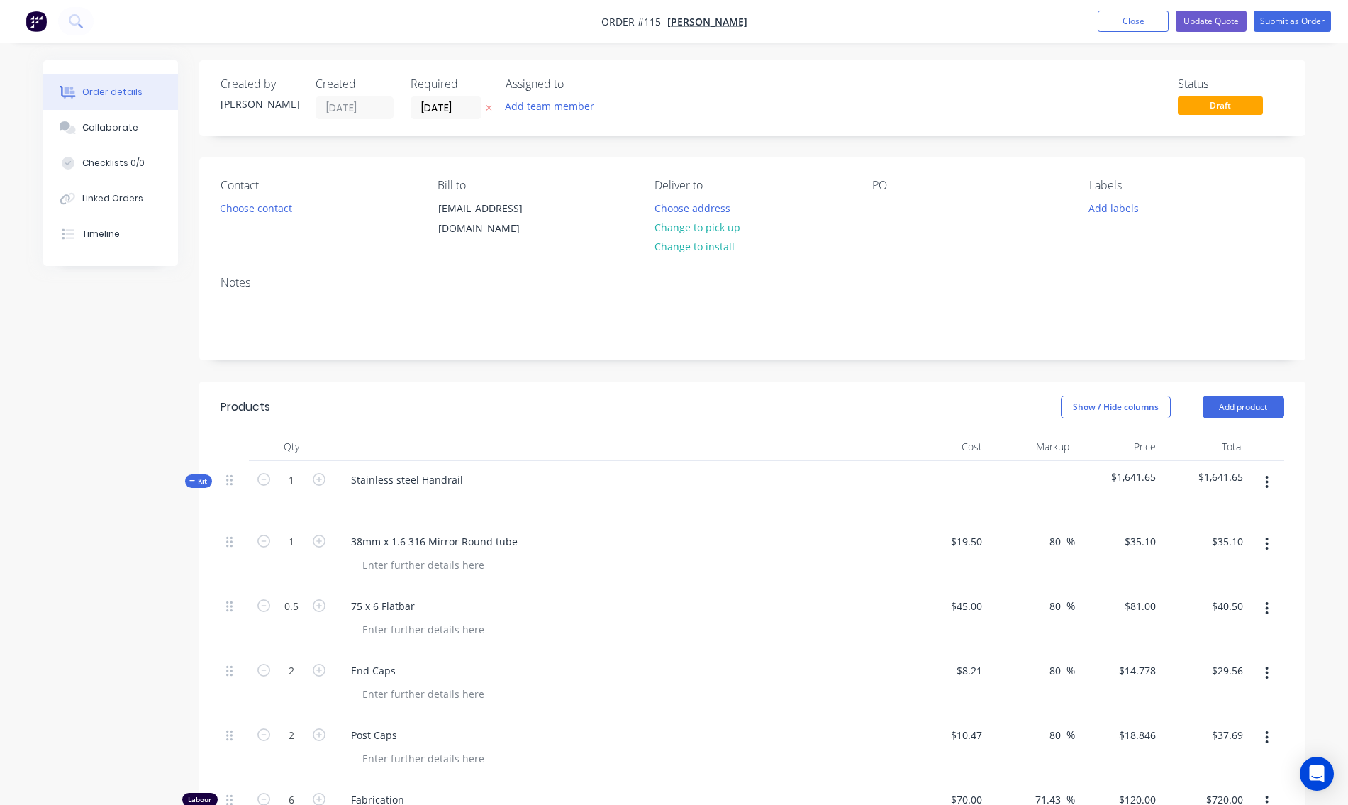
click at [200, 476] on span "Kit" at bounding box center [198, 481] width 18 height 11
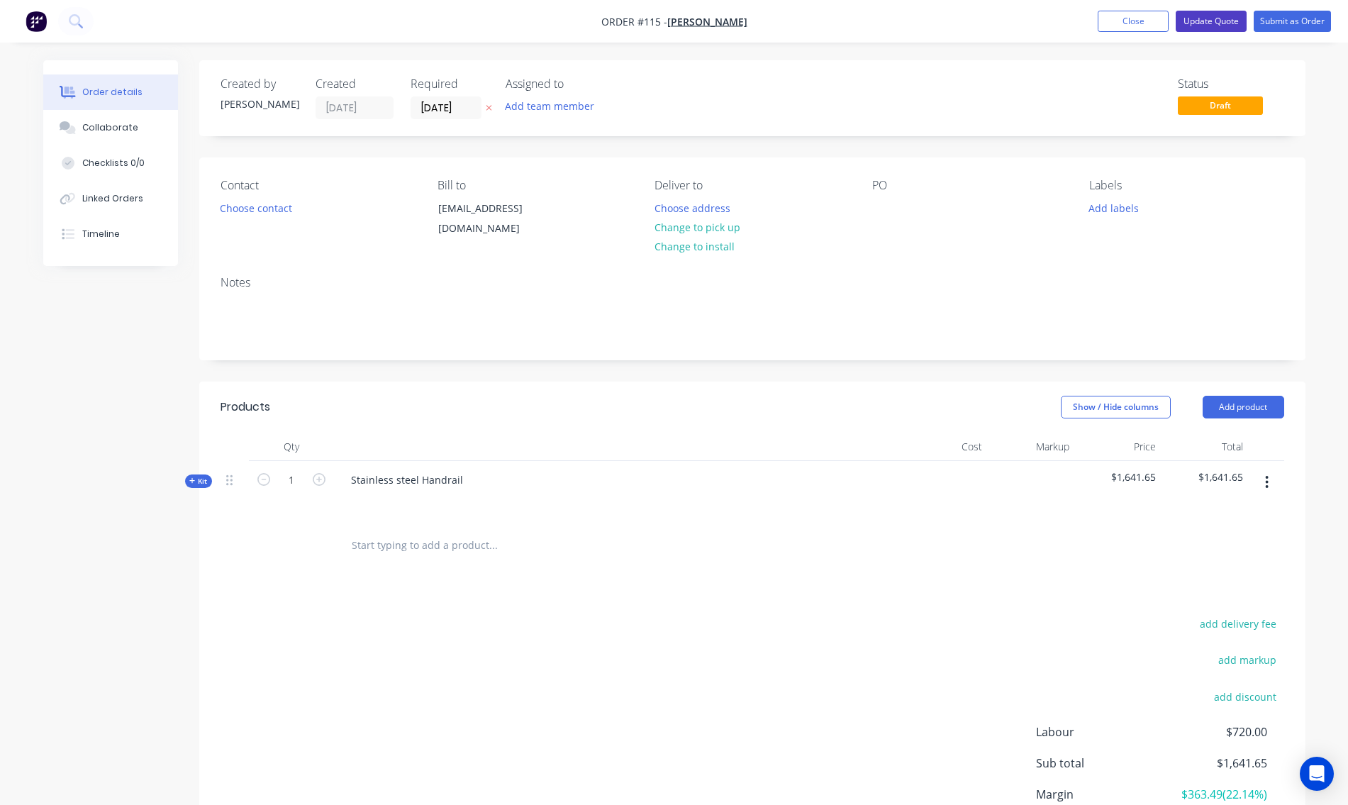
click at [1216, 26] on button "Update Quote" at bounding box center [1210, 21] width 71 height 21
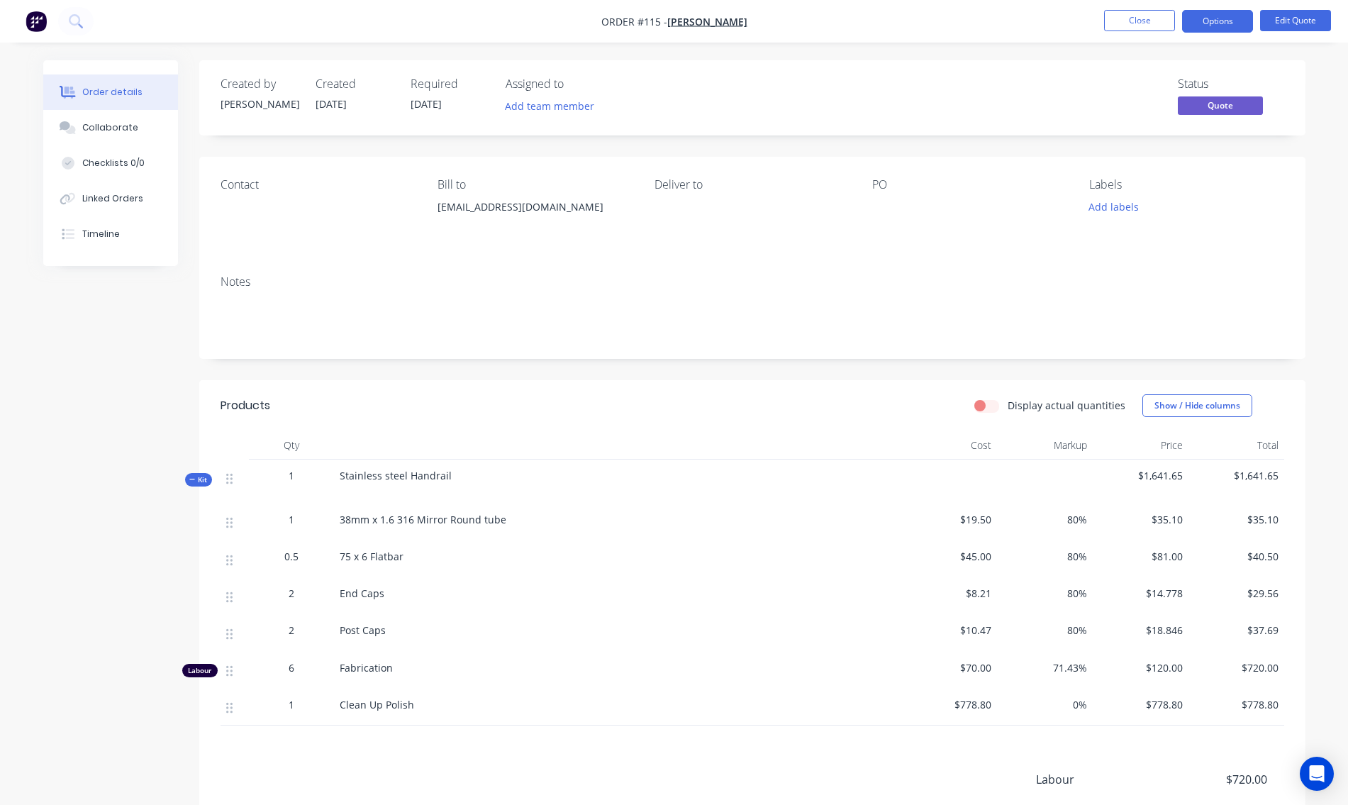
click at [203, 478] on span "Kit" at bounding box center [198, 479] width 18 height 11
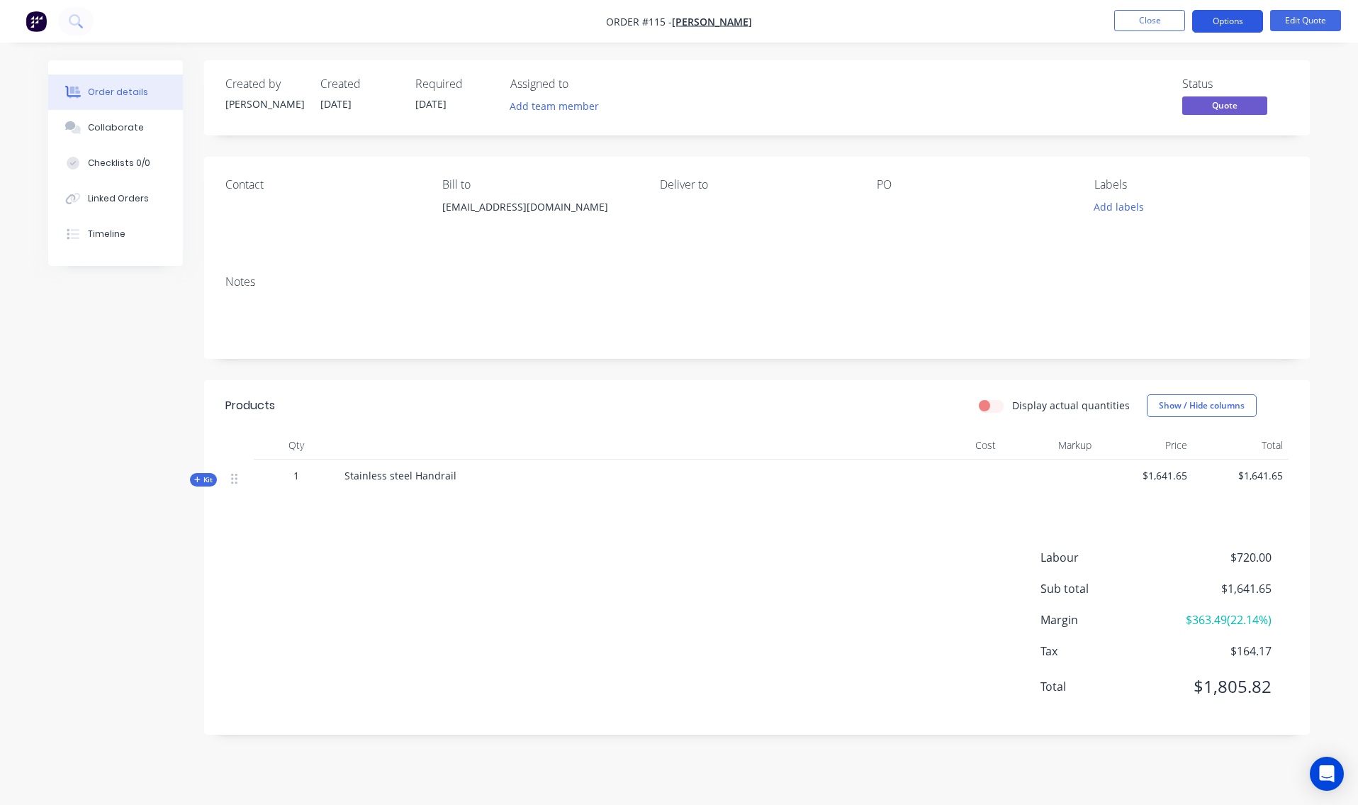
click at [1241, 21] on button "Options" at bounding box center [1227, 21] width 71 height 23
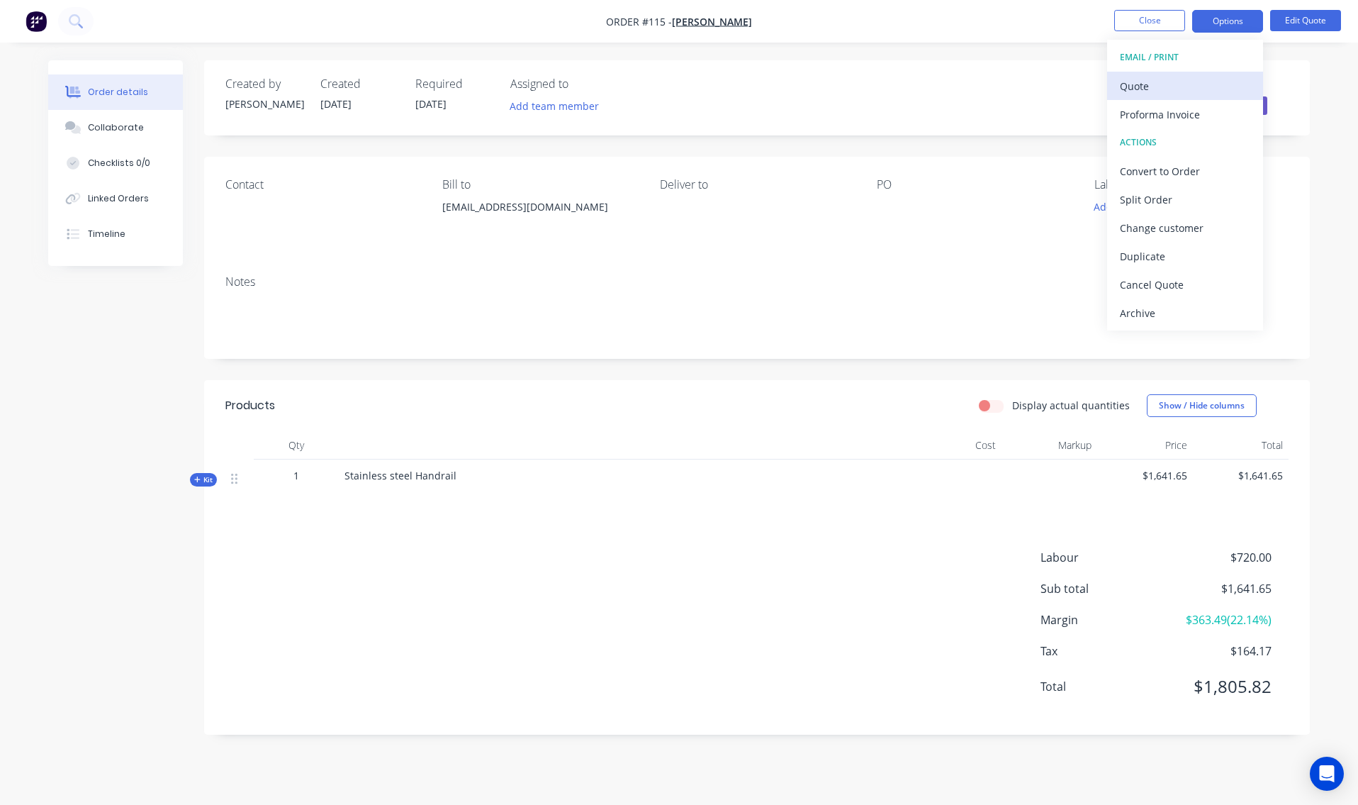
click at [1188, 90] on div "Quote" at bounding box center [1185, 86] width 130 height 21
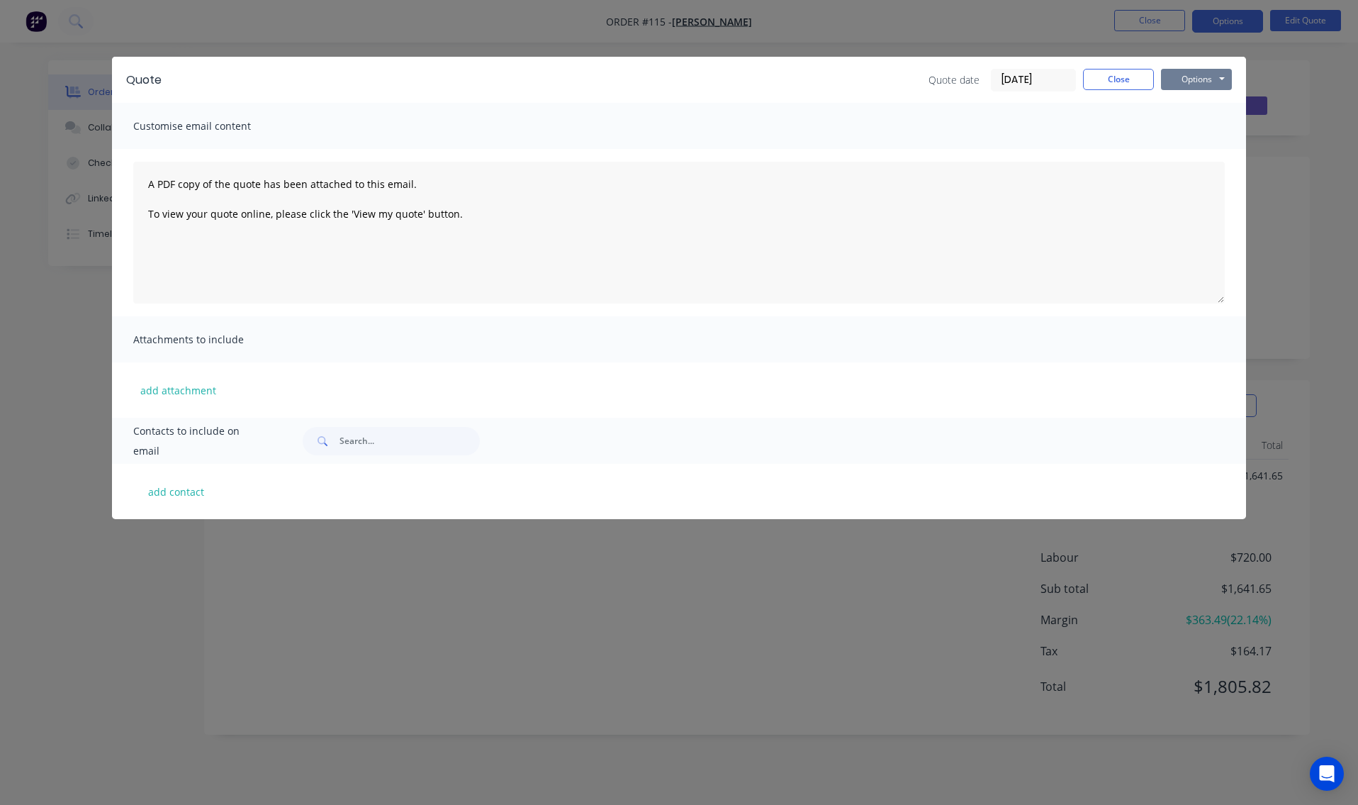
click at [1200, 78] on button "Options" at bounding box center [1196, 79] width 71 height 21
click at [1187, 153] on button "Email" at bounding box center [1206, 151] width 91 height 23
click at [1123, 87] on button "Close" at bounding box center [1118, 79] width 71 height 21
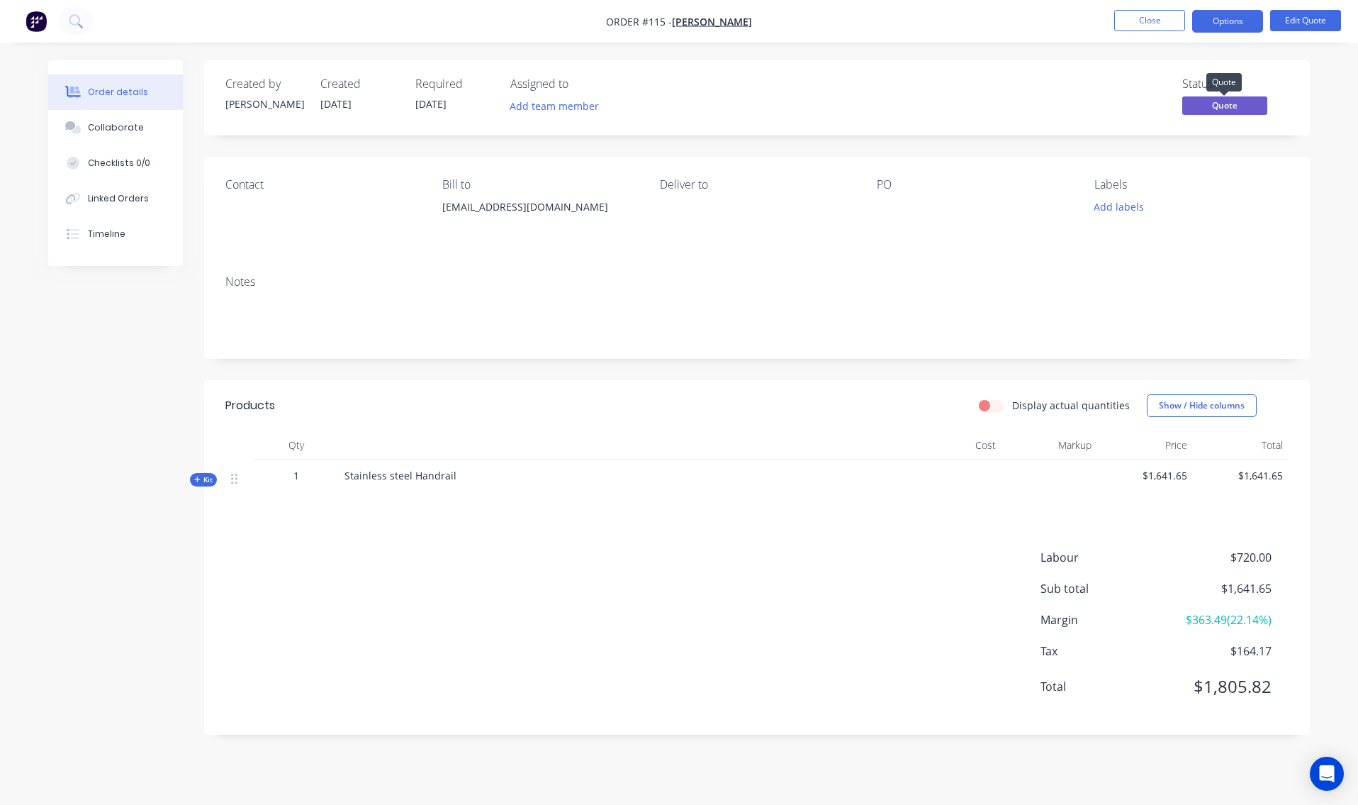
click at [1214, 104] on span "Quote" at bounding box center [1224, 105] width 85 height 18
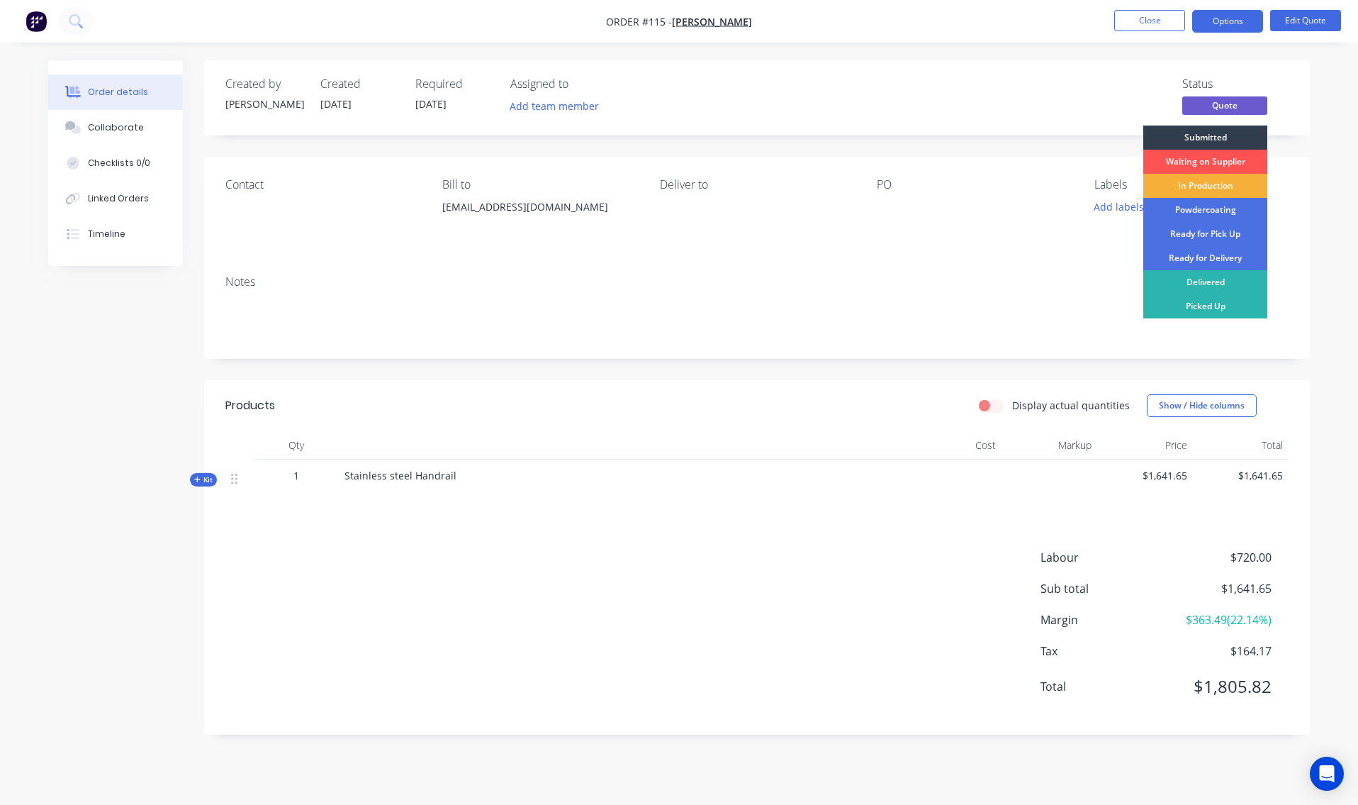
click at [1283, 90] on div "Status" at bounding box center [1235, 83] width 106 height 13
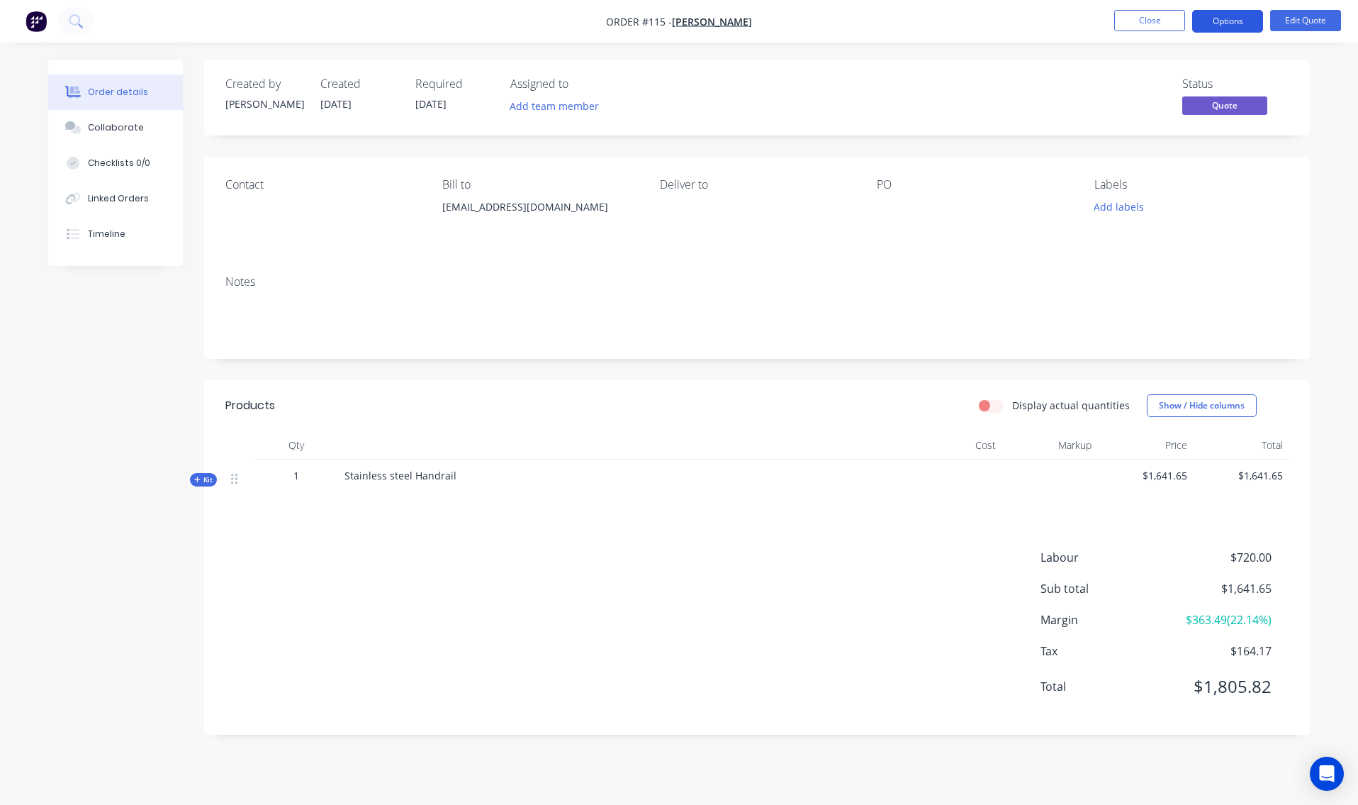
click at [1241, 17] on button "Options" at bounding box center [1227, 21] width 71 height 23
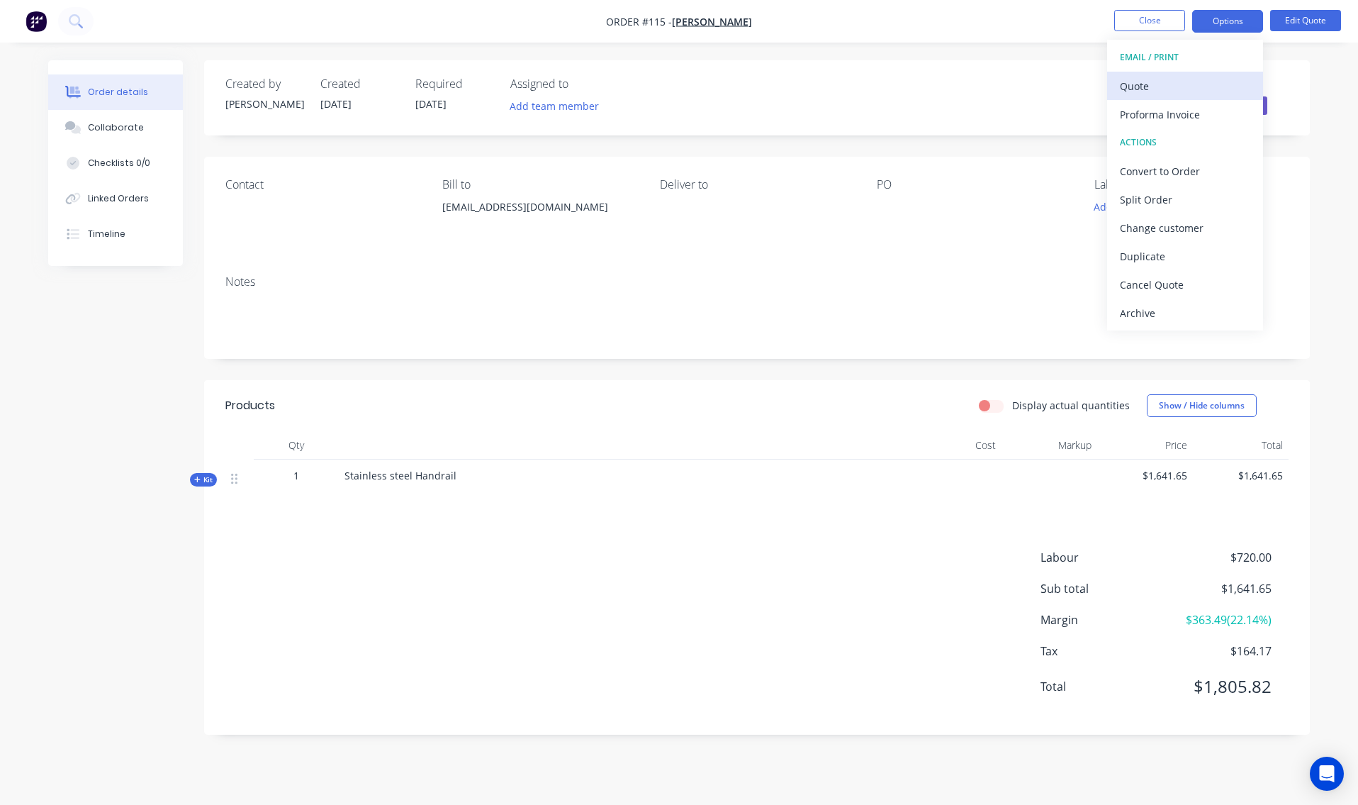
click at [1197, 86] on div "Quote" at bounding box center [1185, 86] width 130 height 21
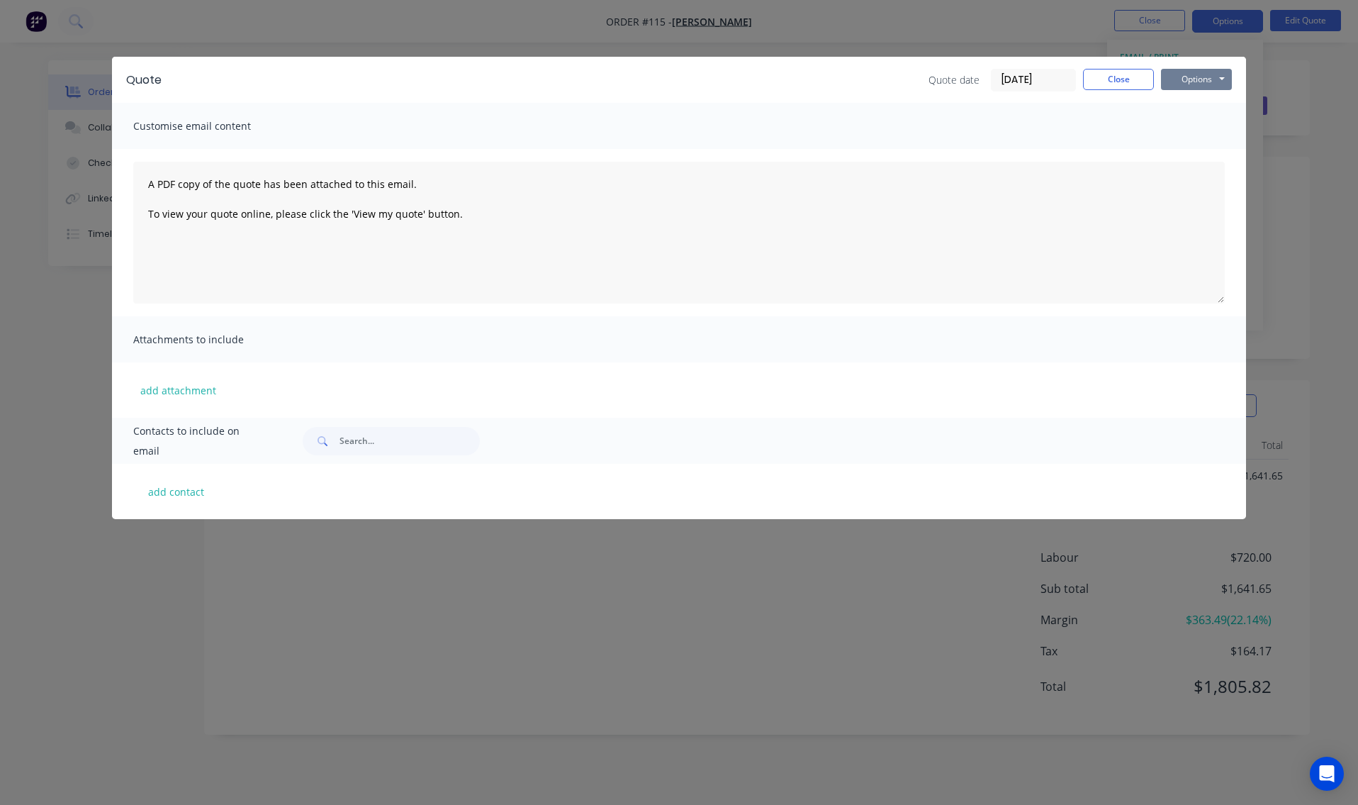
click at [1208, 79] on button "Options" at bounding box center [1196, 79] width 71 height 21
click at [1199, 129] on button "Print" at bounding box center [1206, 127] width 91 height 23
drag, startPoint x: 1137, startPoint y: 81, endPoint x: 1129, endPoint y: 92, distance: 14.2
click at [1136, 81] on button "Close" at bounding box center [1118, 79] width 71 height 21
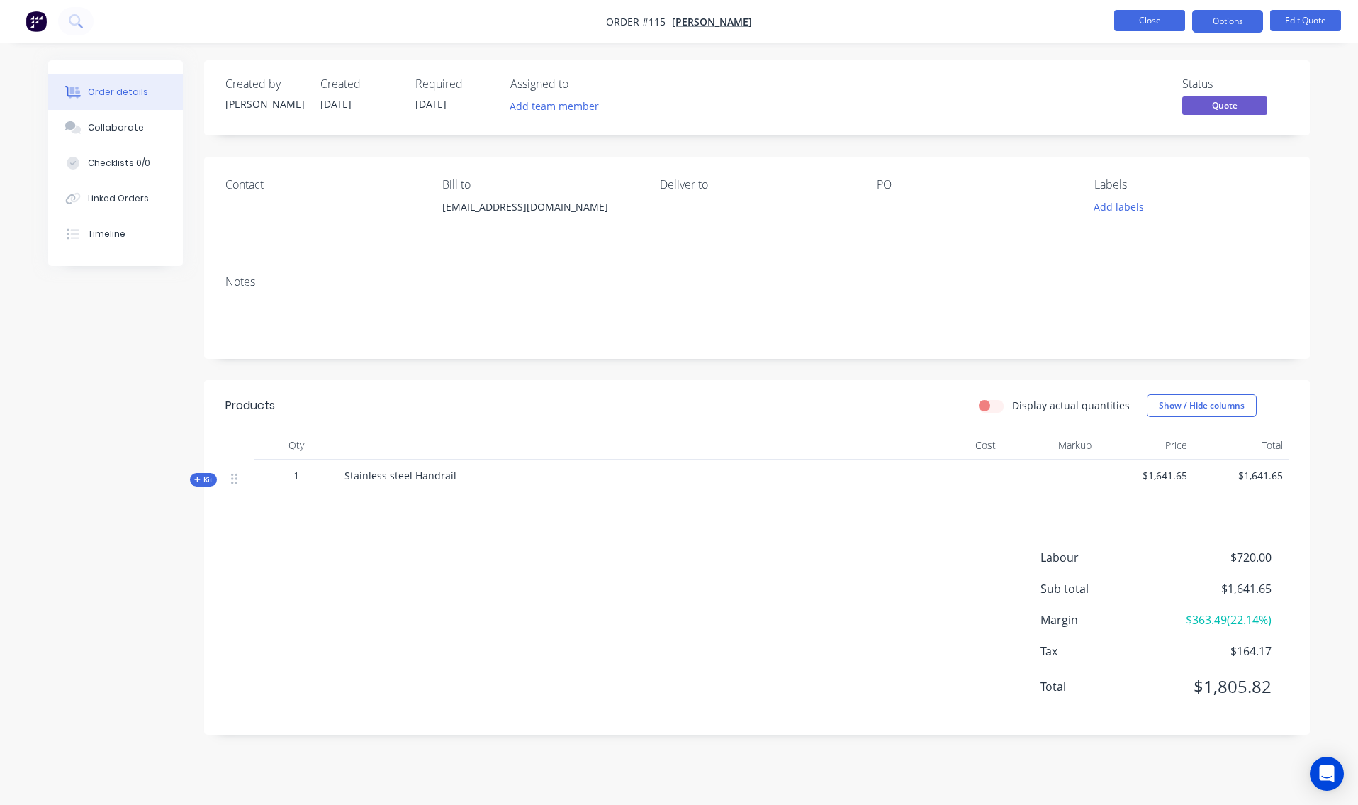
click at [1151, 21] on button "Close" at bounding box center [1149, 20] width 71 height 21
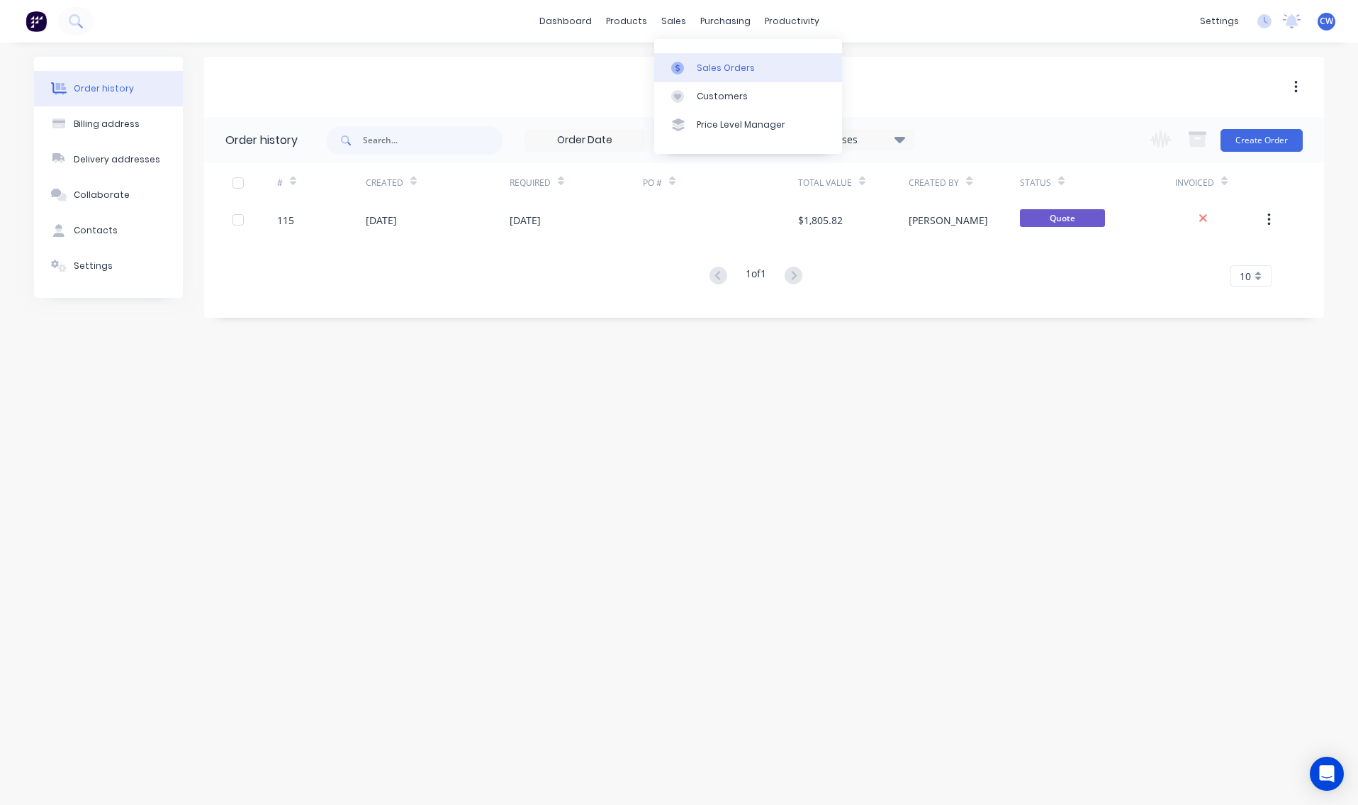
click at [704, 70] on div "Sales Orders" at bounding box center [726, 68] width 58 height 13
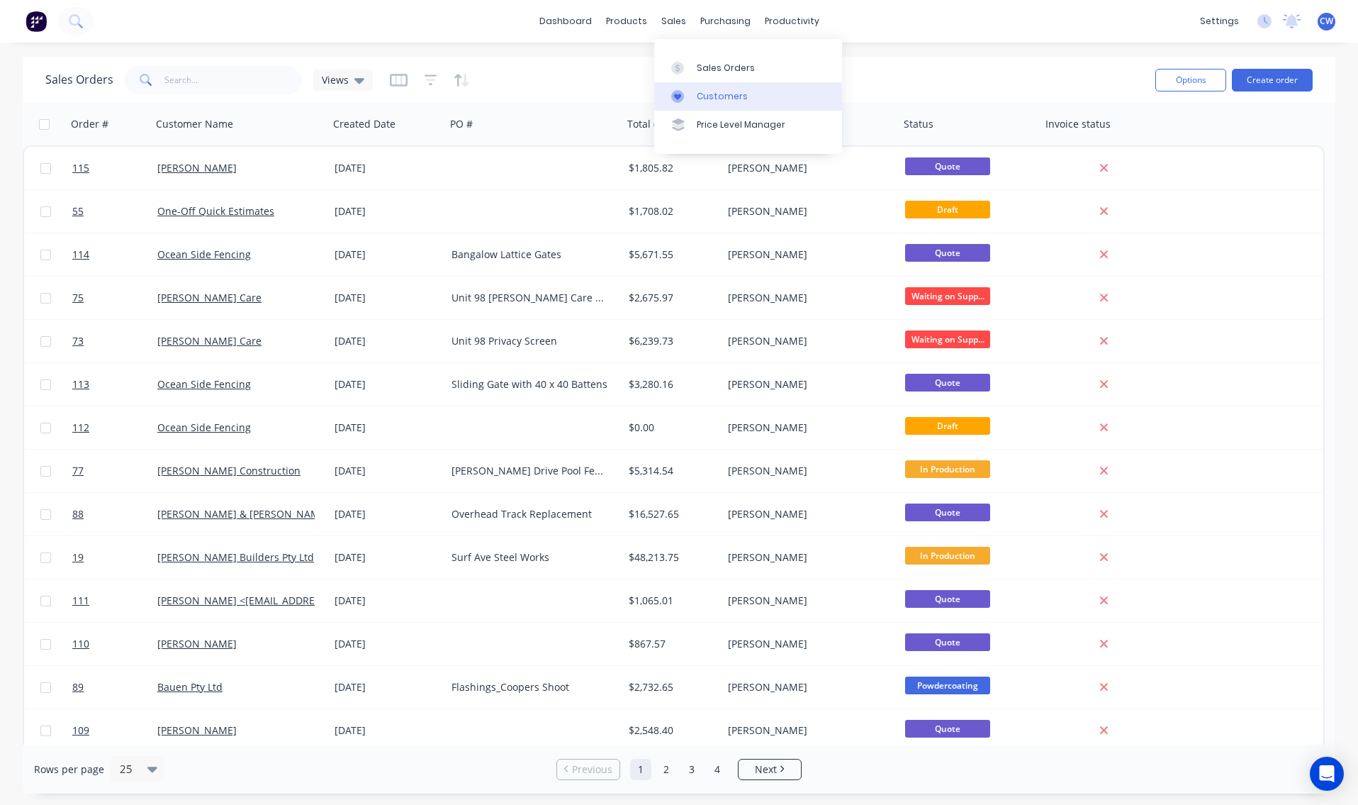
click at [719, 98] on div "Customers" at bounding box center [722, 96] width 51 height 13
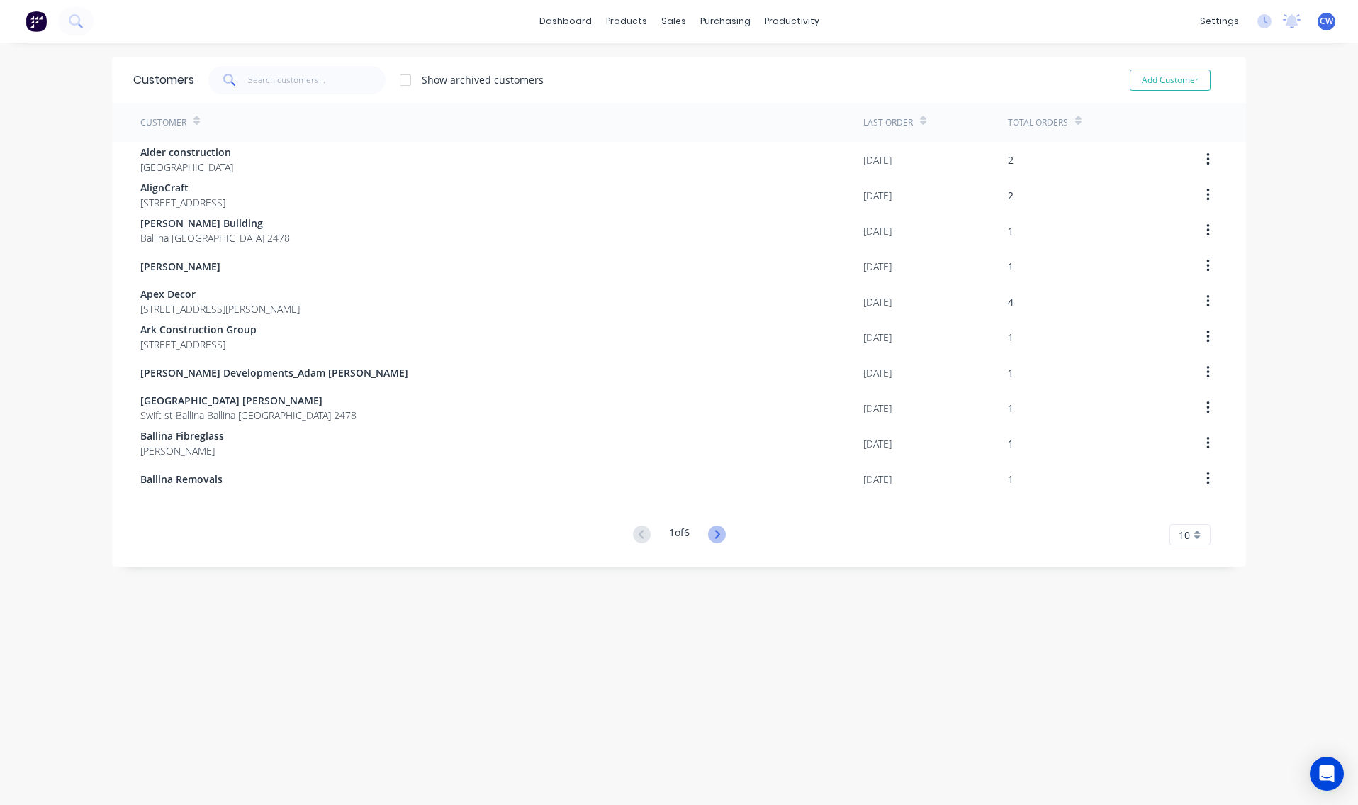
click at [717, 532] on icon at bounding box center [717, 534] width 18 height 18
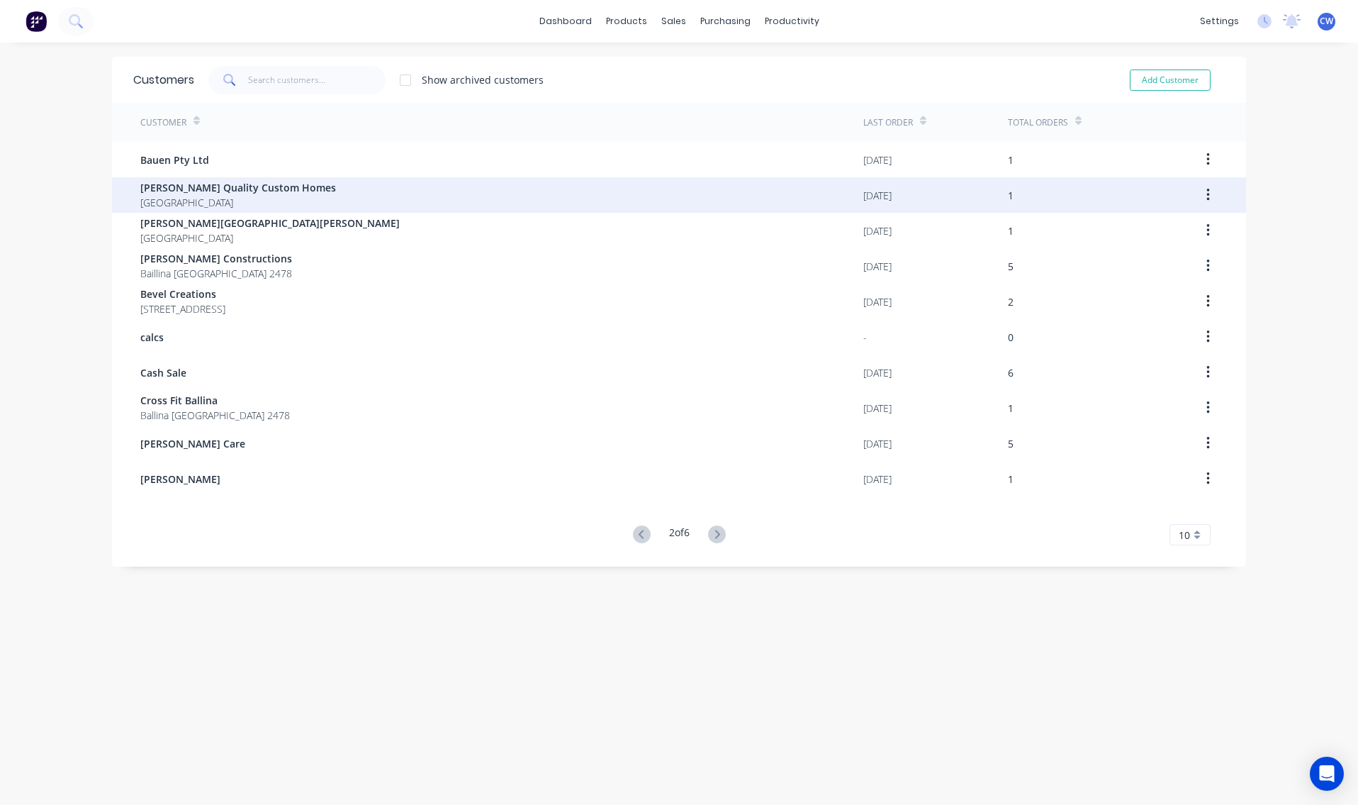
click at [735, 201] on div "[PERSON_NAME] Quality Custom Homes [GEOGRAPHIC_DATA]" at bounding box center [501, 194] width 723 height 35
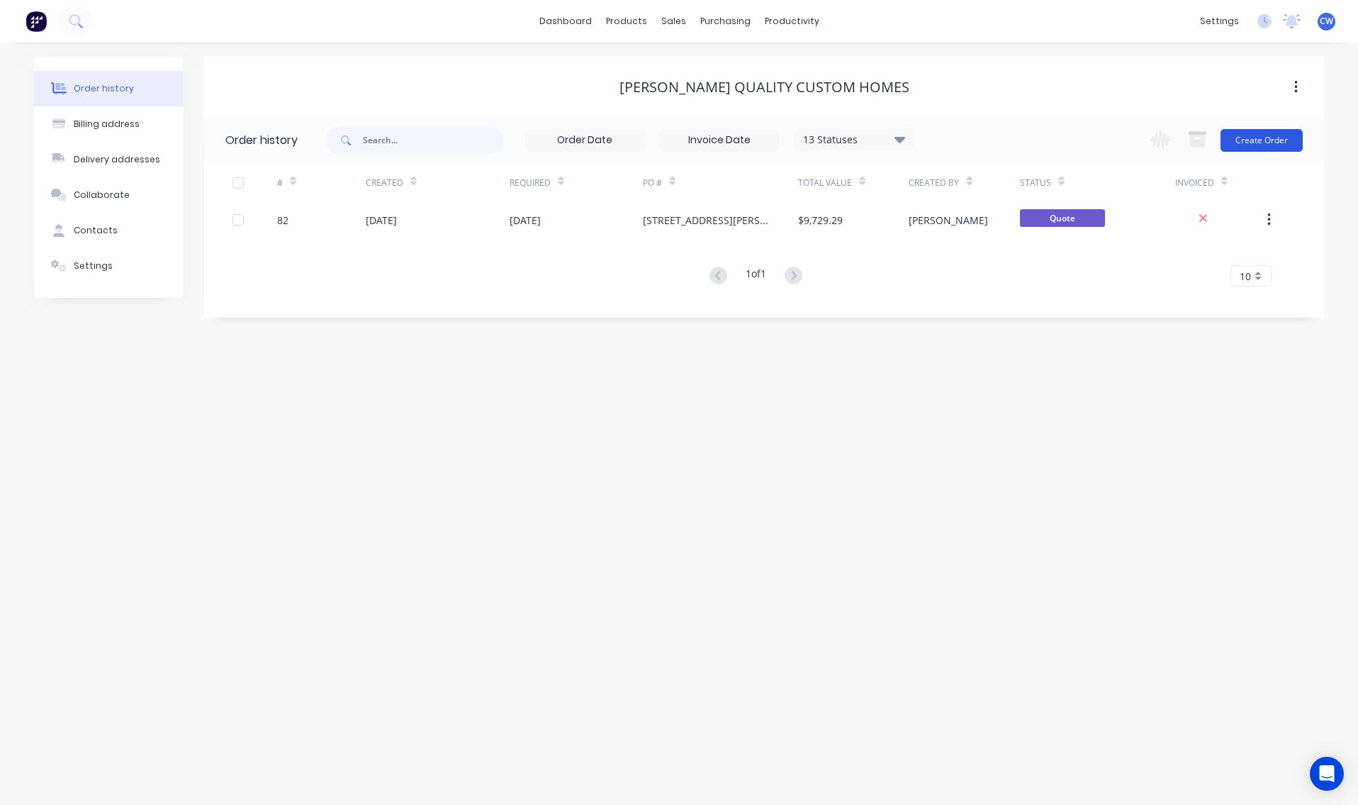
click at [1251, 141] on button "Create Order" at bounding box center [1262, 140] width 82 height 23
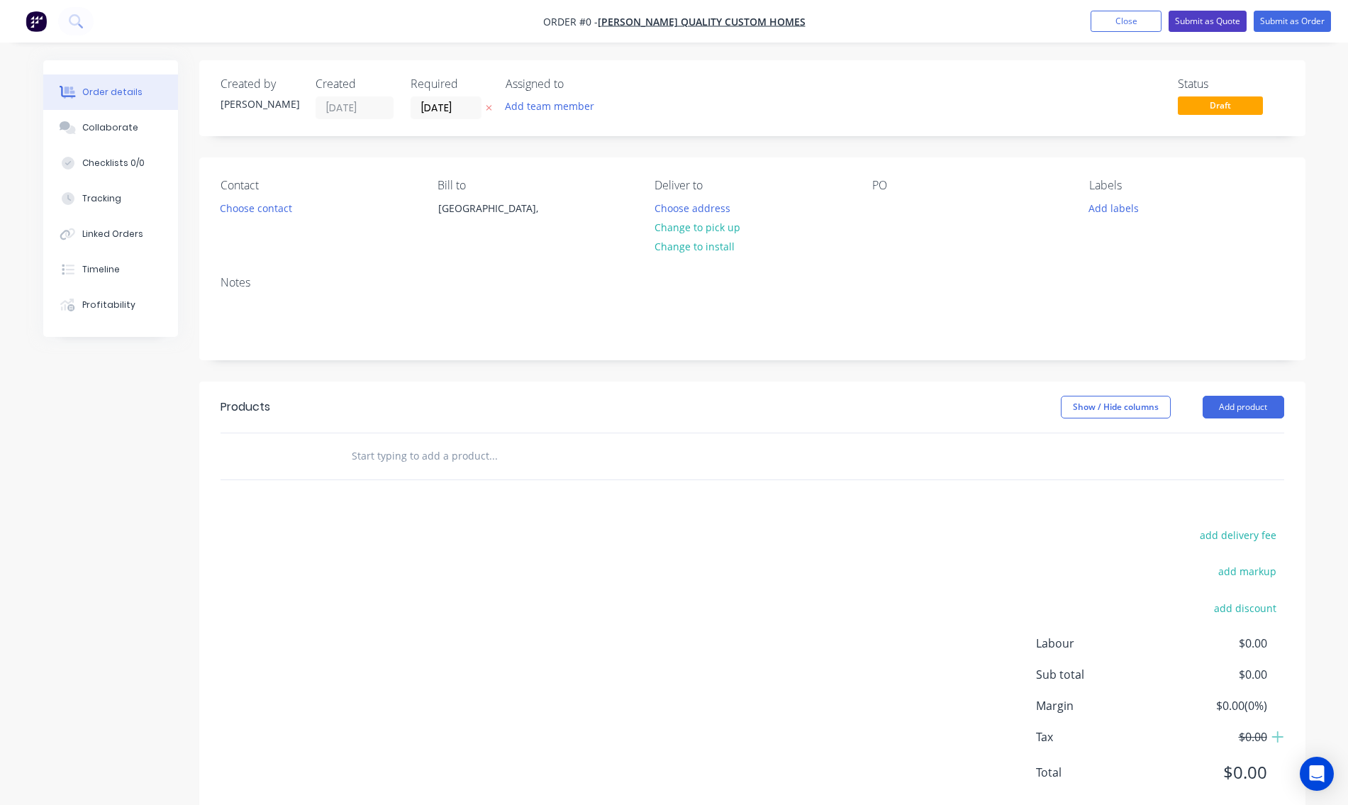
click at [1204, 23] on button "Submit as Quote" at bounding box center [1207, 21] width 78 height 21
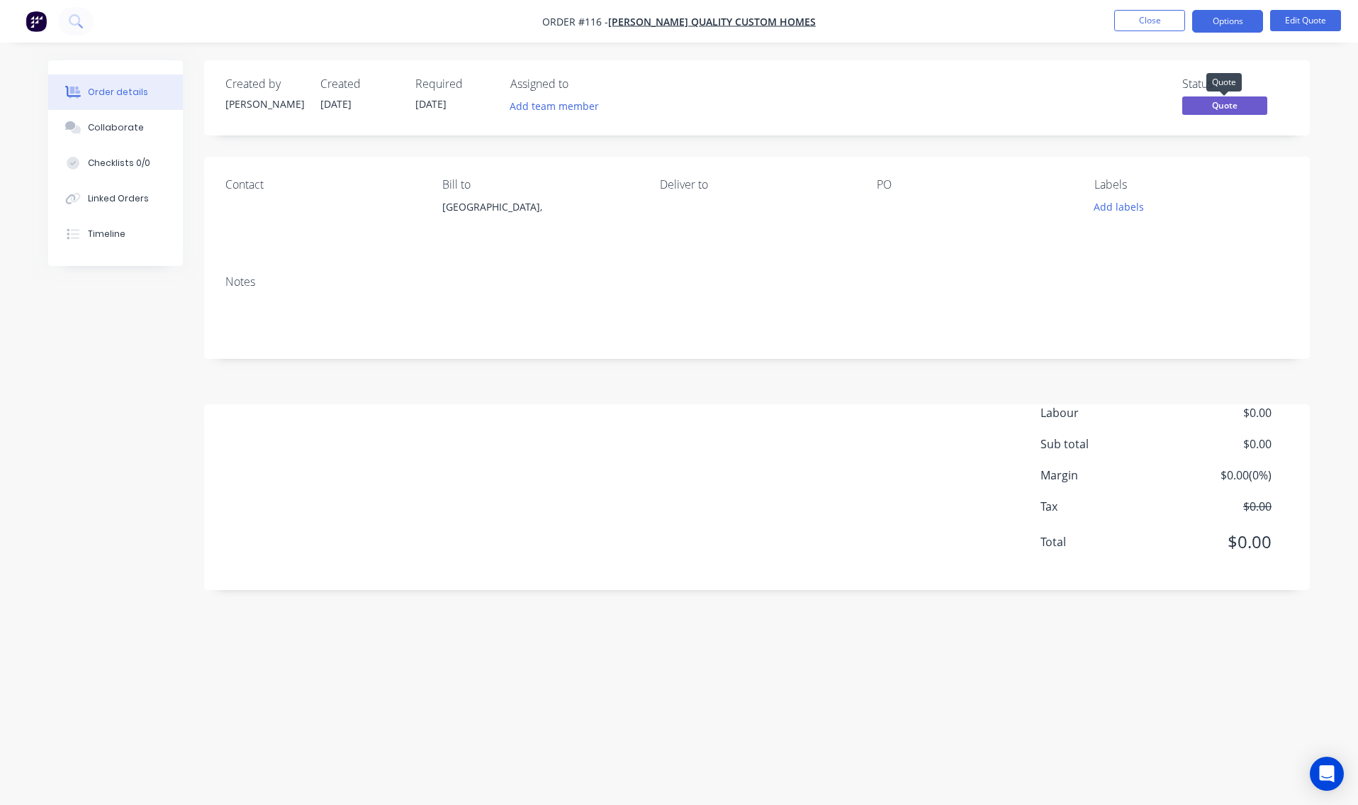
click at [1219, 105] on span "Quote" at bounding box center [1224, 105] width 85 height 18
click at [1242, 45] on div "Order details Collaborate Checklists 0/0 Linked Orders Timeline Order details C…" at bounding box center [679, 402] width 1358 height 805
click at [1234, 20] on button "Options" at bounding box center [1227, 21] width 71 height 23
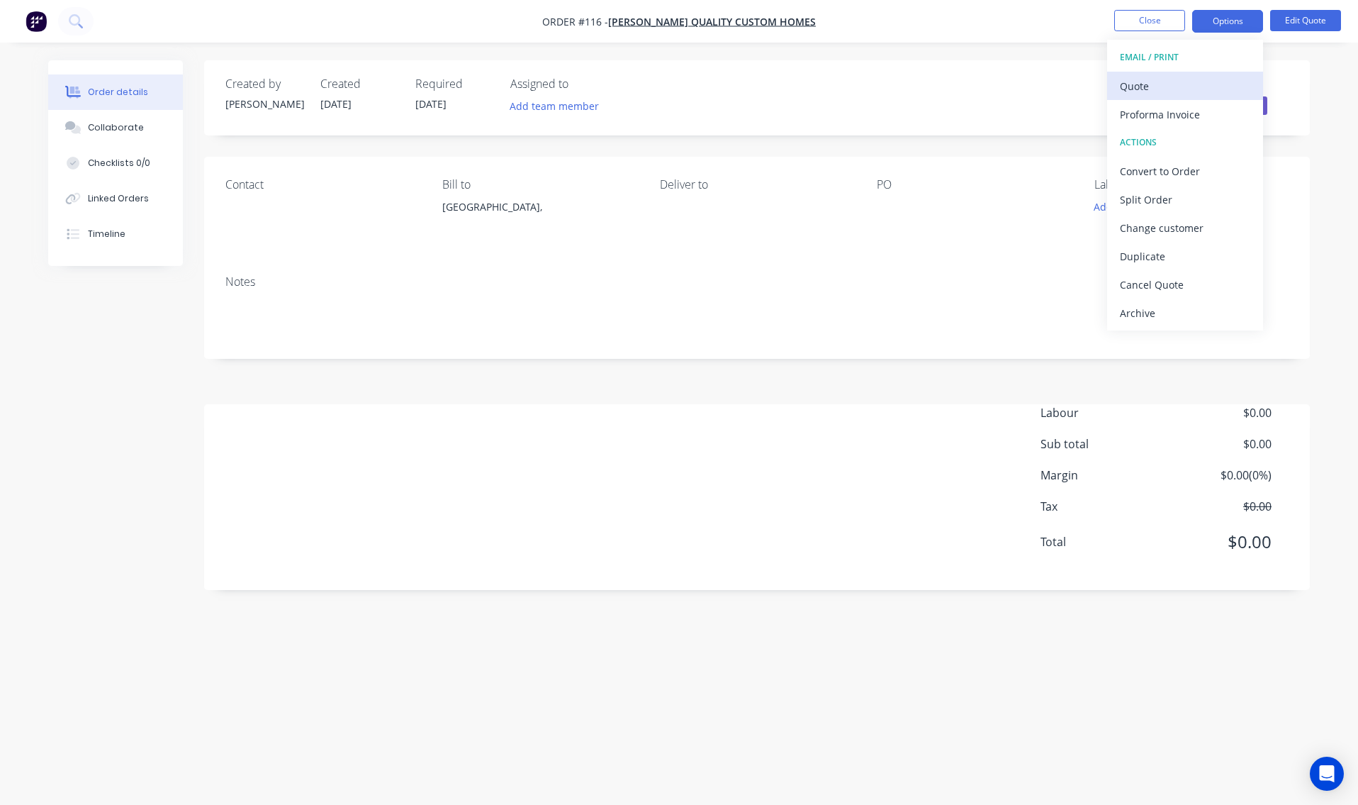
click at [1163, 89] on div "Quote" at bounding box center [1185, 86] width 130 height 21
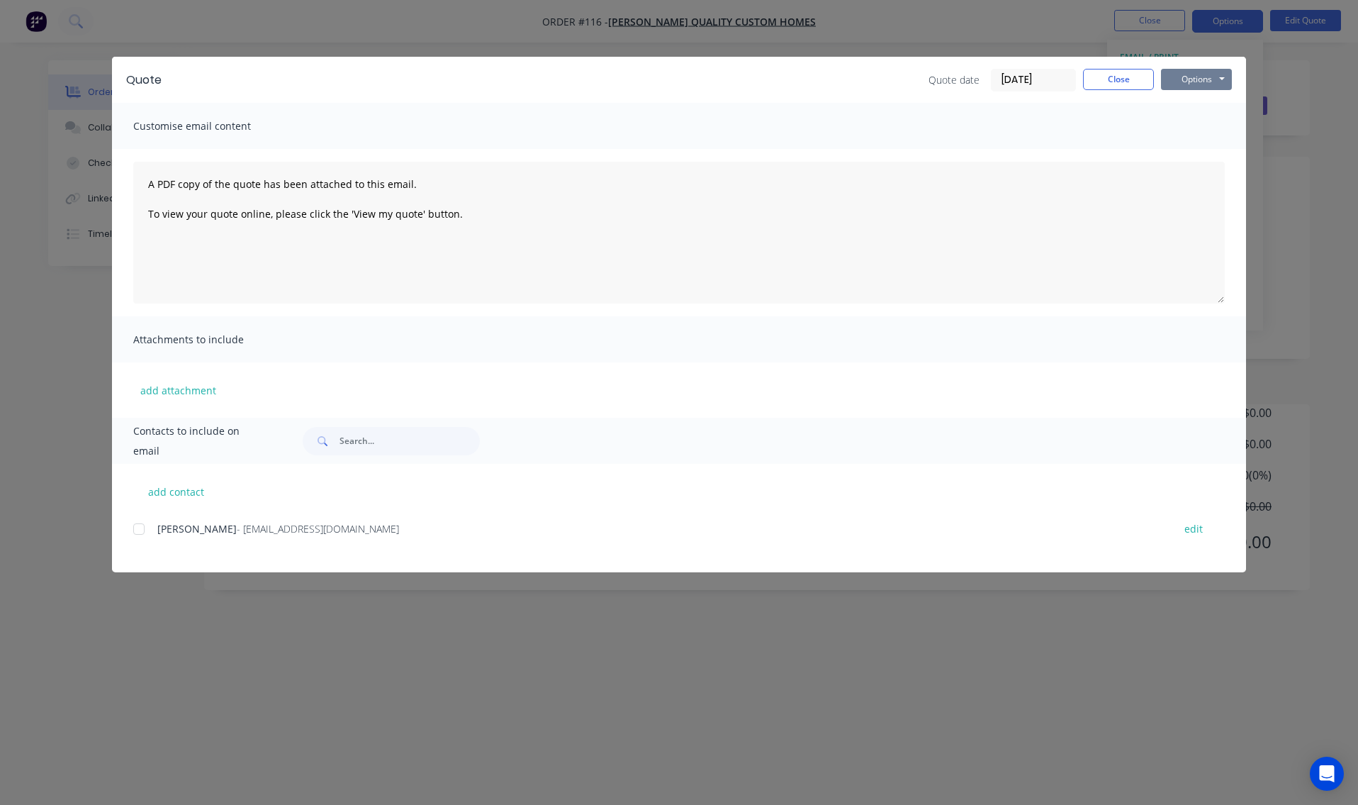
click at [1203, 74] on button "Options" at bounding box center [1196, 79] width 71 height 21
click at [1196, 151] on button "Email" at bounding box center [1206, 151] width 91 height 23
click at [346, 444] on input "text" at bounding box center [410, 441] width 140 height 28
type input "[EMAIL_ADDRESS][DOMAIN_NAME]"
click at [333, 441] on span at bounding box center [321, 441] width 37 height 28
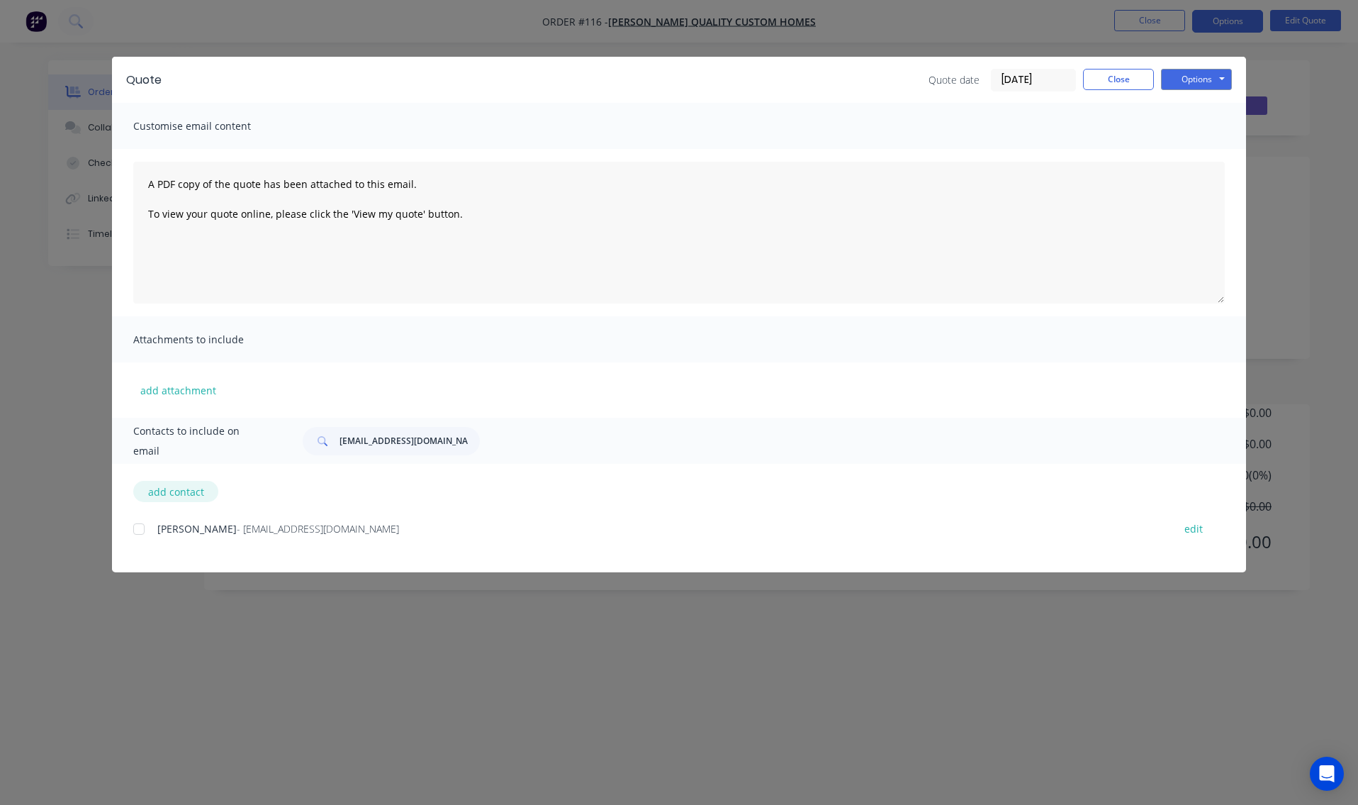
click at [178, 491] on button "add contact" at bounding box center [175, 491] width 85 height 21
select select "AU"
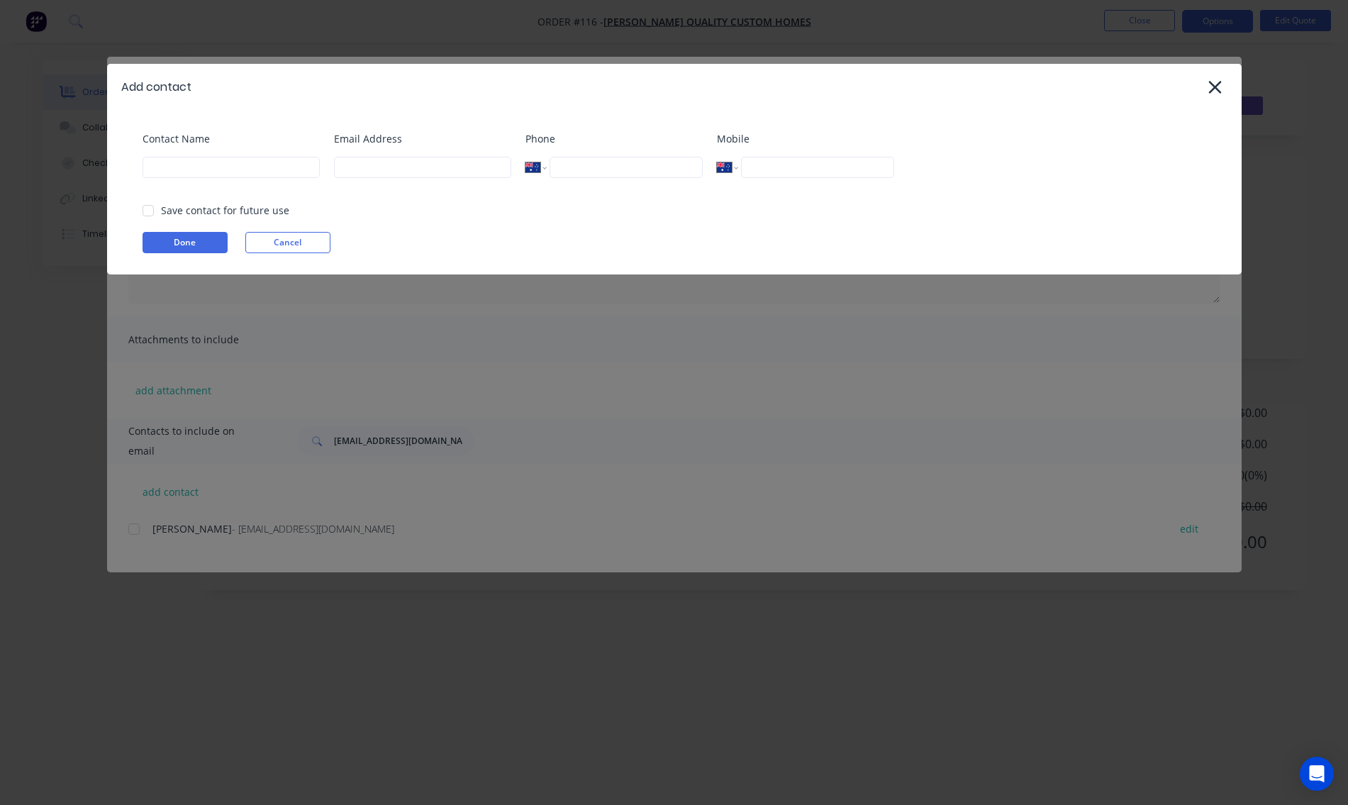
select select "AU"
click at [188, 172] on input at bounding box center [230, 167] width 177 height 21
select select "AU"
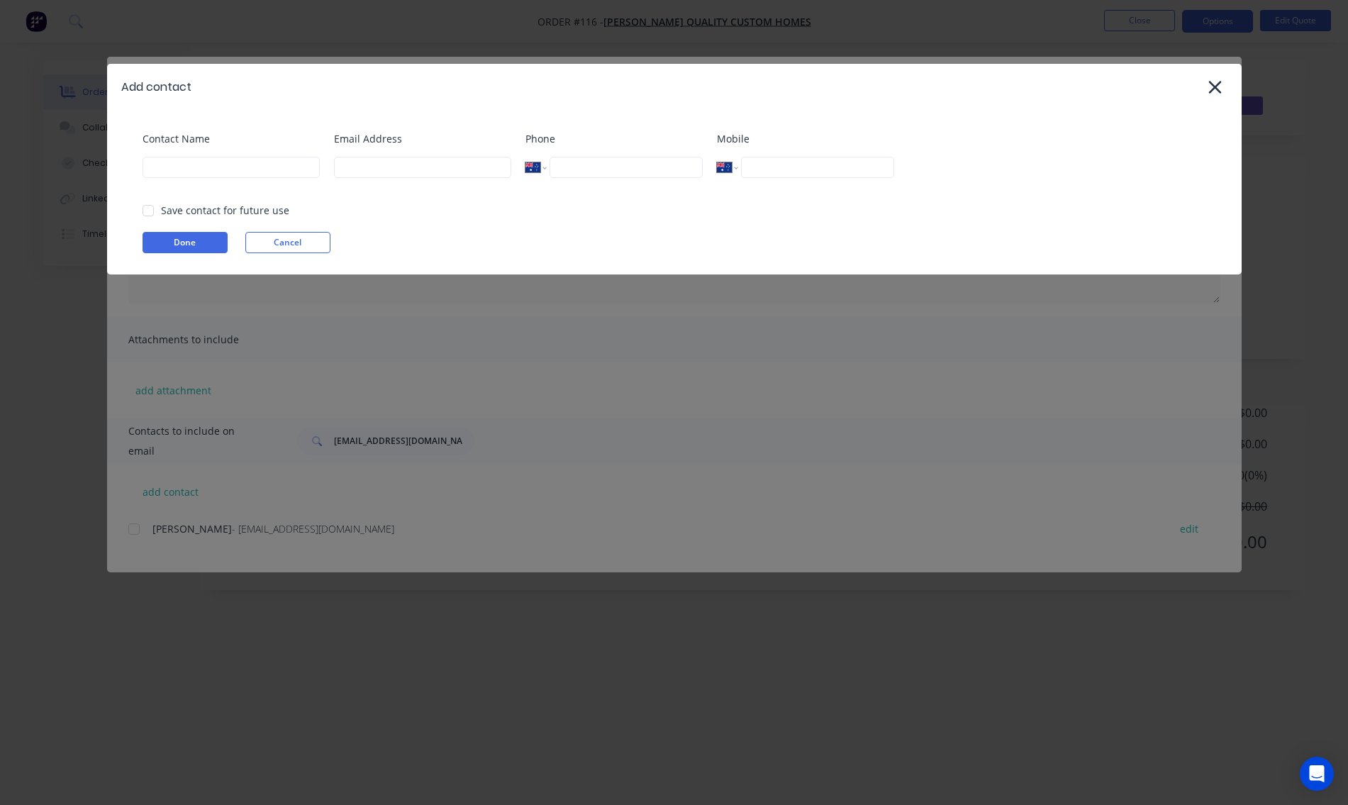
select select "AU"
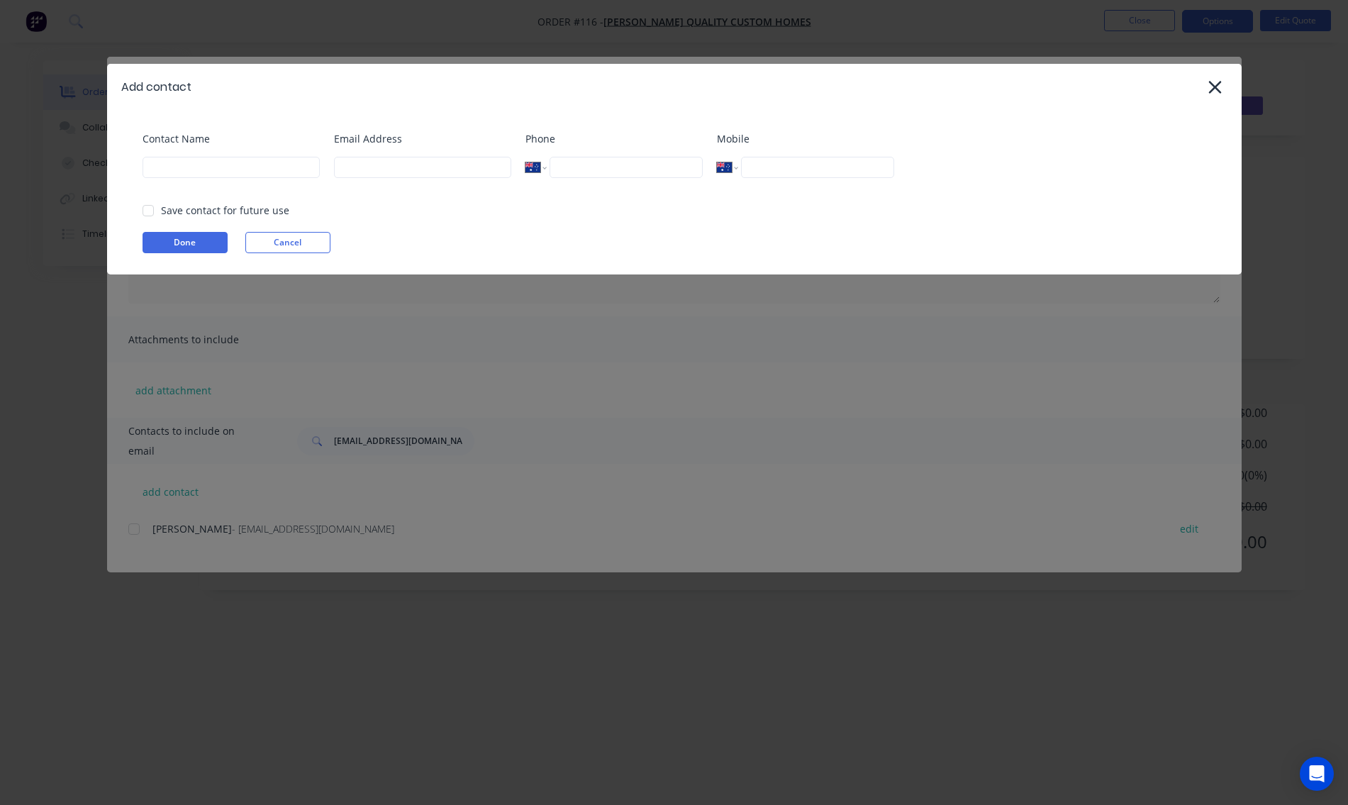
select select "AU"
click at [301, 167] on input at bounding box center [230, 167] width 177 height 21
type input "[PERSON_NAME]"
select select "AU"
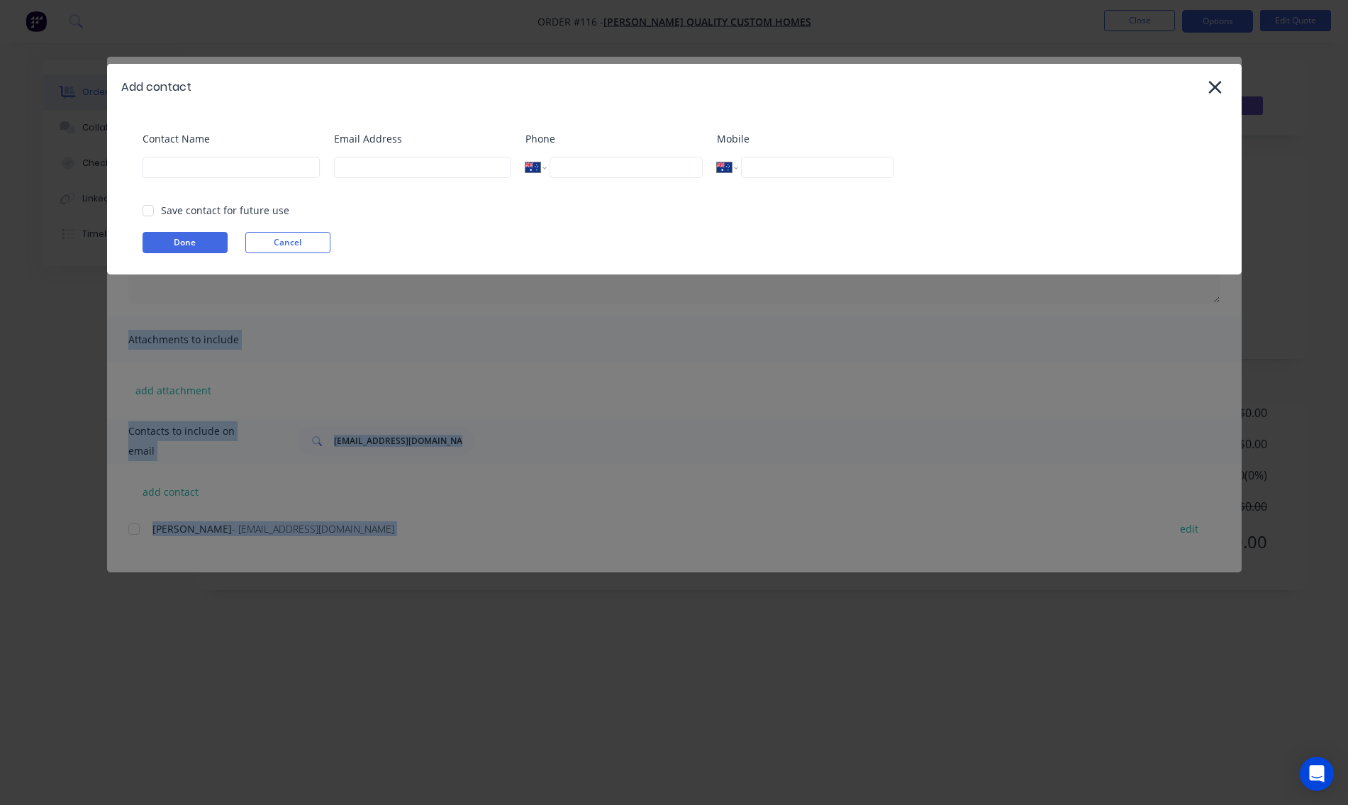
select select "AU"
click at [167, 167] on input at bounding box center [230, 167] width 177 height 21
type input "[PERSON_NAME]"
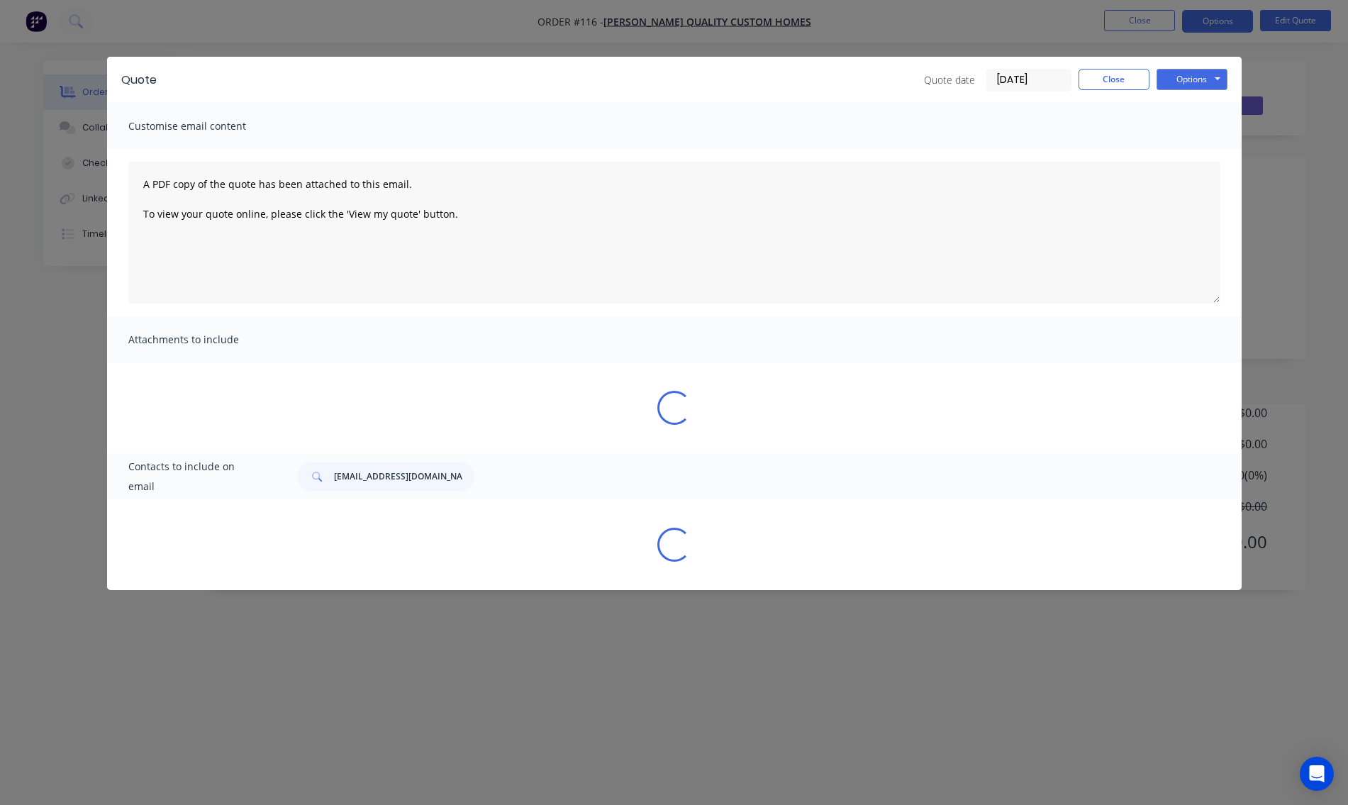
select select "AU"
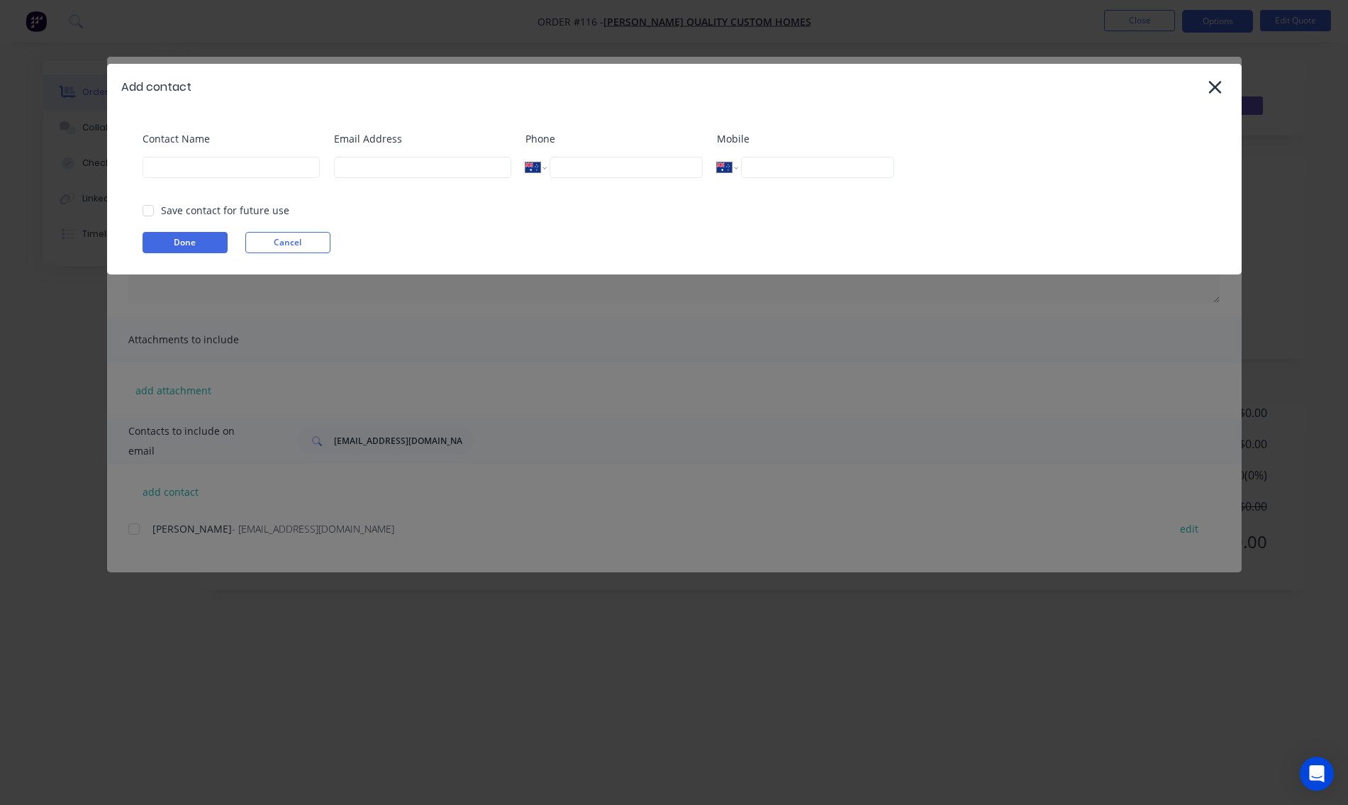
scroll to position [71, 0]
click at [298, 164] on input at bounding box center [230, 167] width 177 height 21
select select "AU"
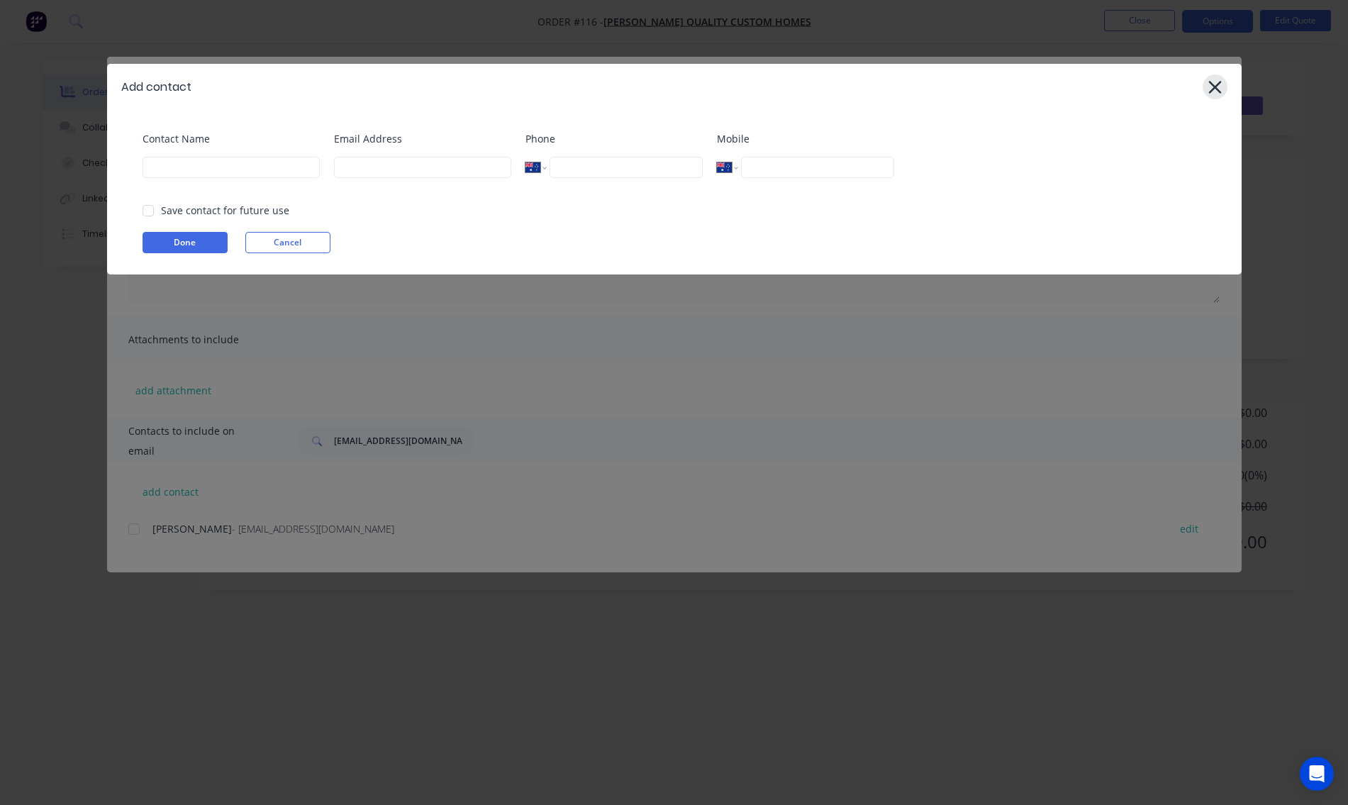
click at [1207, 83] on icon at bounding box center [1214, 87] width 15 height 20
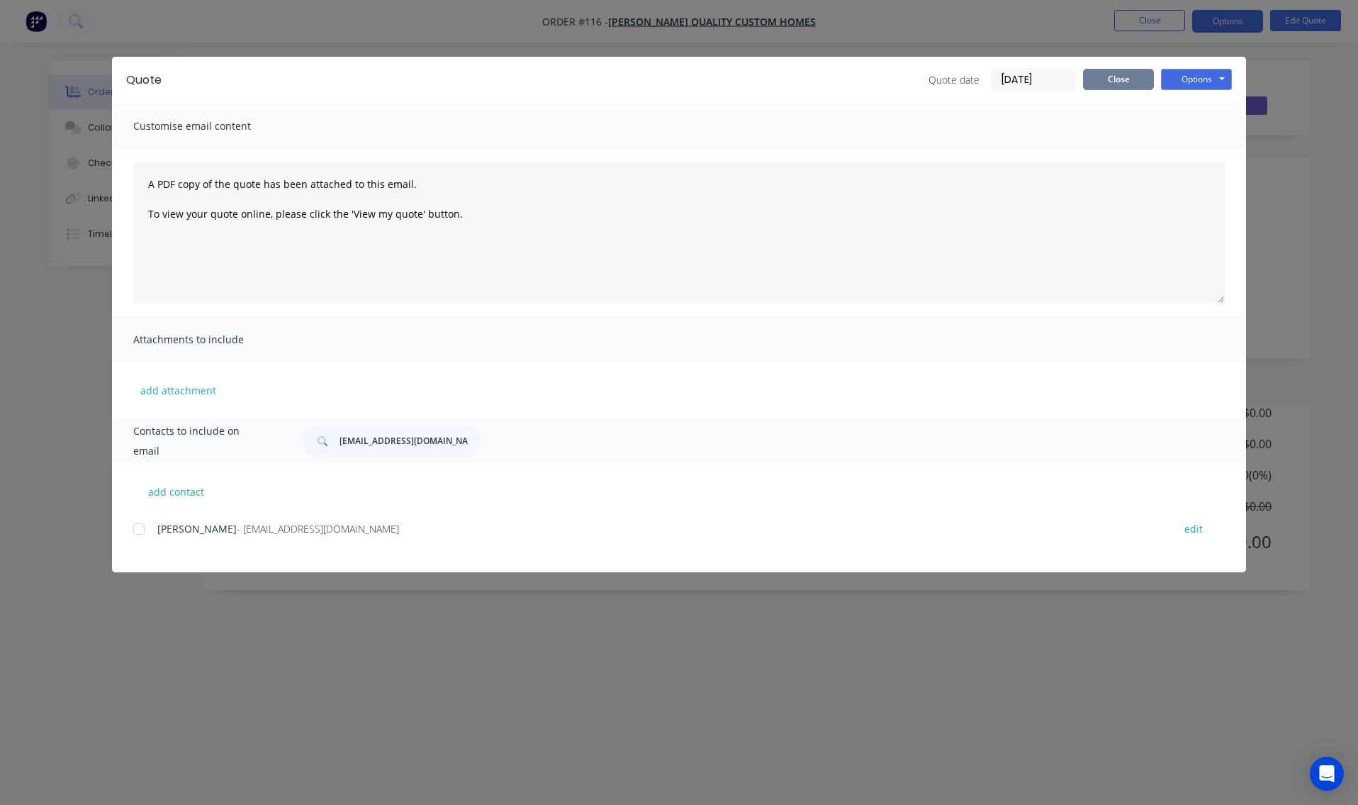
click at [1120, 84] on button "Close" at bounding box center [1118, 79] width 71 height 21
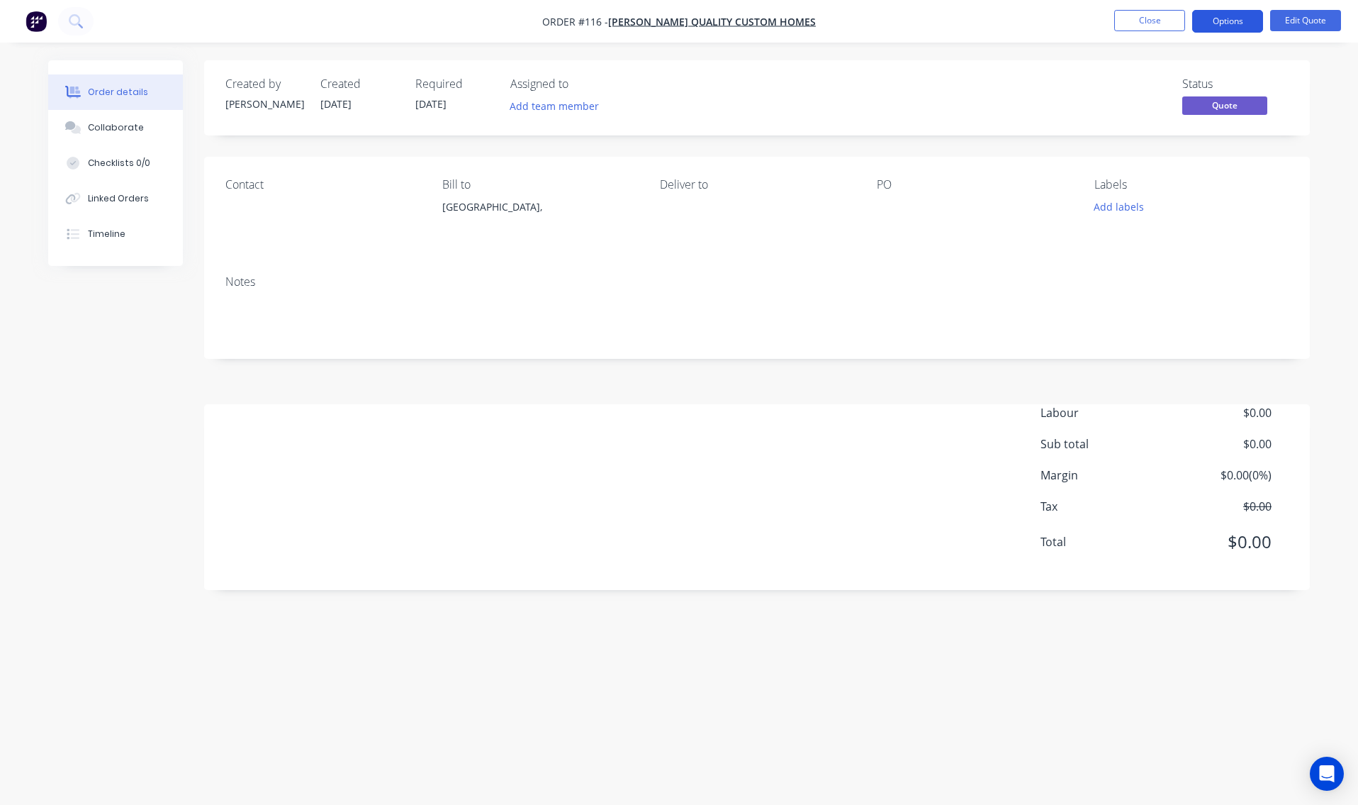
click at [1230, 20] on button "Options" at bounding box center [1227, 21] width 71 height 23
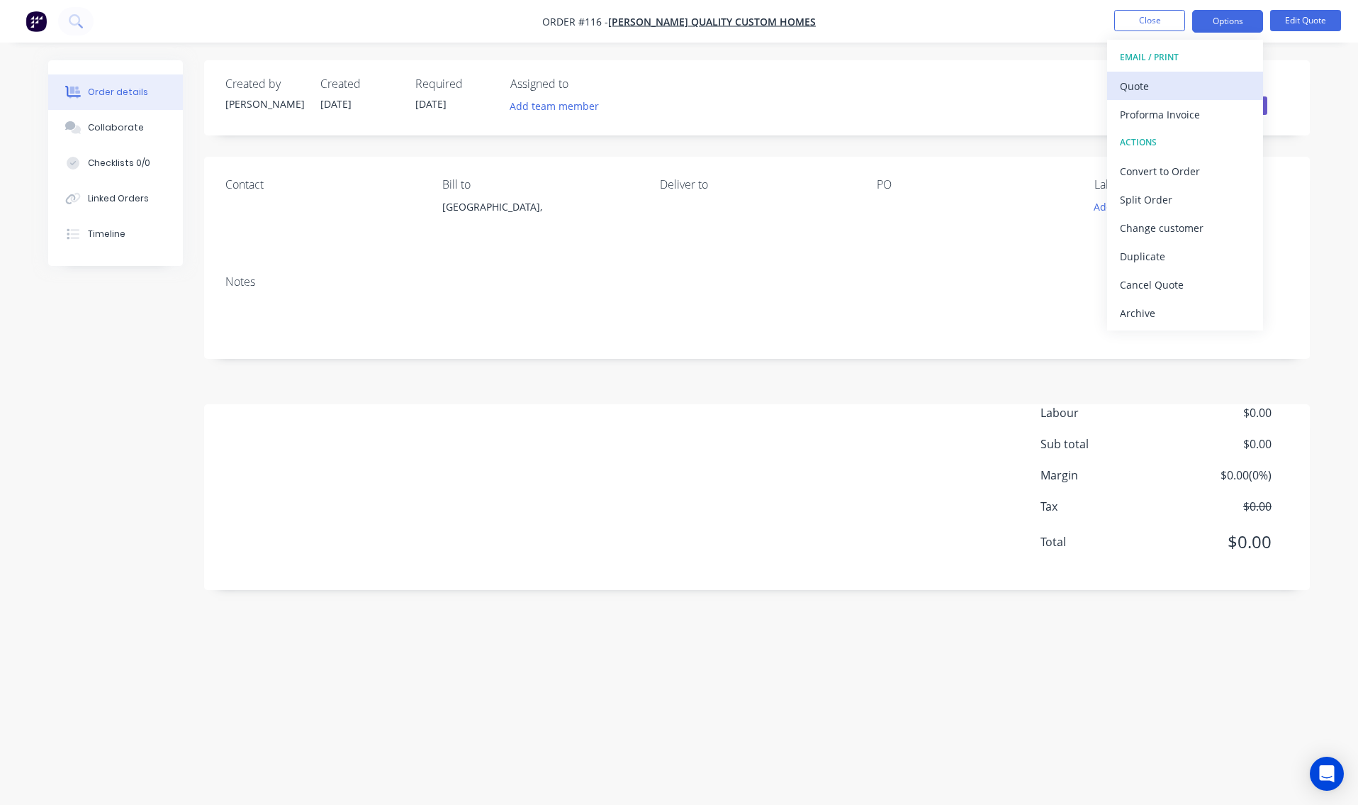
click at [1201, 89] on div "Quote" at bounding box center [1185, 86] width 130 height 21
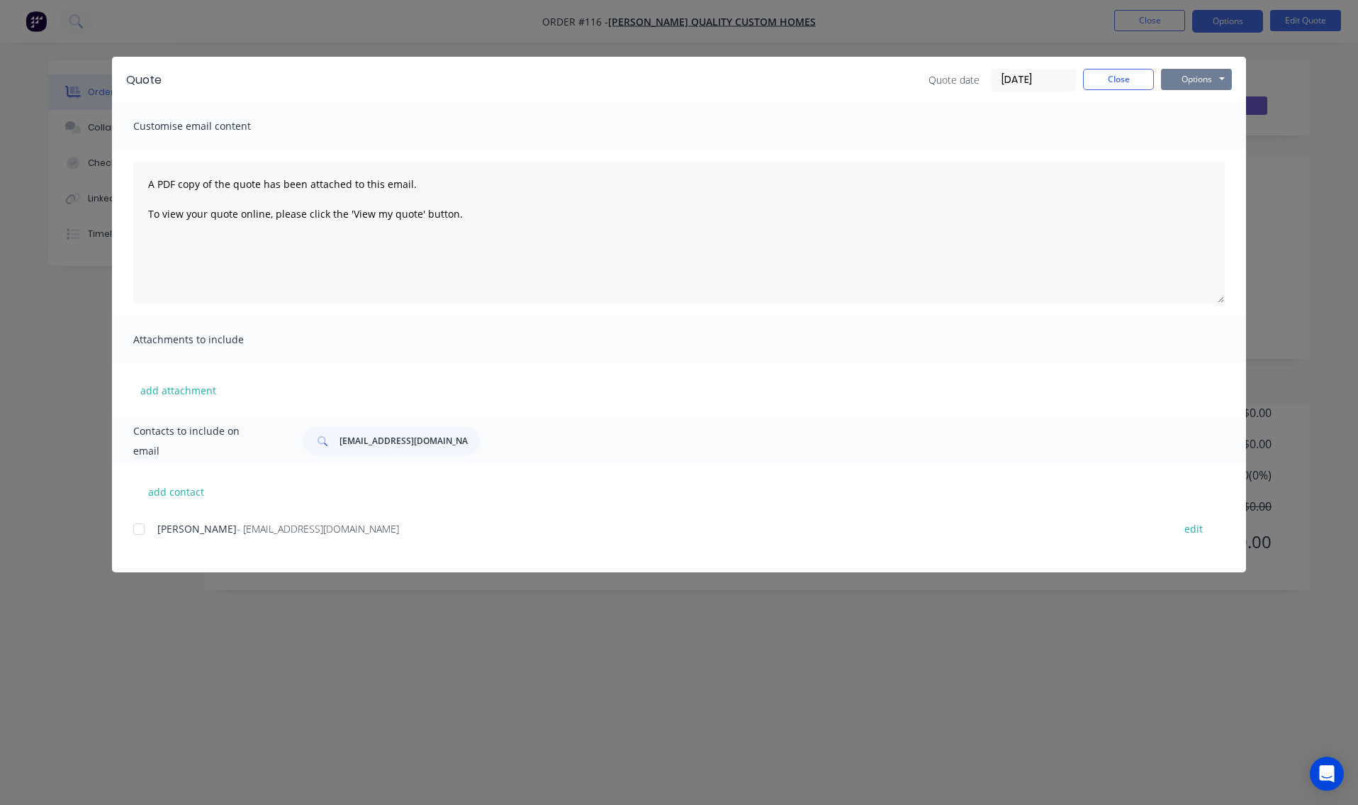
click at [1192, 79] on button "Options" at bounding box center [1196, 79] width 71 height 21
click at [1197, 128] on button "Print" at bounding box center [1206, 127] width 91 height 23
click at [1131, 86] on button "Close" at bounding box center [1118, 79] width 71 height 21
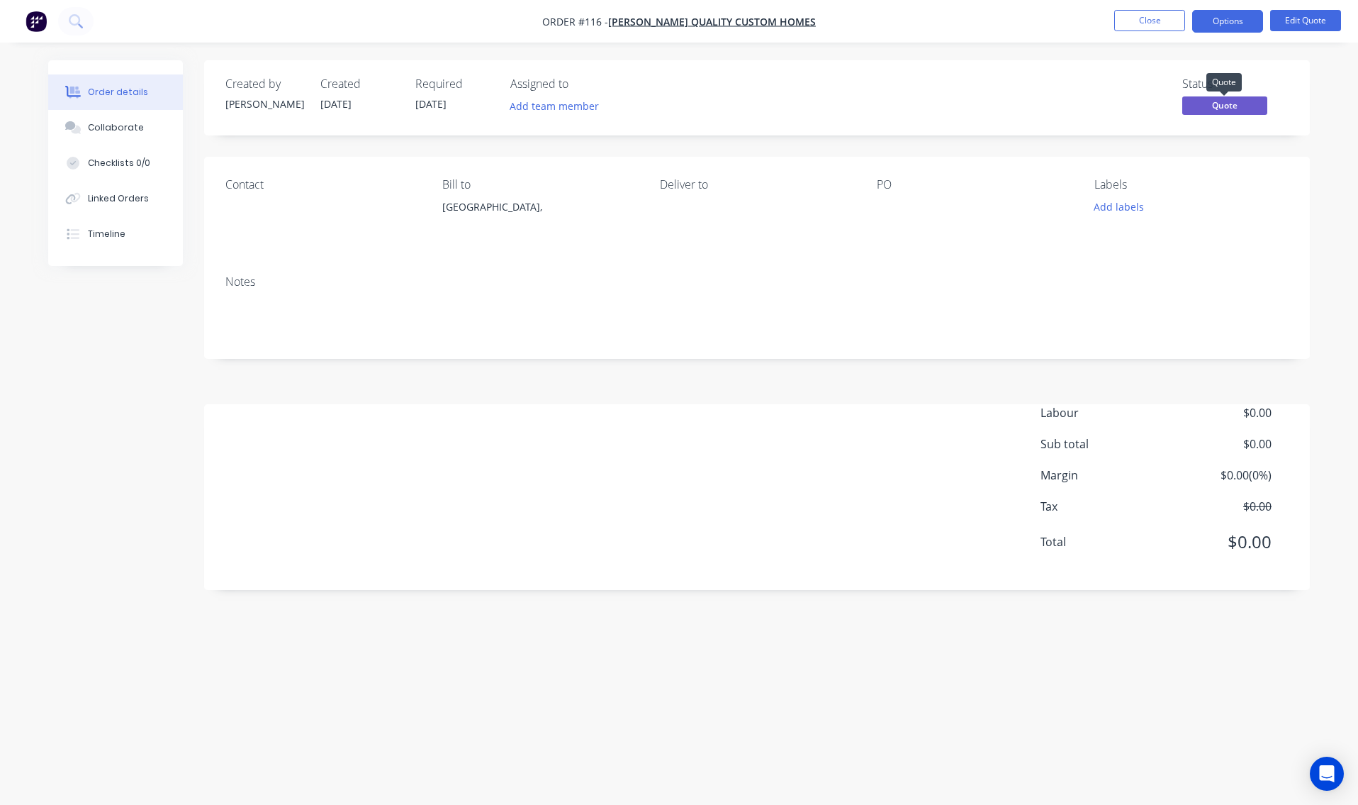
click at [1223, 108] on span "Quote" at bounding box center [1224, 105] width 85 height 18
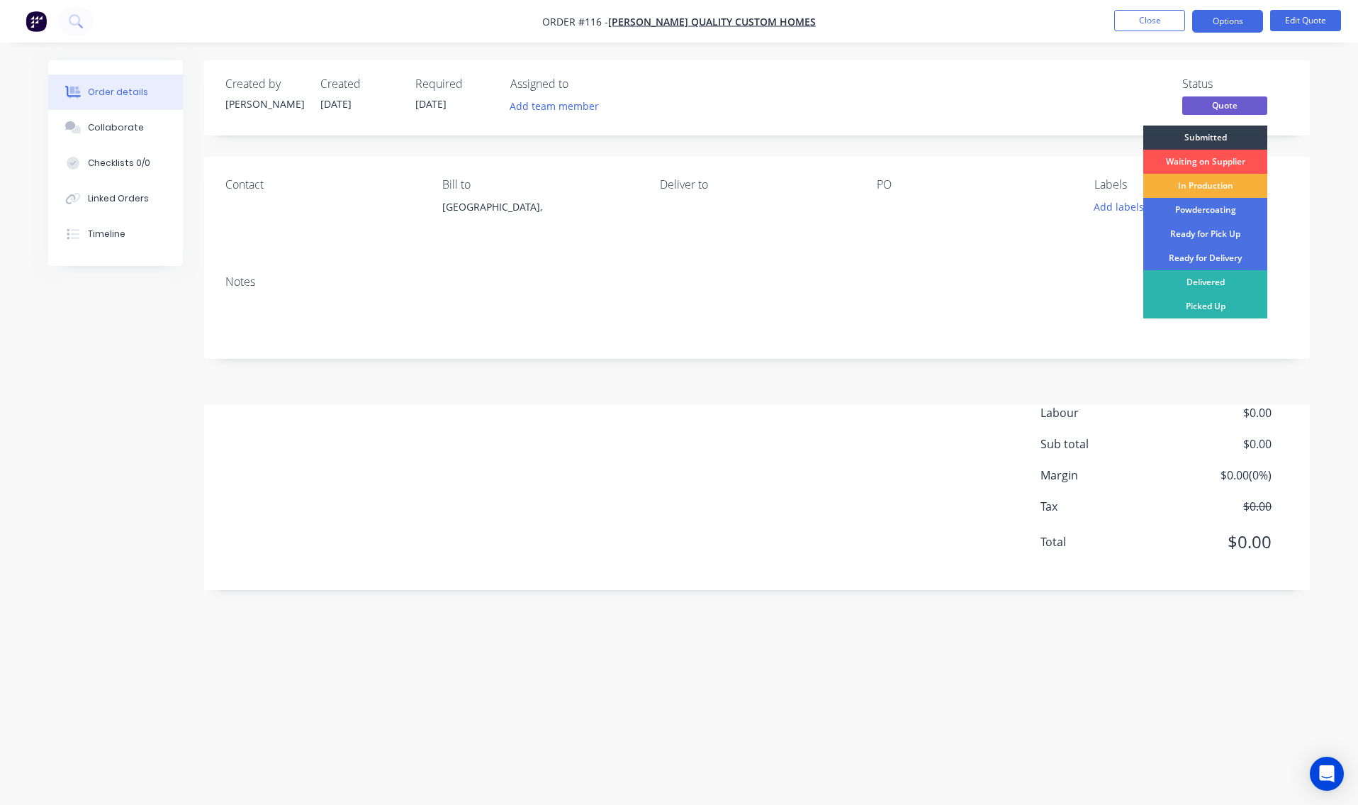
click at [1286, 94] on div "Status Quote Submitted Waiting on Supplier In Production Powdercoating Ready fo…" at bounding box center [1235, 97] width 106 height 41
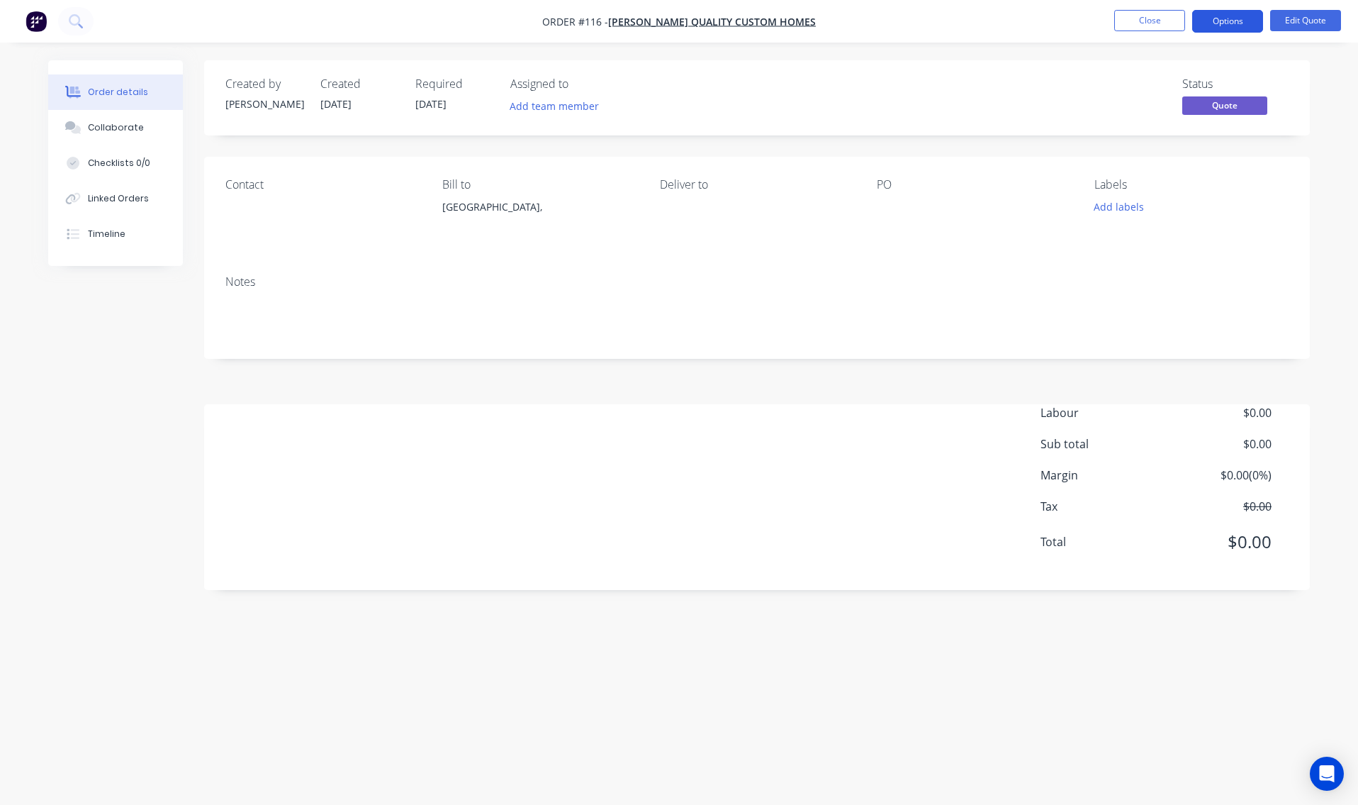
click at [1220, 18] on button "Options" at bounding box center [1227, 21] width 71 height 23
click at [1312, 64] on div "Order details Collaborate Checklists 0/0 Linked Orders Timeline Order details C…" at bounding box center [679, 375] width 1290 height 630
click at [1145, 16] on button "Close" at bounding box center [1149, 20] width 71 height 21
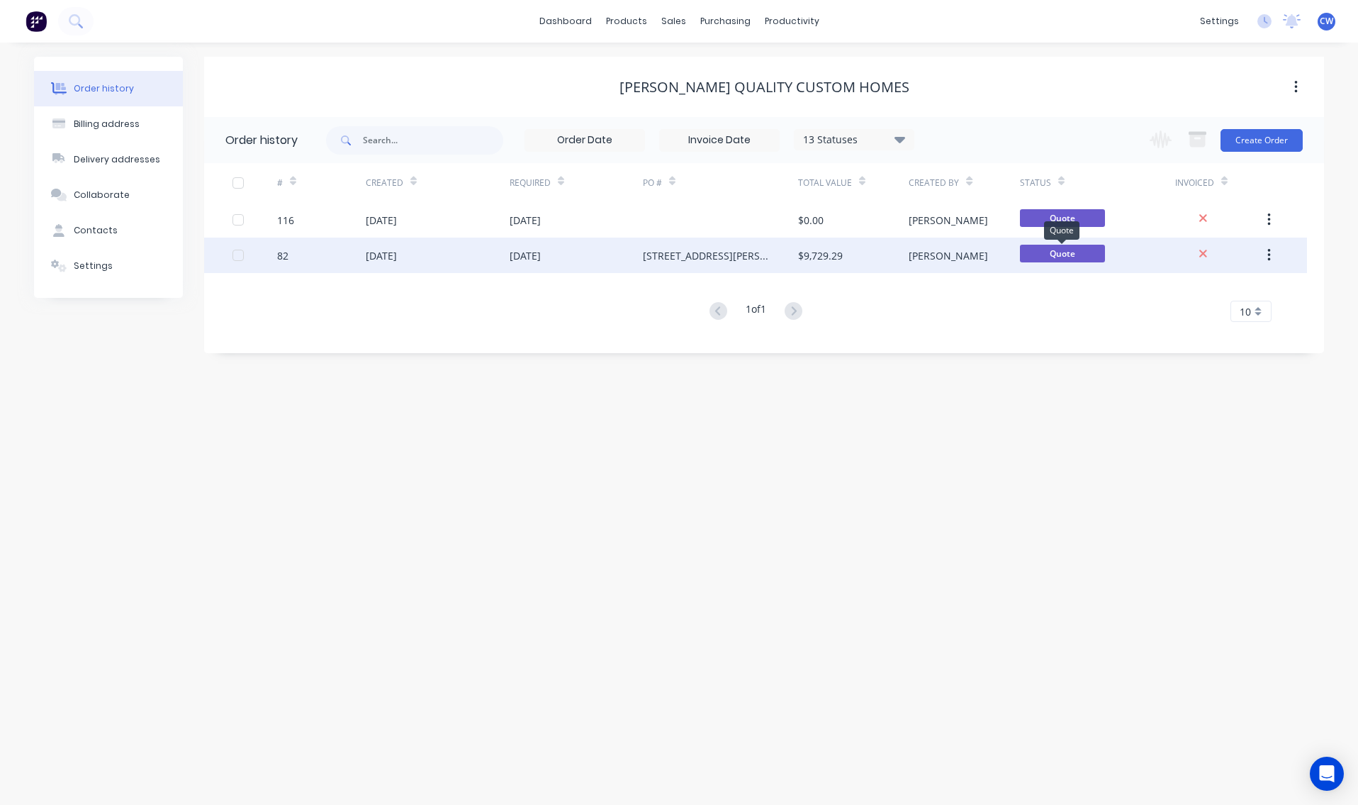
click at [1090, 257] on span "Quote" at bounding box center [1062, 254] width 85 height 18
